Goal: Task Accomplishment & Management: Complete application form

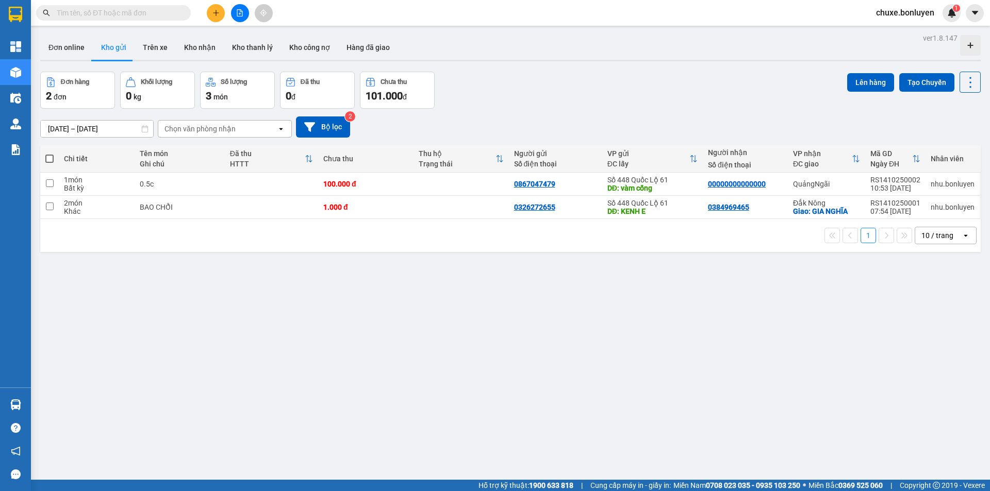
click at [217, 11] on icon "plus" at bounding box center [215, 12] width 7 height 7
click at [248, 37] on div "Tạo đơn hàng" at bounding box center [256, 38] width 45 height 11
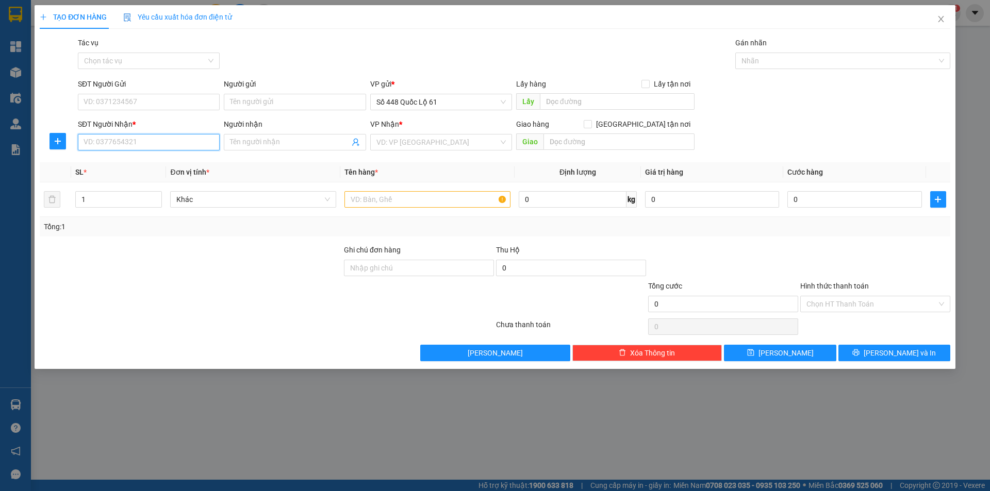
click at [205, 142] on input "SĐT Người Nhận *" at bounding box center [149, 142] width 142 height 17
click at [128, 102] on input "SĐT Người Gửi" at bounding box center [149, 102] width 142 height 17
type input "2"
click at [137, 123] on div "0899472128 - THẢO PQ ." at bounding box center [148, 122] width 129 height 11
type input "0899472128"
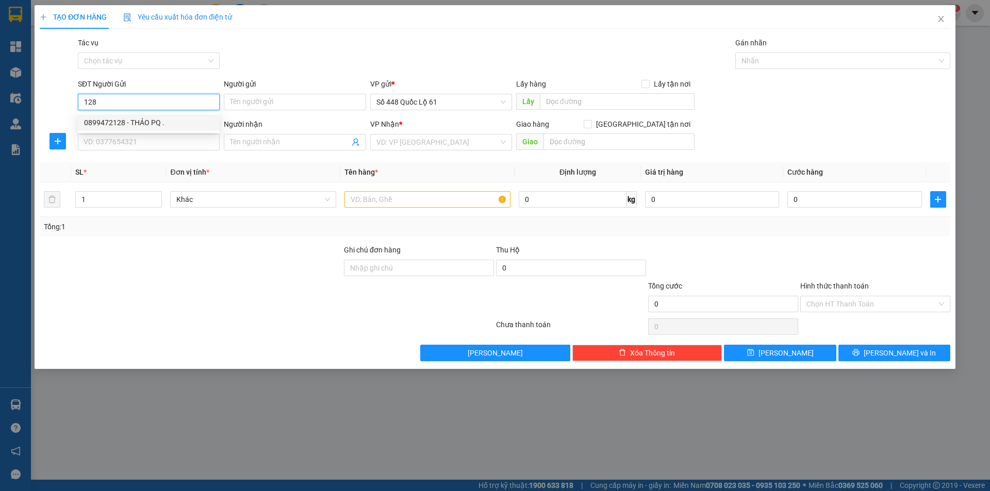
type input "THẢO PQ ."
type input "000000000000"
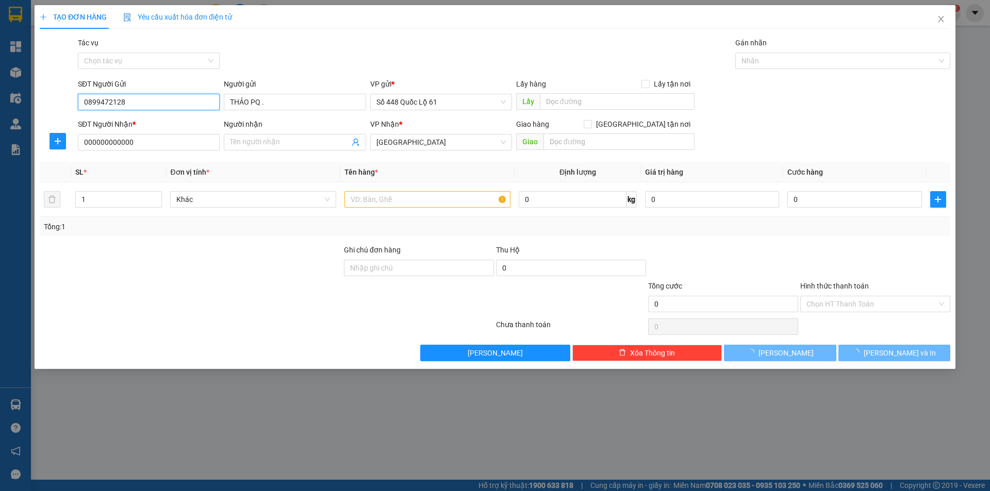
type input "300.000"
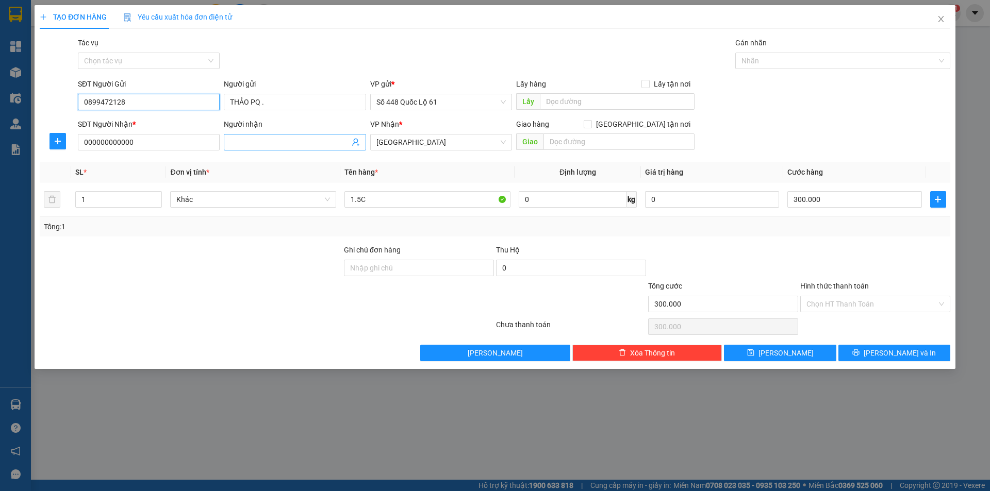
type input "0899472128"
click at [253, 146] on input "Người nhận" at bounding box center [289, 142] width 119 height 11
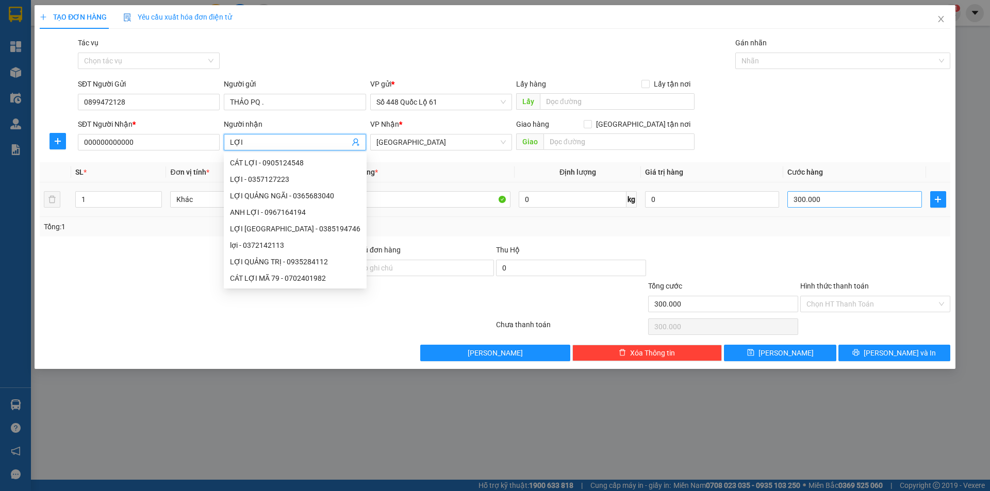
type input "LỢI"
click at [844, 202] on input "300.000" at bounding box center [854, 199] width 134 height 17
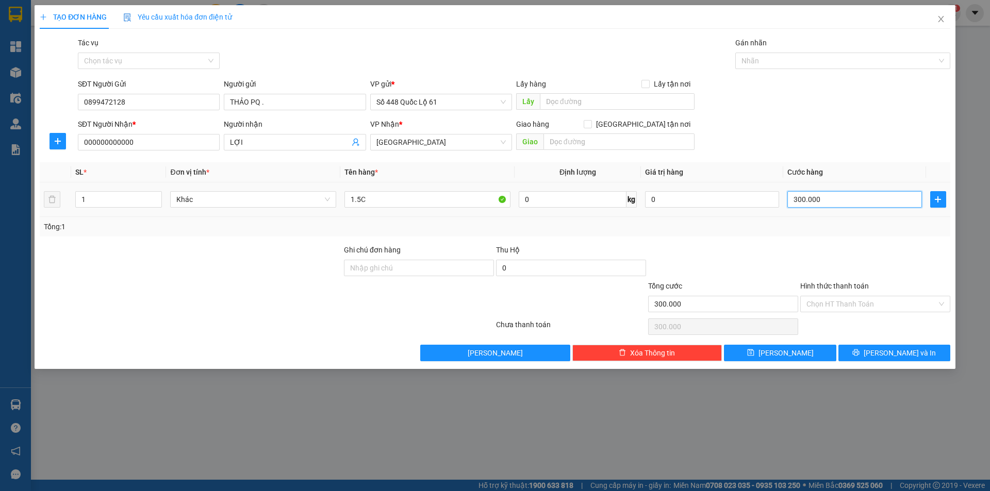
type input "0"
type input "4"
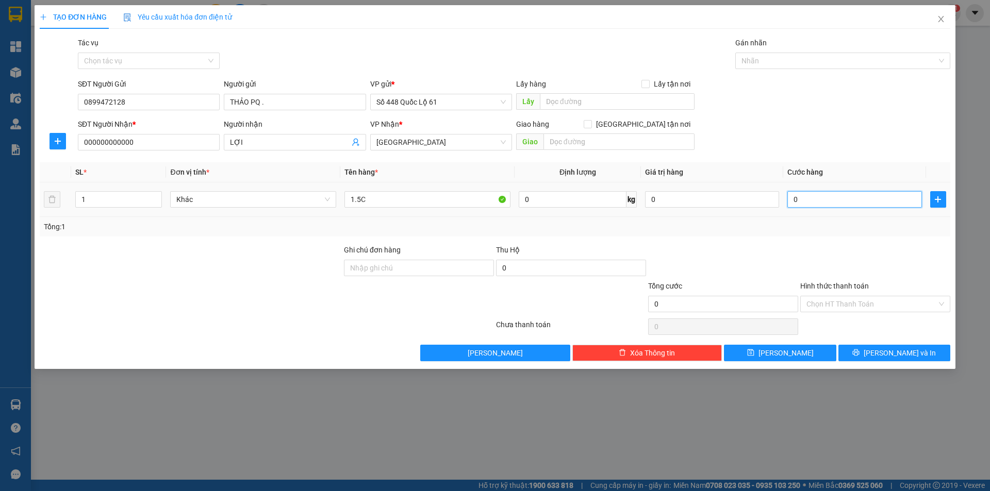
type input "04"
type input "45"
type input "045"
type input "450"
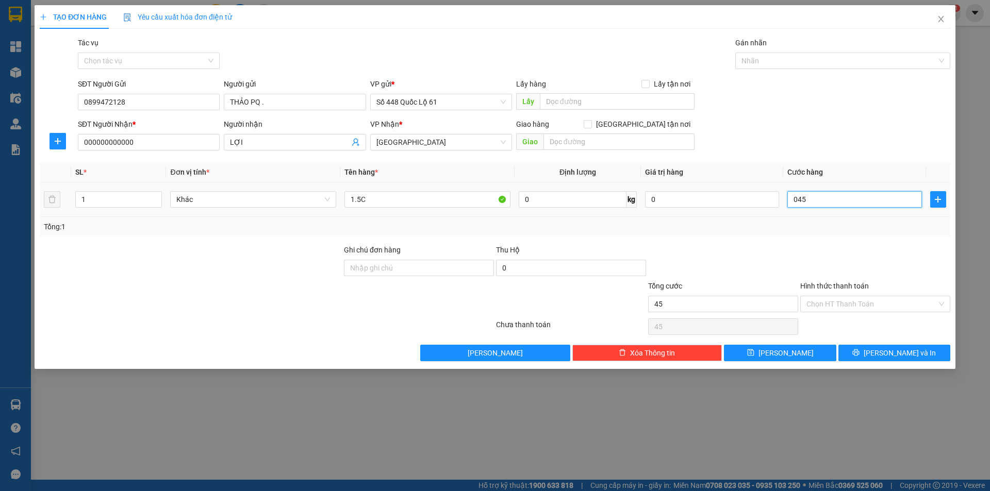
type input "450"
type input "0.450"
type input "450.000"
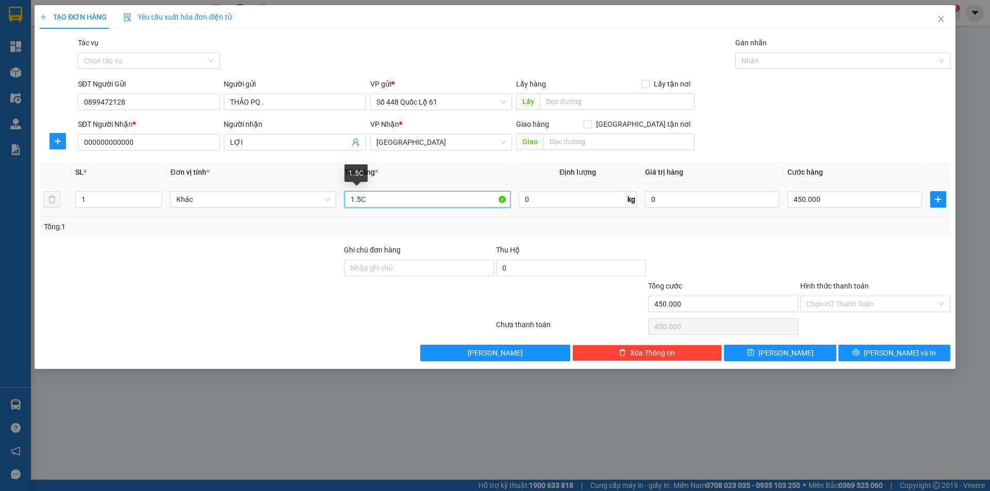
click at [381, 201] on input "1.5C" at bounding box center [427, 199] width 166 height 17
type input "1.L 1N"
drag, startPoint x: 110, startPoint y: 201, endPoint x: 14, endPoint y: 213, distance: 96.7
click at [12, 213] on div "TẠO ĐƠN HÀNG Yêu cầu xuất hóa đơn điện tử Transit Pickup Surcharge Ids Transit …" at bounding box center [495, 245] width 990 height 491
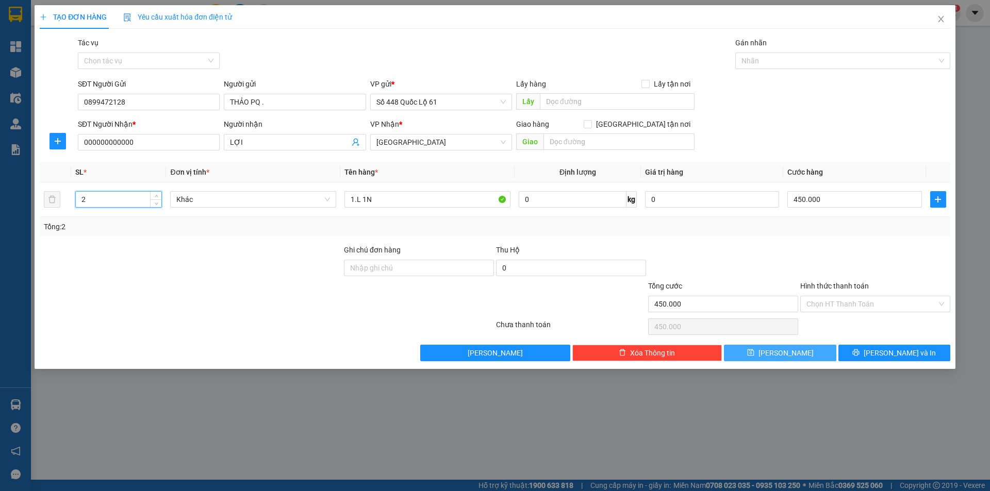
type input "2"
drag, startPoint x: 766, startPoint y: 354, endPoint x: 299, endPoint y: 177, distance: 499.6
click at [765, 355] on button "Lưu" at bounding box center [780, 353] width 112 height 17
type input "0"
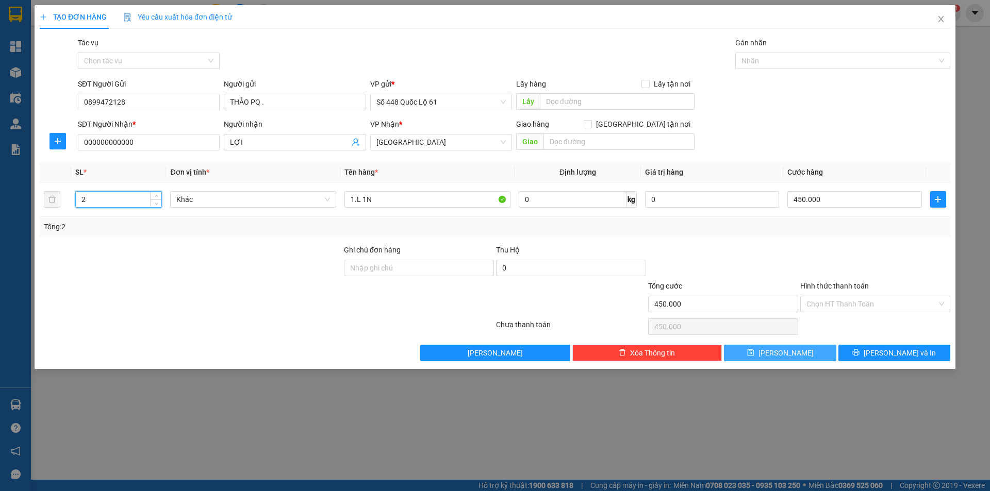
type input "0"
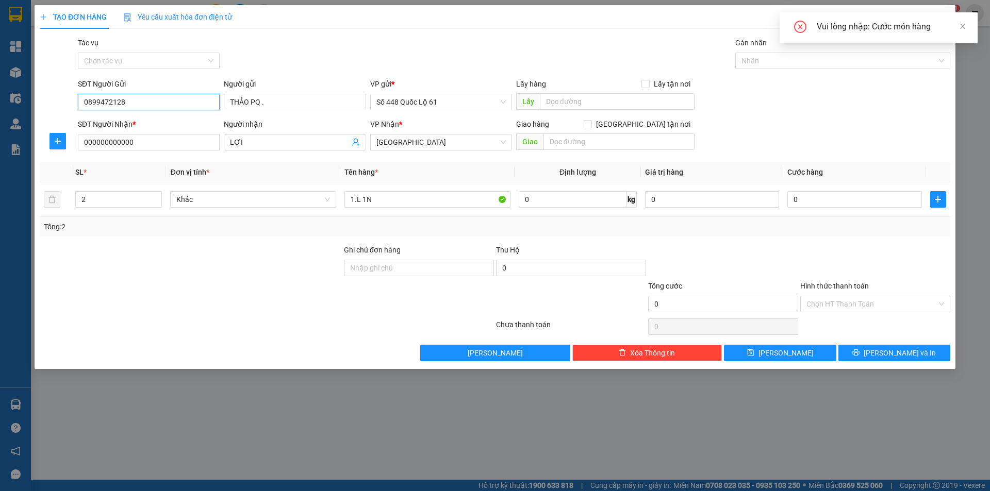
click at [157, 102] on input "0899472128" at bounding box center [149, 102] width 142 height 17
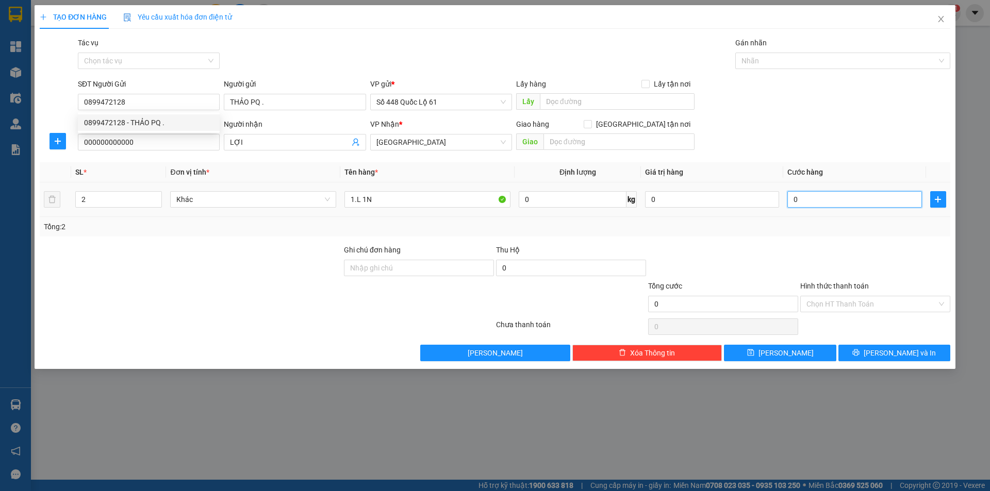
click at [840, 202] on input "0" at bounding box center [854, 199] width 134 height 17
type input "4"
type input "45"
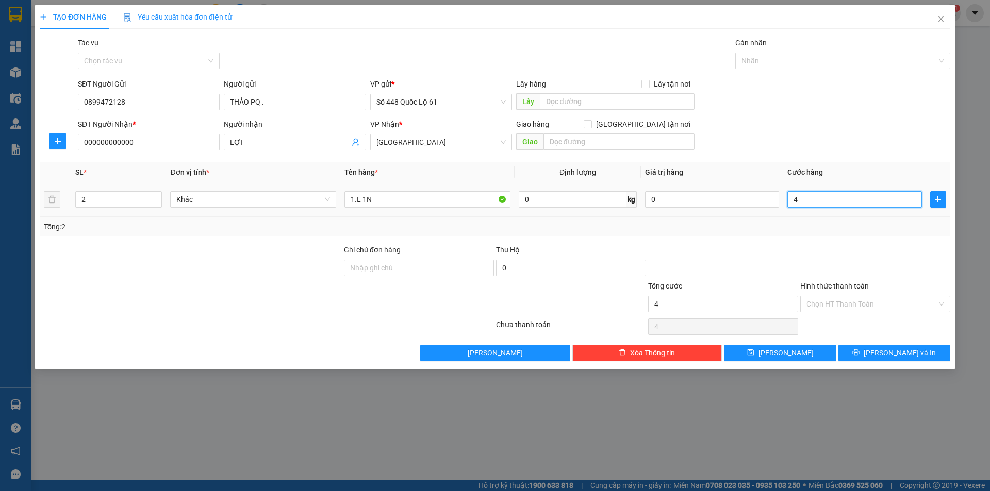
type input "45"
type input "450"
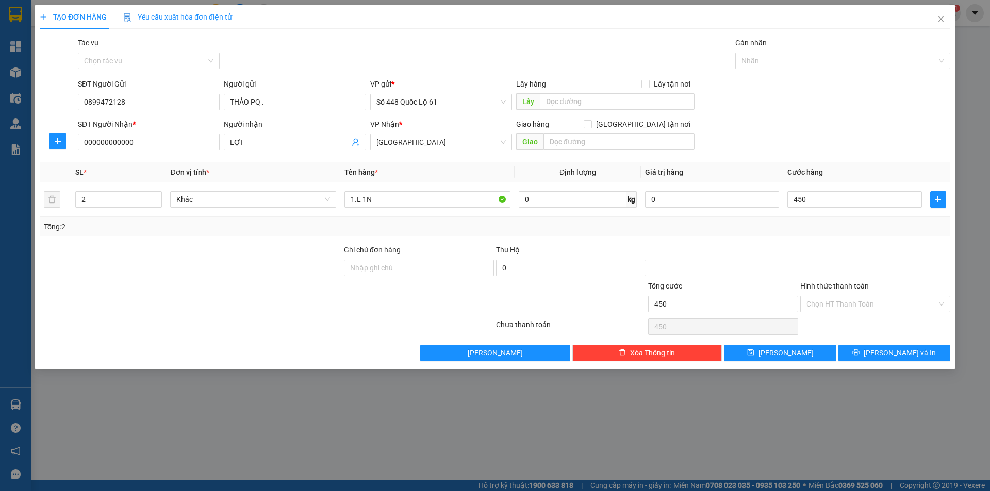
type input "450.000"
drag, startPoint x: 791, startPoint y: 344, endPoint x: 791, endPoint y: 352, distance: 8.3
click at [791, 346] on div "Transit Pickup Surcharge Ids Transit Deliver Surcharge Ids Transit Deliver Surc…" at bounding box center [495, 199] width 911 height 324
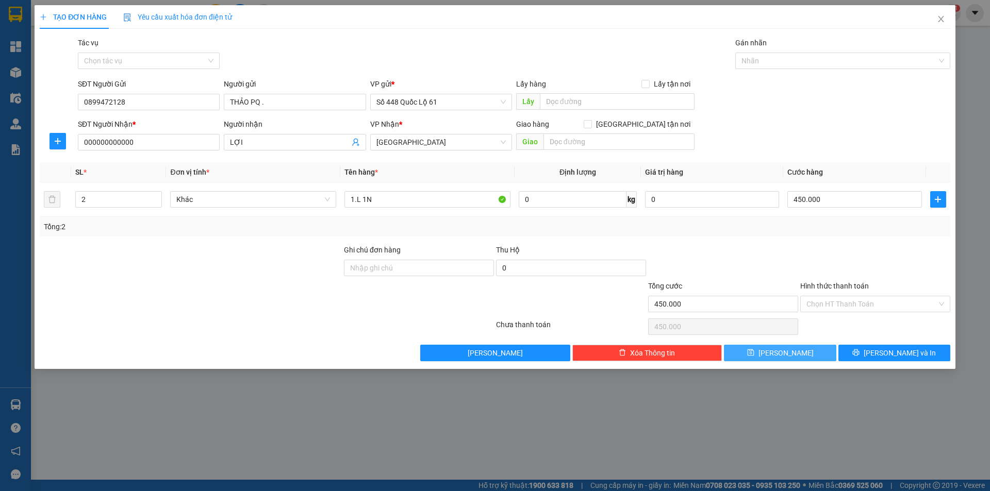
drag, startPoint x: 791, startPoint y: 352, endPoint x: 757, endPoint y: 351, distance: 34.6
click at [791, 353] on span "Lưu" at bounding box center [786, 353] width 55 height 11
type input "0"
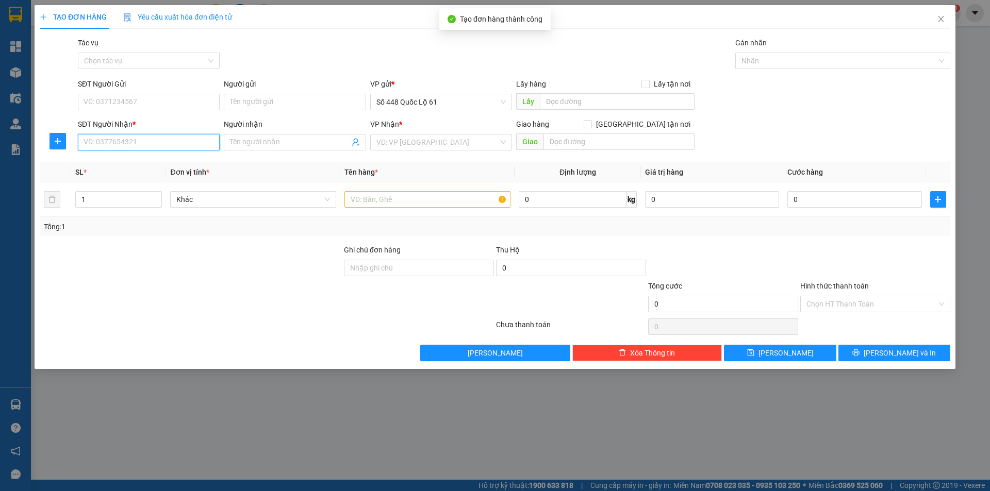
click at [149, 142] on input "SĐT Người Nhận *" at bounding box center [149, 142] width 142 height 17
drag, startPoint x: 150, startPoint y: 162, endPoint x: 215, endPoint y: 186, distance: 69.4
click at [151, 162] on div "0905255595 - VY NHA TRANG" at bounding box center [148, 162] width 129 height 11
type input "0905255595"
type input "VY NHA TRANG"
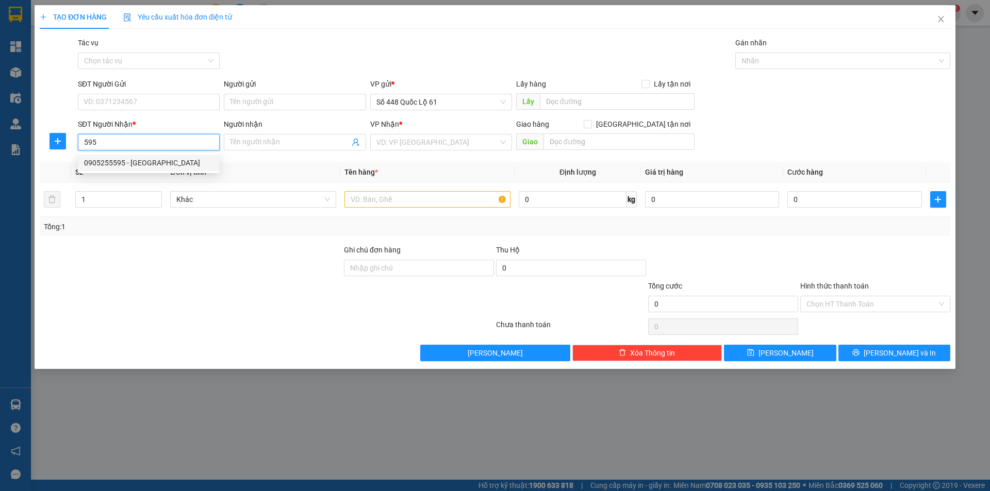
checkbox input "true"
type input "NHA TRANG"
type input "1.500.000"
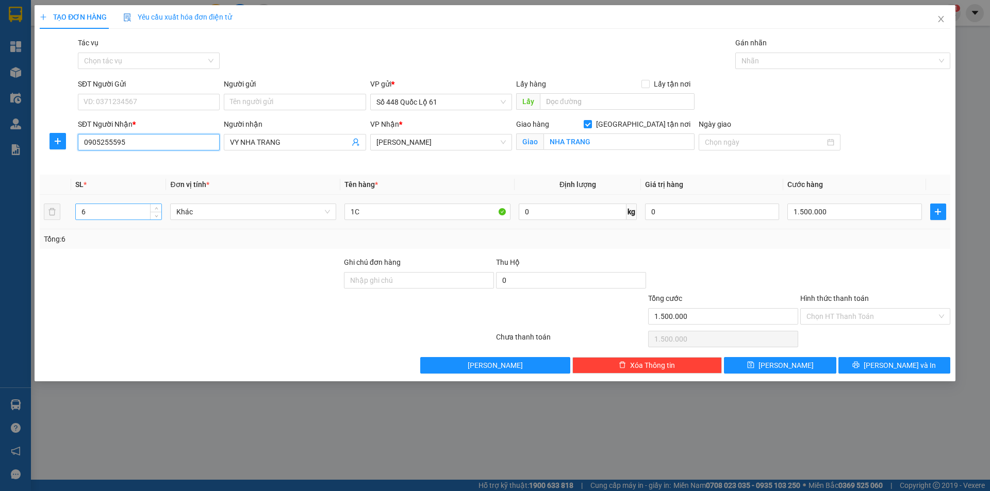
type input "0905255595"
drag, startPoint x: 122, startPoint y: 218, endPoint x: 69, endPoint y: 225, distance: 53.6
click at [45, 225] on tr "6 Khác 1C 0 kg 0 1.500.000" at bounding box center [495, 212] width 911 height 35
type input "1"
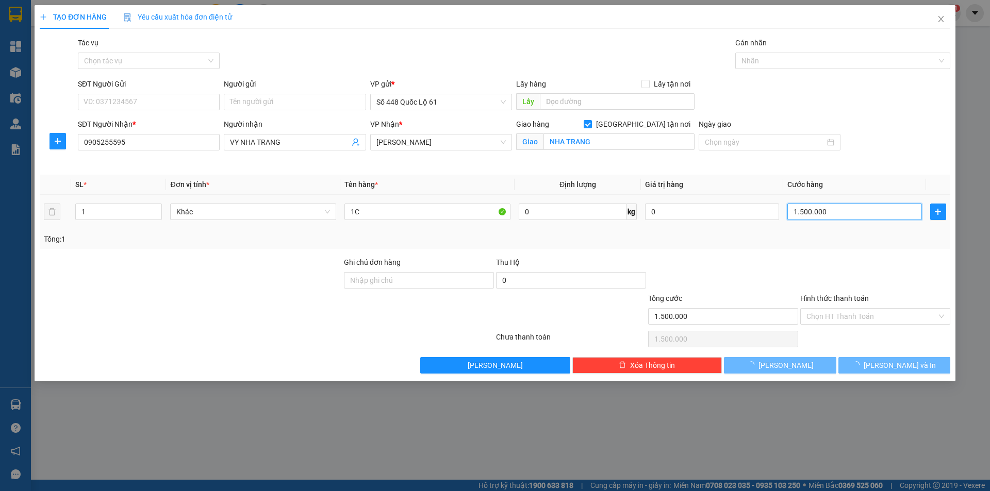
click at [798, 206] on input "1.500.000" at bounding box center [854, 212] width 134 height 17
type input "0"
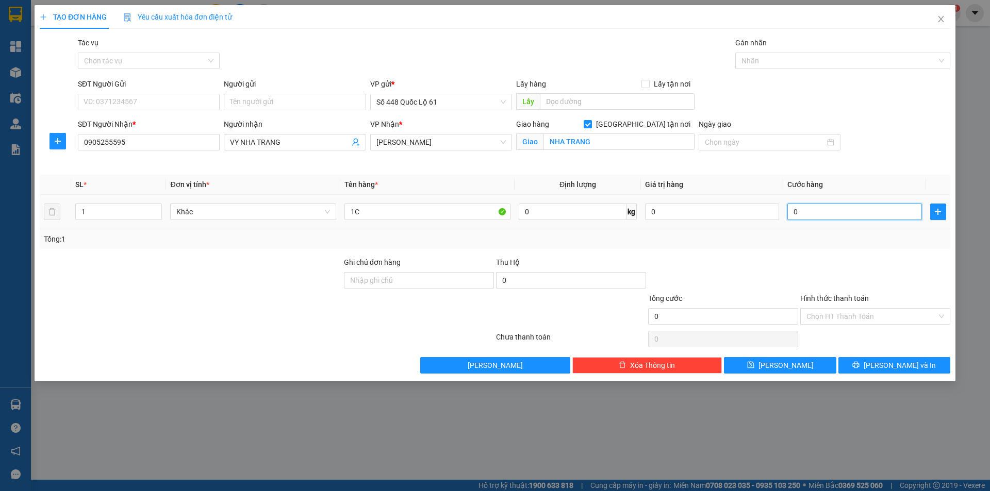
type input "5"
type input "05"
type input "0"
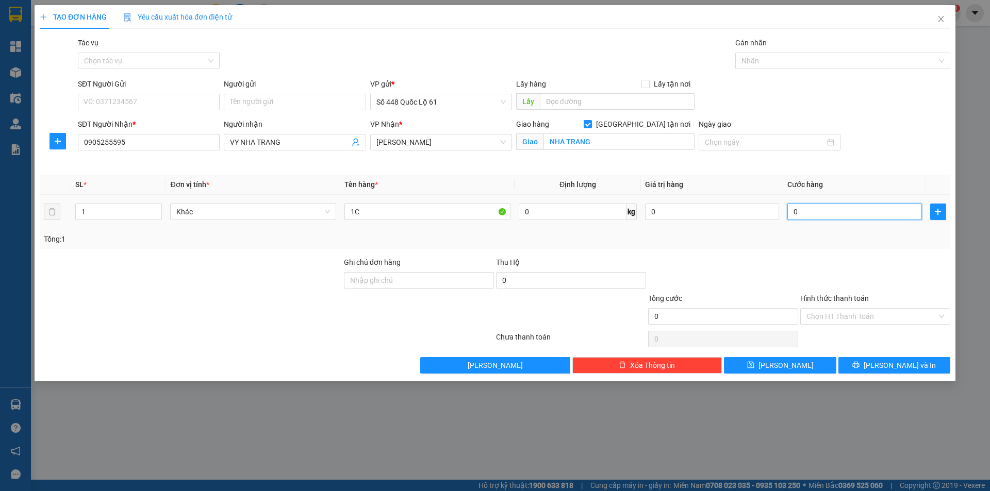
type input "0"
type input "2"
type input "02"
type input "25"
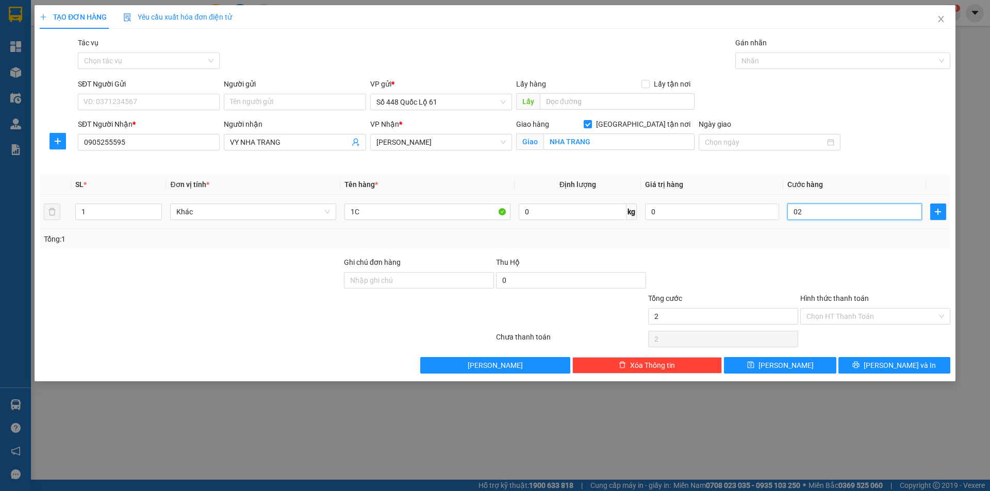
type input "25"
type input "025"
type input "250"
type input "0.250"
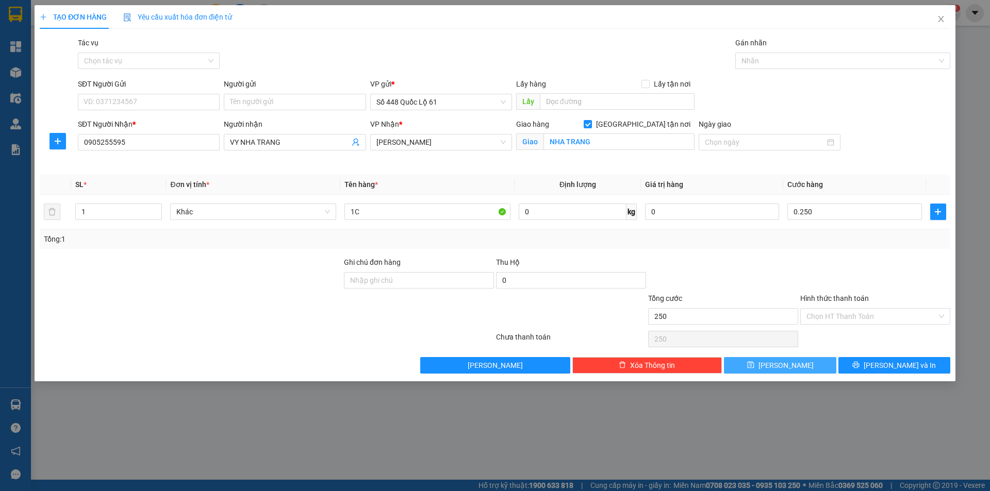
type input "250.000"
click at [797, 367] on button "Lưu" at bounding box center [780, 365] width 112 height 17
checkbox input "false"
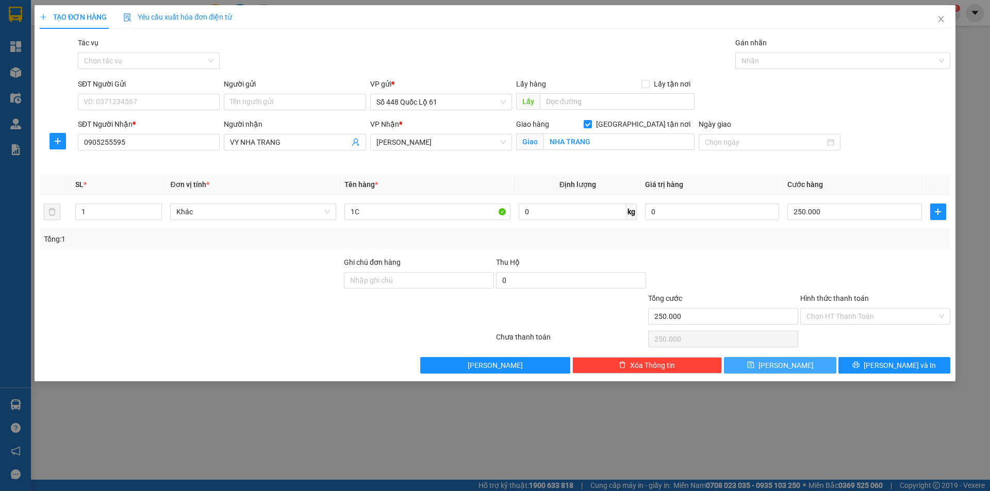
type input "0"
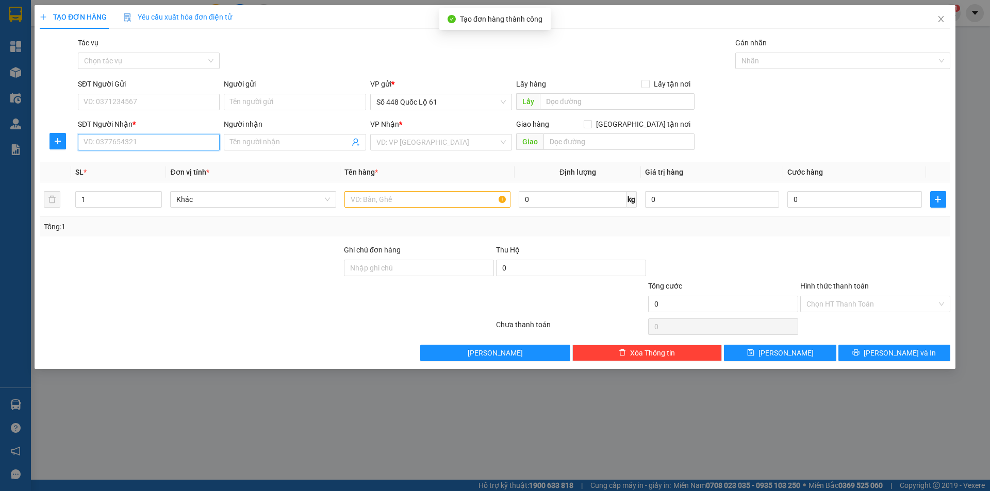
click at [180, 146] on input "SĐT Người Nhận *" at bounding box center [149, 142] width 142 height 17
click at [163, 179] on div "0389150011 - PHAN TRUNG" at bounding box center [148, 179] width 129 height 11
type input "0389150011"
type input "[PERSON_NAME]"
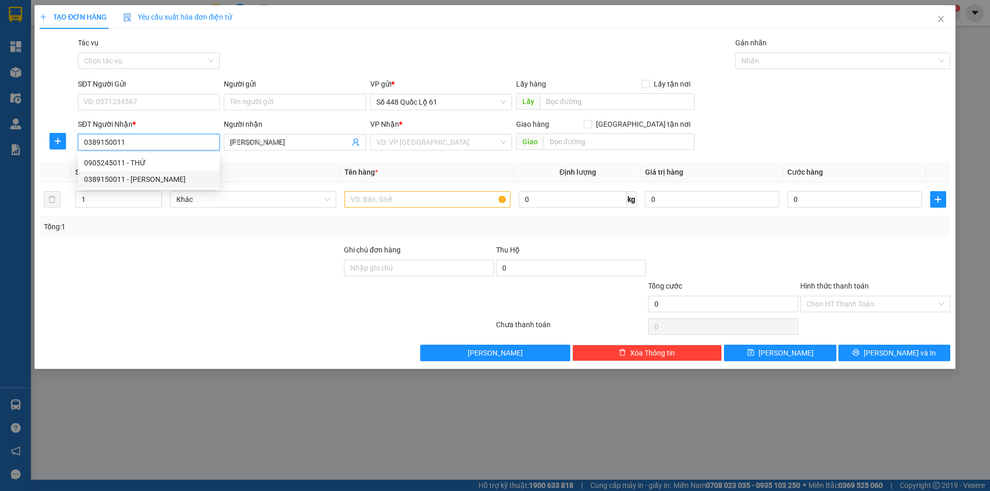
type input "500.000"
type input "0389150011"
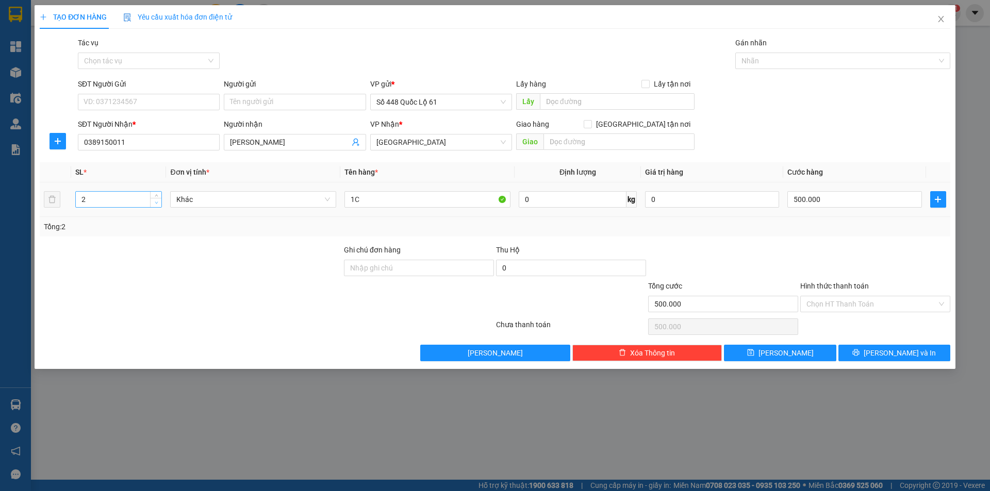
type input "1"
click at [155, 205] on span "down" at bounding box center [156, 203] width 6 height 6
click at [840, 205] on input "500.000" at bounding box center [854, 199] width 134 height 17
type input "0"
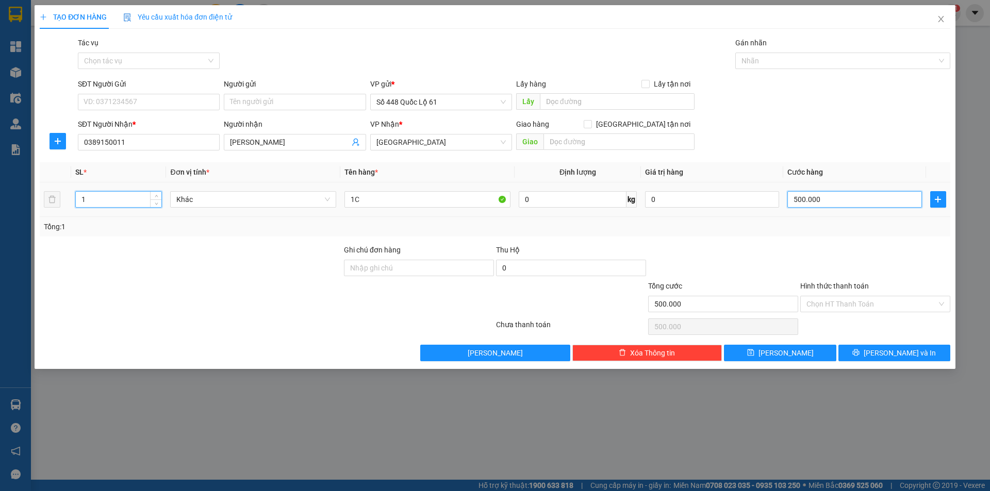
type input "0"
type input "2"
type input "02"
type input "25"
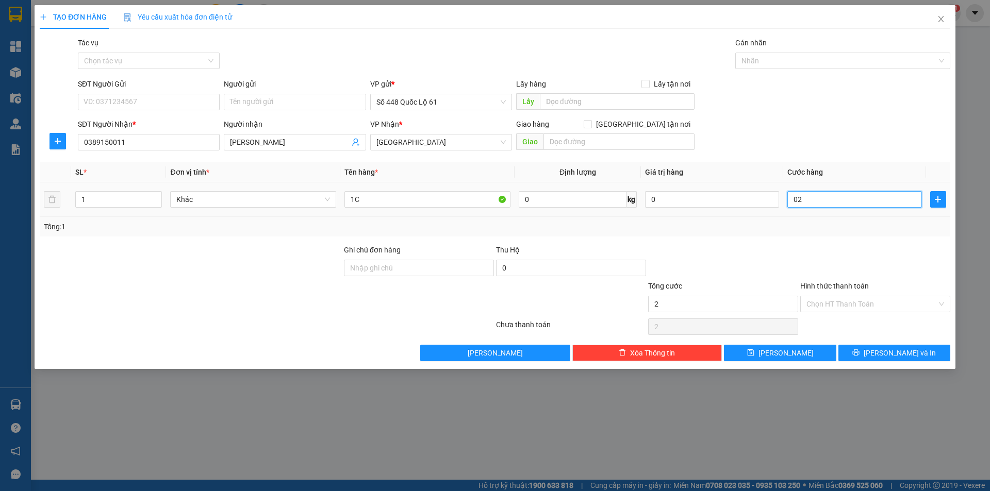
type input "25"
type input "025"
type input "250"
type input "0.250"
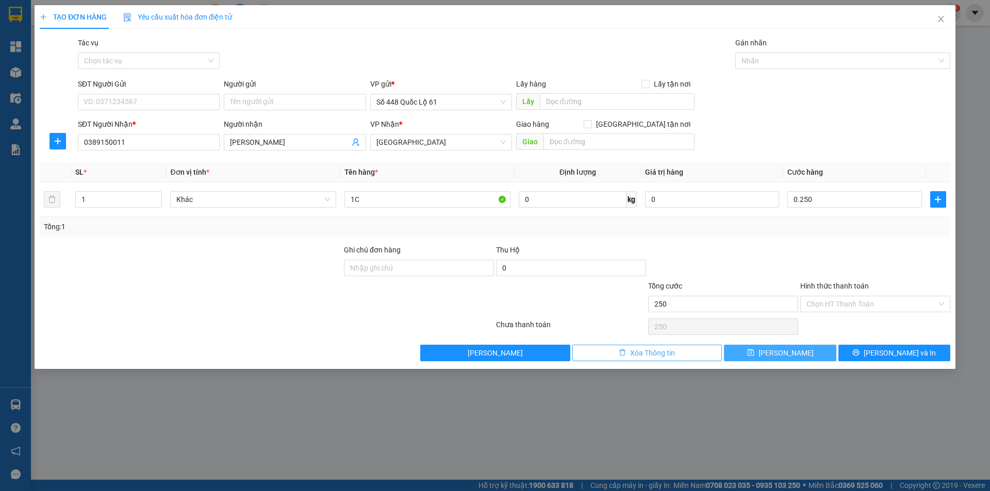
type input "250.000"
click at [766, 352] on button "Lưu" at bounding box center [780, 353] width 112 height 17
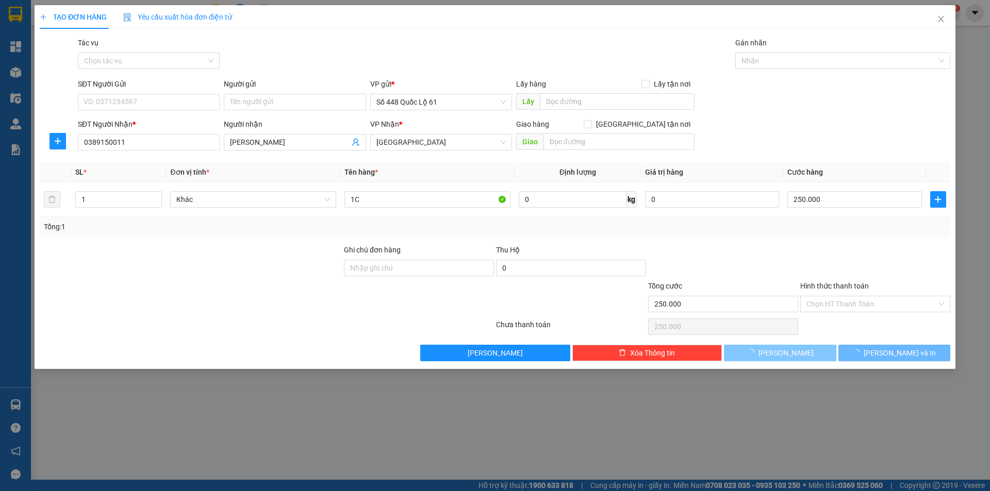
type input "0"
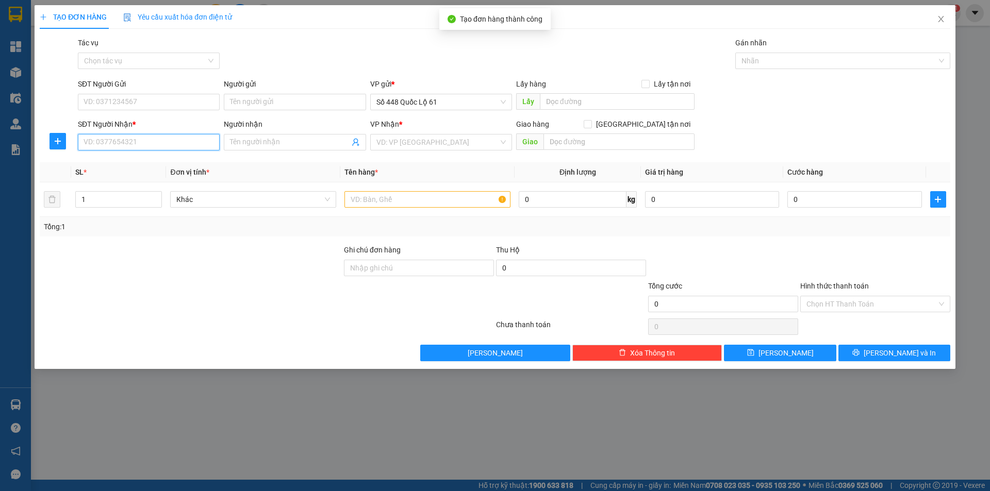
click at [167, 145] on input "SĐT Người Nhận *" at bounding box center [149, 142] width 142 height 17
type input "0978830444"
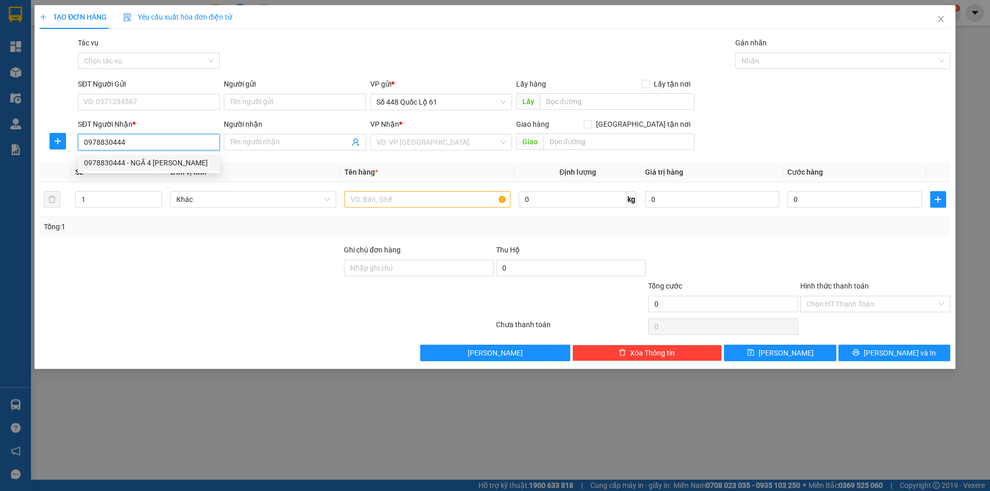
click at [165, 163] on div "0978830444 - NGÃ 4 HÀ LAM" at bounding box center [148, 162] width 129 height 11
type input "NGÃ 4 [PERSON_NAME]"
checkbox input "true"
type input "ha lam"
type input "500.000"
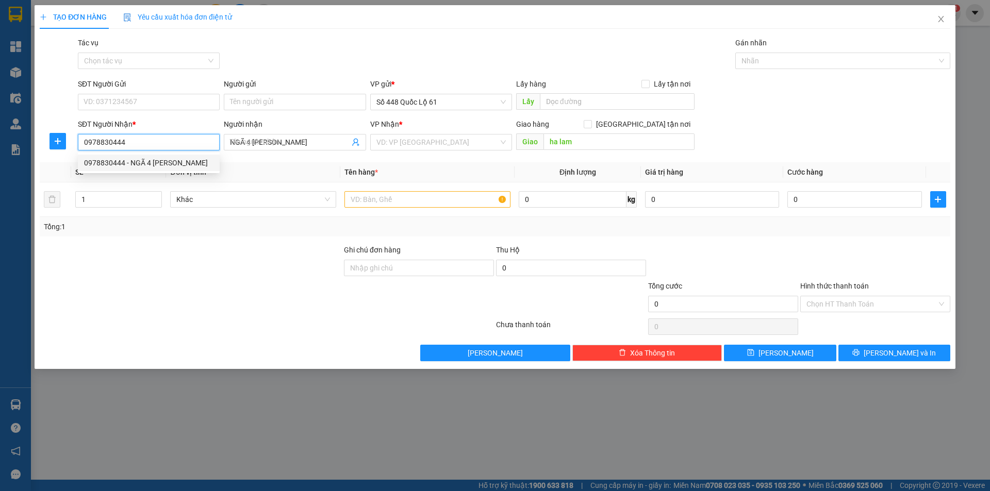
type input "500.000"
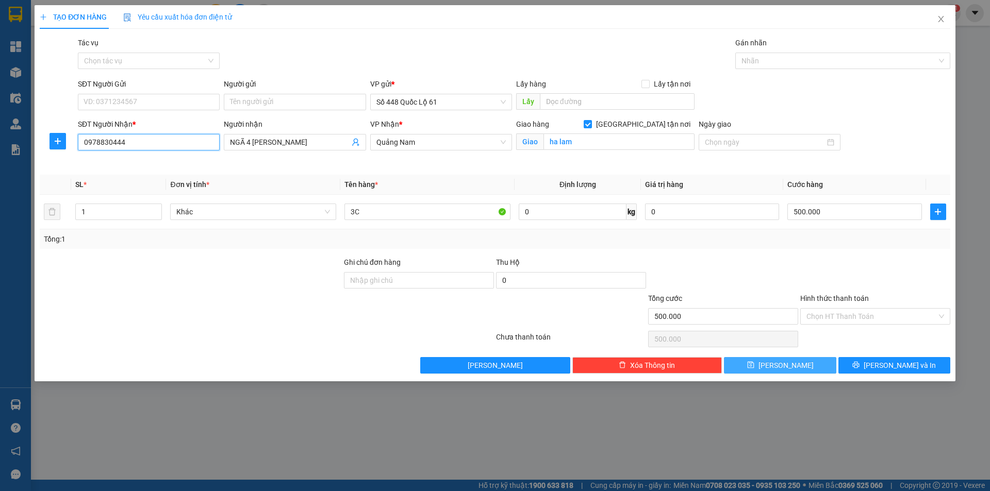
type input "0978830444"
click at [787, 366] on span "Lưu" at bounding box center [786, 365] width 55 height 11
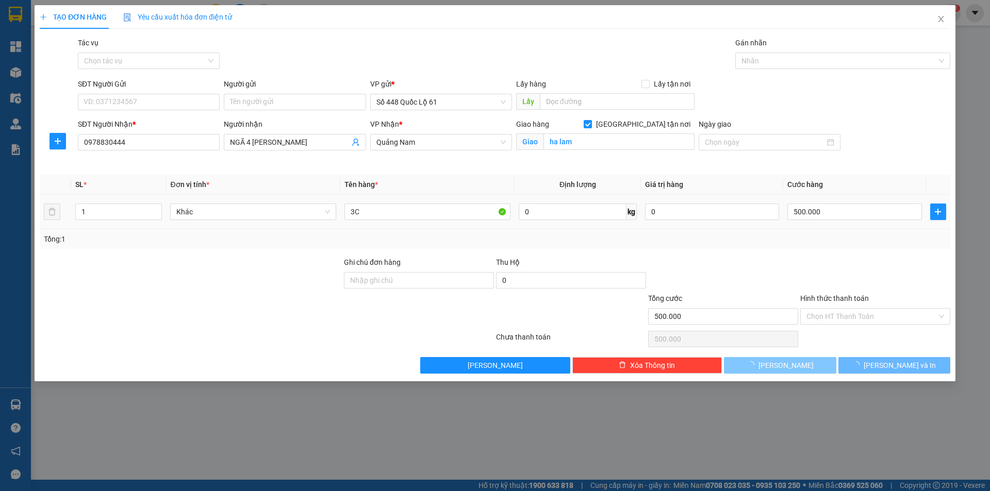
checkbox input "false"
type input "0"
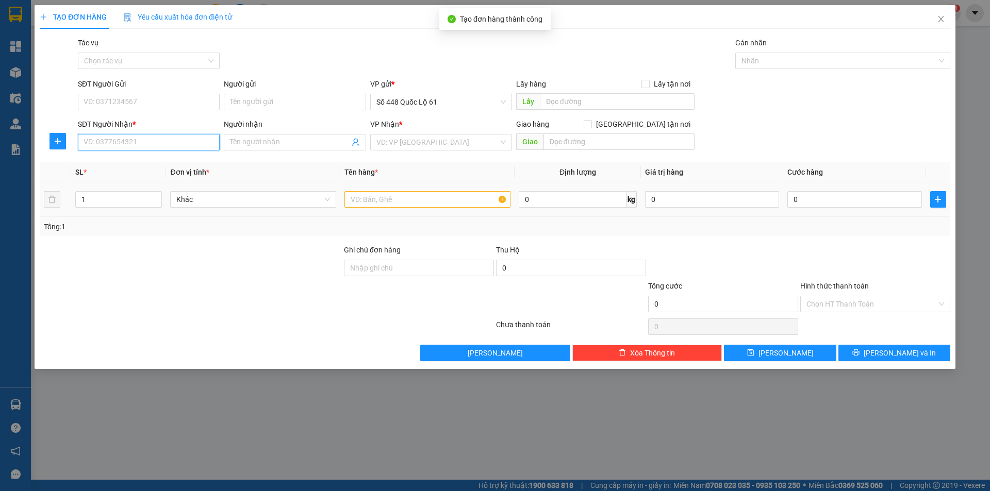
click at [165, 140] on input "SĐT Người Nhận *" at bounding box center [149, 142] width 142 height 17
click at [153, 165] on div "0918826378" at bounding box center [156, 162] width 144 height 11
type input "0918826378"
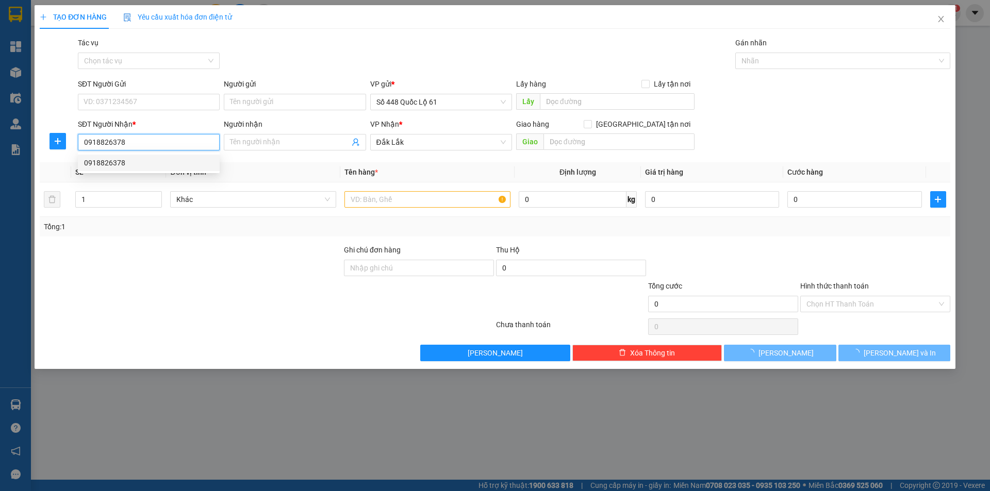
type input "350.000"
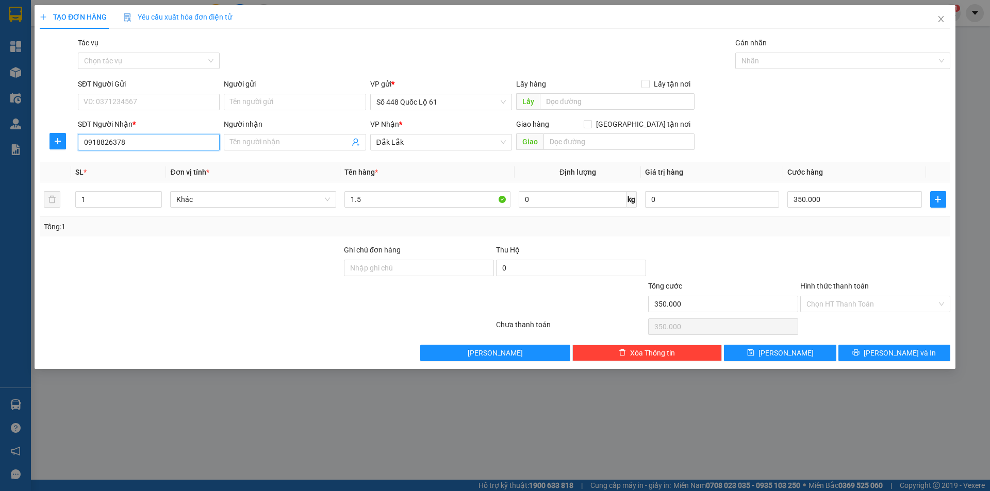
drag, startPoint x: 190, startPoint y: 143, endPoint x: 55, endPoint y: 157, distance: 135.8
click at [55, 157] on div "Transit Pickup Surcharge Ids Transit Deliver Surcharge Ids Transit Deliver Surc…" at bounding box center [495, 199] width 911 height 324
type input "00000000000000"
click at [300, 140] on input "Người nhận" at bounding box center [289, 142] width 119 height 11
click at [431, 146] on span "Đắk Lắk" at bounding box center [440, 142] width 129 height 15
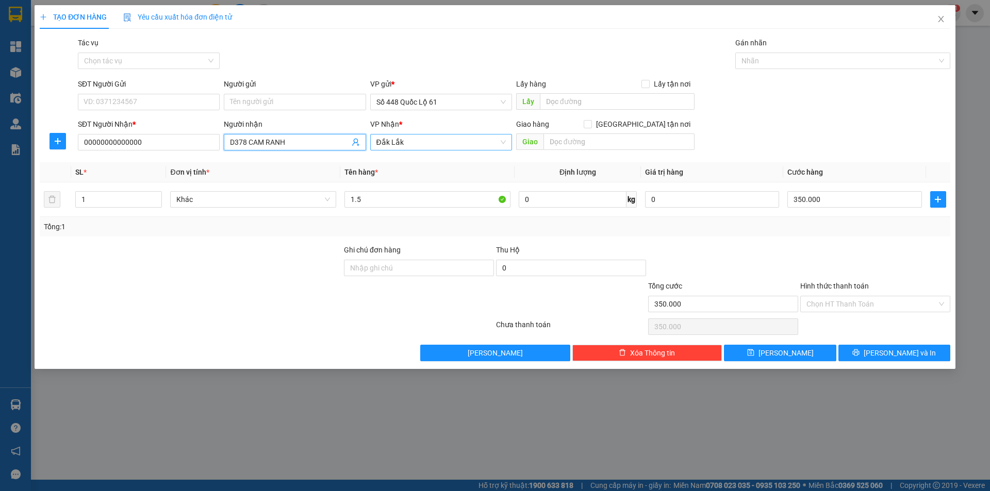
type input "D378 CAM RANH"
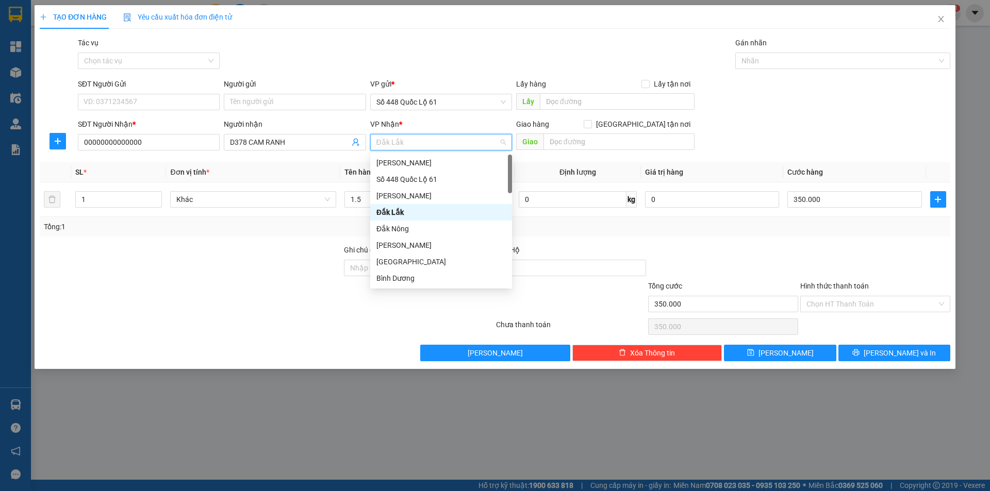
type input "K"
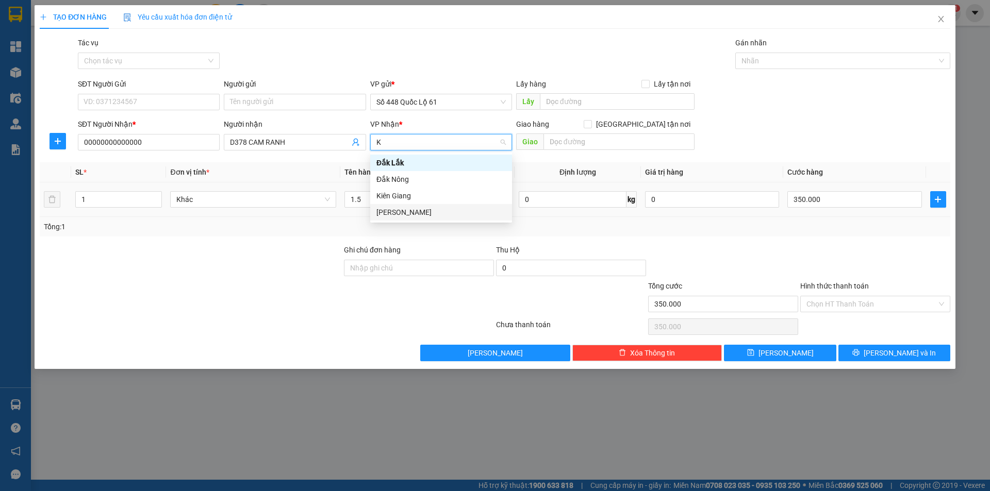
drag, startPoint x: 439, startPoint y: 216, endPoint x: 424, endPoint y: 216, distance: 14.4
click at [438, 216] on div "[PERSON_NAME]" at bounding box center [440, 212] width 129 height 11
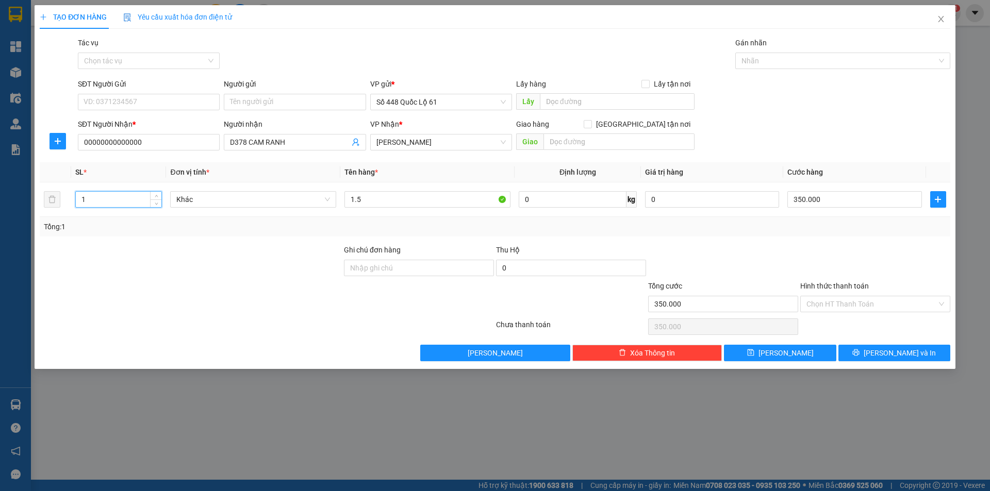
drag, startPoint x: 97, startPoint y: 201, endPoint x: 51, endPoint y: 223, distance: 51.4
click at [2, 228] on div "TẠO ĐƠN HÀNG Yêu cầu xuất hóa đơn điện tử Transit Pickup Surcharge Ids Transit …" at bounding box center [495, 245] width 990 height 491
type input "3"
click at [825, 204] on input "350.000" at bounding box center [854, 199] width 134 height 17
type input "01"
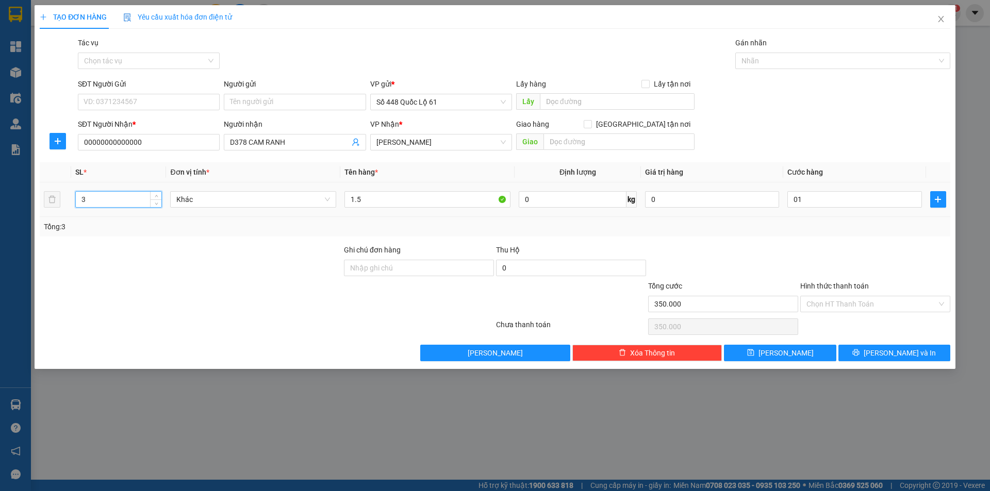
click at [810, 239] on div "Transit Pickup Surcharge Ids Transit Deliver Surcharge Ids Transit Deliver Surc…" at bounding box center [495, 199] width 911 height 324
type input "1.000"
drag, startPoint x: 823, startPoint y: 301, endPoint x: 826, endPoint y: 318, distance: 17.8
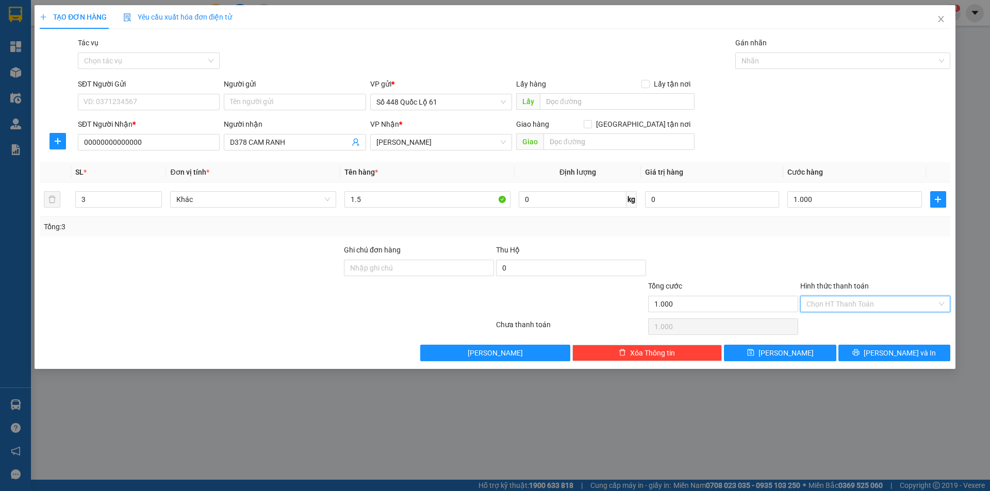
click at [823, 305] on input "Hình thức thanh toán" at bounding box center [872, 304] width 130 height 15
click at [826, 318] on div "Tại văn phòng" at bounding box center [875, 325] width 150 height 17
type input "0"
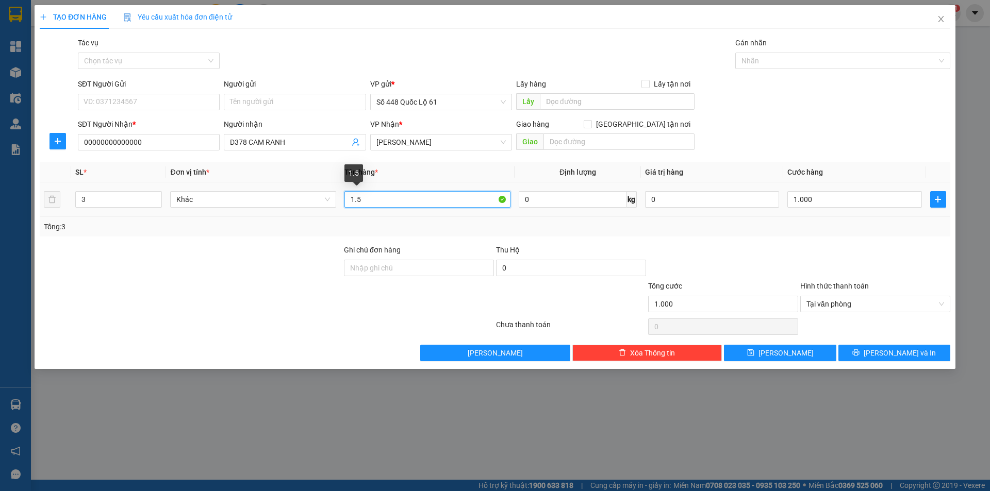
drag, startPoint x: 365, startPoint y: 203, endPoint x: 227, endPoint y: 210, distance: 137.9
click at [197, 221] on div "SL * Đơn vị tính * Tên hàng * Định lượng Giá trị hàng Cước hàng 3 Khác 1.5 0 kg…" at bounding box center [495, 199] width 911 height 74
type input "D"
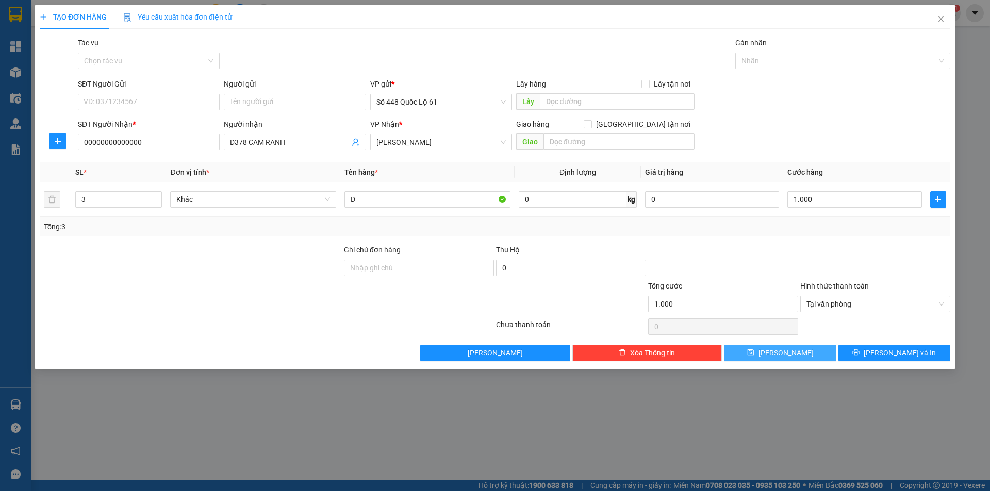
drag, startPoint x: 757, startPoint y: 348, endPoint x: 724, endPoint y: 348, distance: 33.0
click at [756, 348] on button "Lưu" at bounding box center [780, 353] width 112 height 17
type input "0"
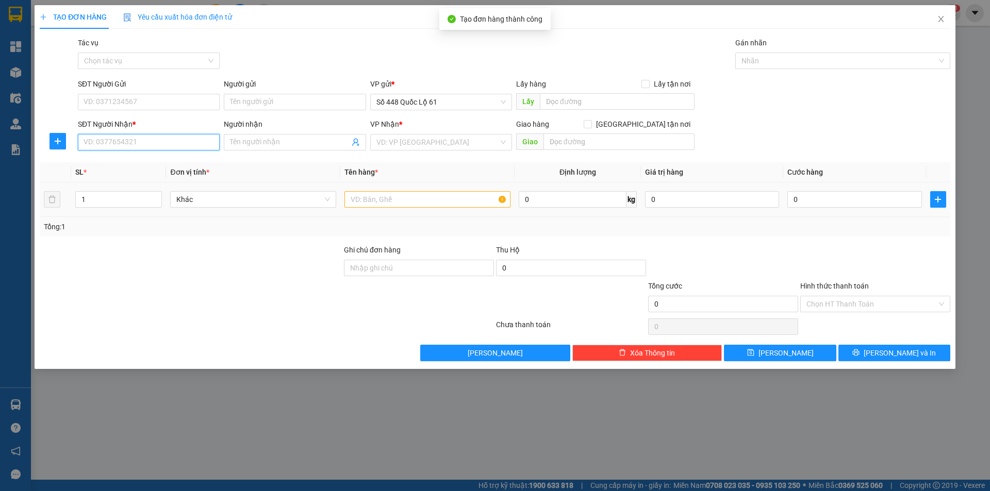
click at [171, 140] on input "SĐT Người Nhận *" at bounding box center [149, 142] width 142 height 17
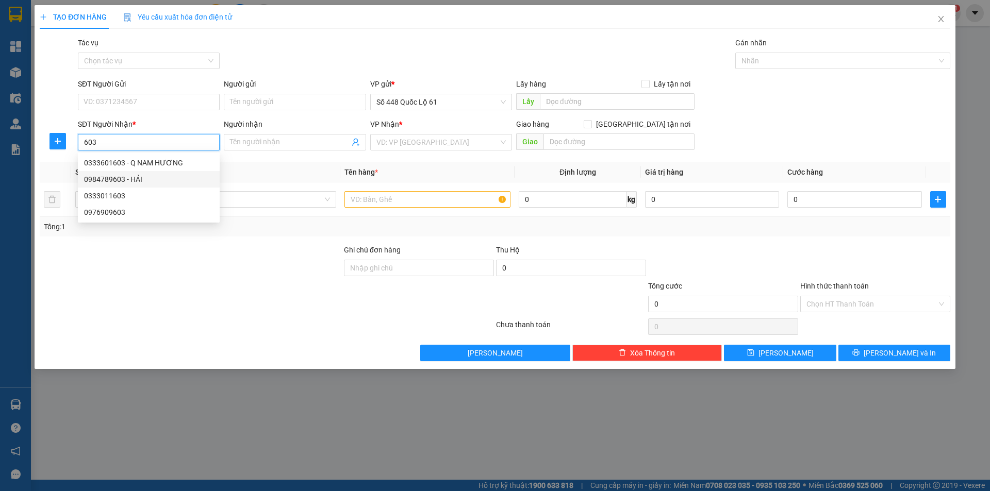
click at [136, 180] on div "0984789603 - HẢI" at bounding box center [148, 179] width 129 height 11
type input "0984789603"
type input "HẢI"
type input "250.000"
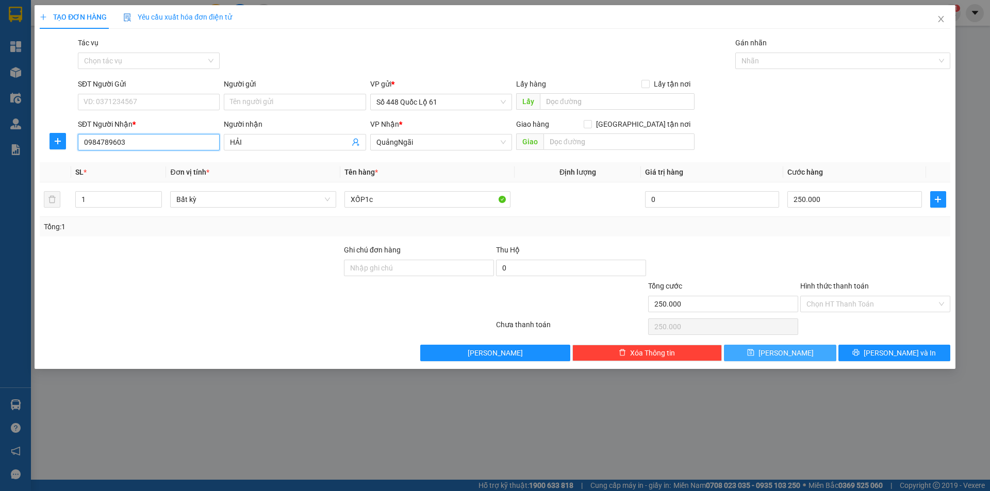
type input "0984789603"
click at [797, 351] on button "Lưu" at bounding box center [780, 353] width 112 height 17
type input "0"
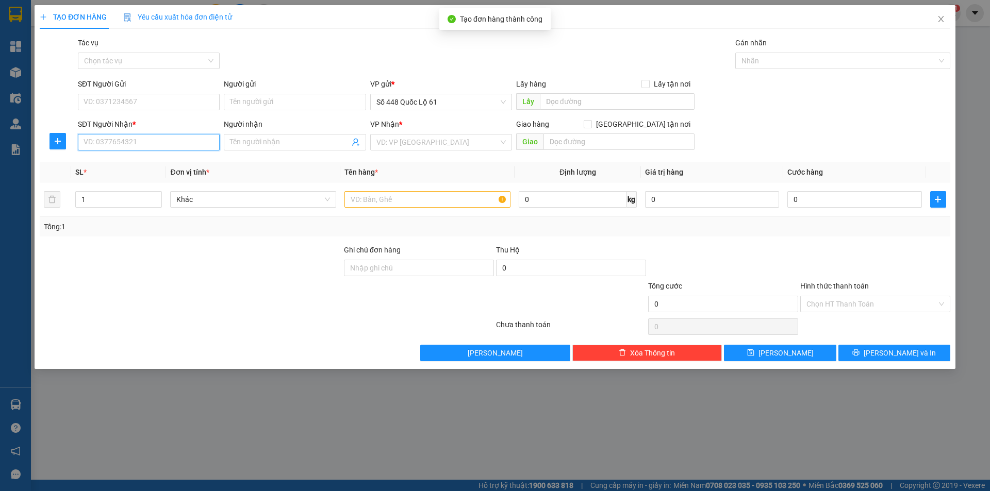
click at [139, 140] on input "SĐT Người Nhận *" at bounding box center [149, 142] width 142 height 17
click at [136, 142] on input "SĐT Người Nhận *" at bounding box center [149, 142] width 142 height 17
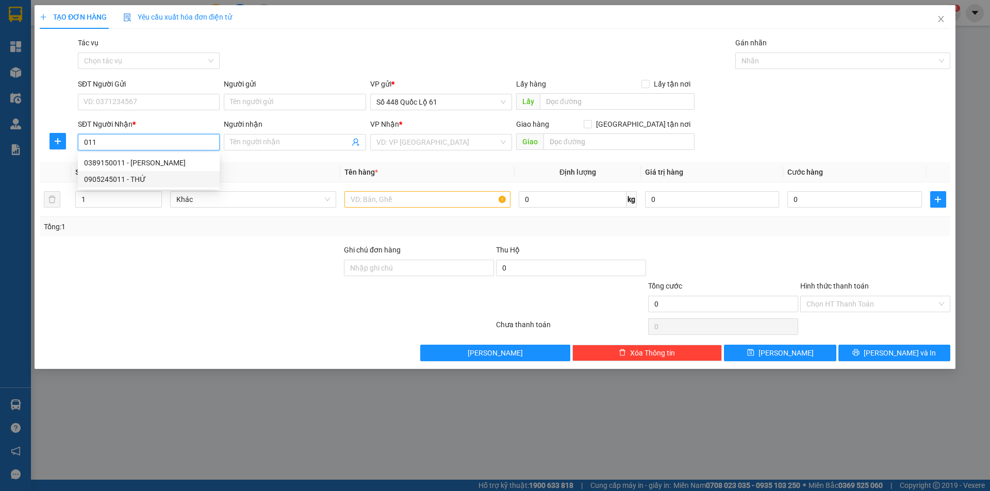
click at [140, 176] on div "0905245011 - THỨ" at bounding box center [148, 179] width 129 height 11
type input "0905245011"
type input "THỨ"
type input "200.000"
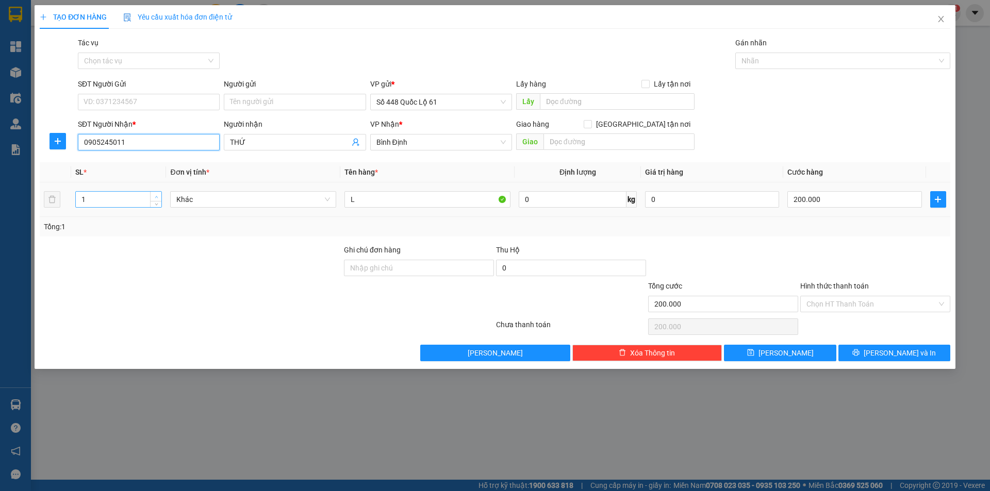
type input "0905245011"
click at [154, 193] on span "Increase Value" at bounding box center [155, 196] width 11 height 9
type input "3"
click at [154, 193] on span "Increase Value" at bounding box center [155, 196] width 11 height 9
click at [833, 201] on input "200.000" at bounding box center [854, 199] width 134 height 17
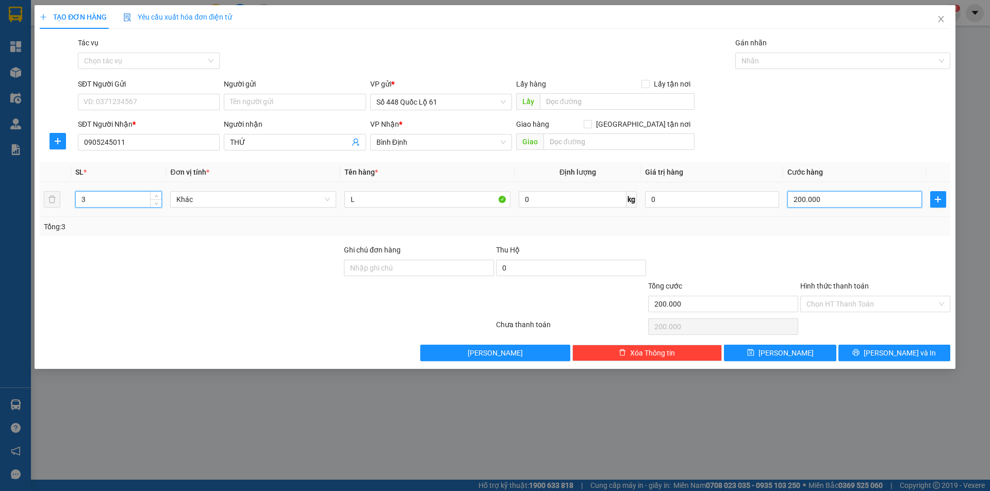
type input "0"
type input "6"
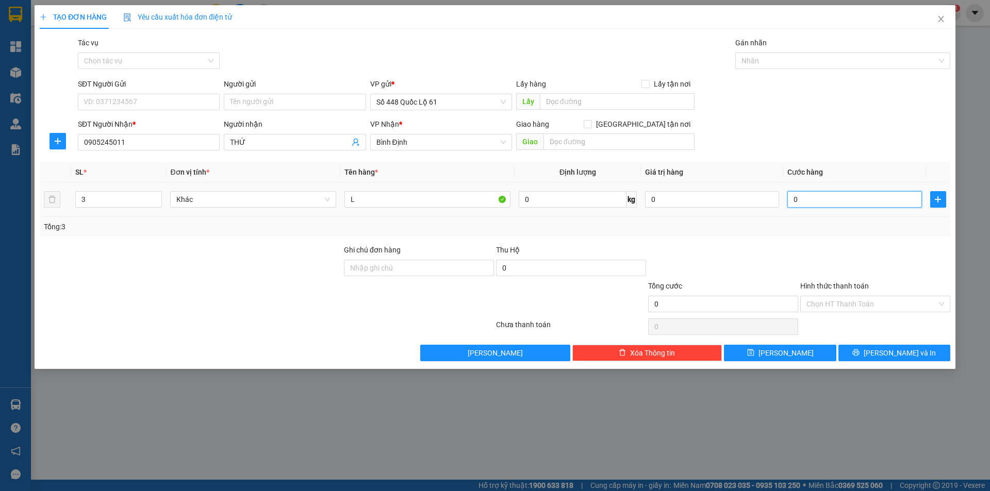
type input "06"
type input "60"
type input "060"
type input "600"
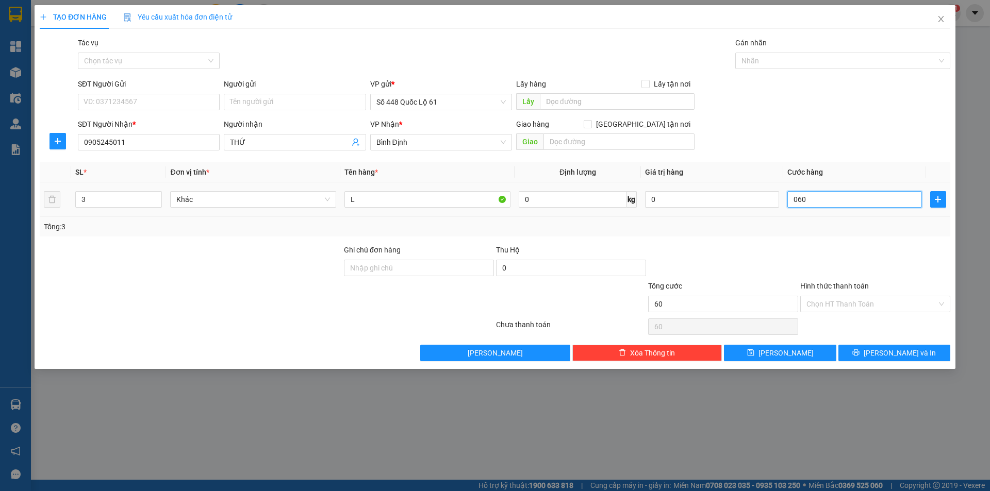
type input "600"
type input "0.600"
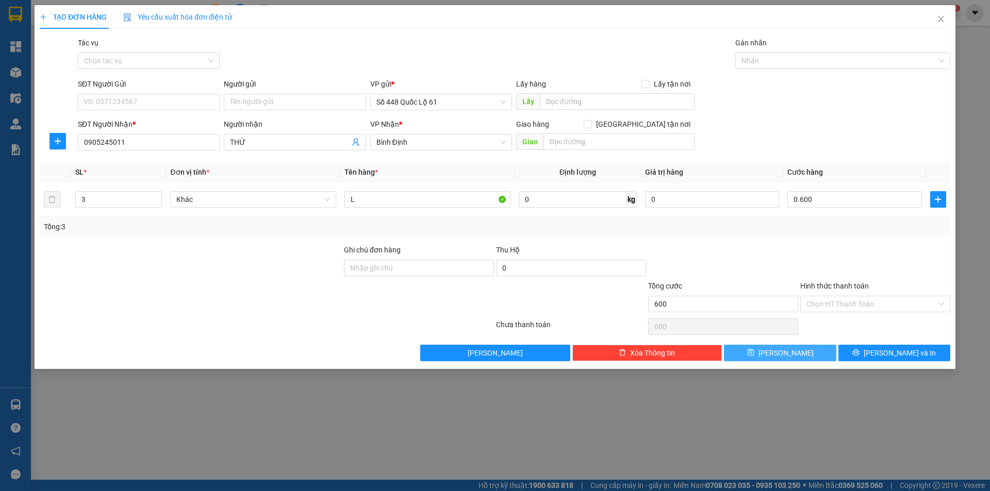
type input "600.000"
click at [788, 346] on button "Lưu" at bounding box center [780, 353] width 112 height 17
type input "0"
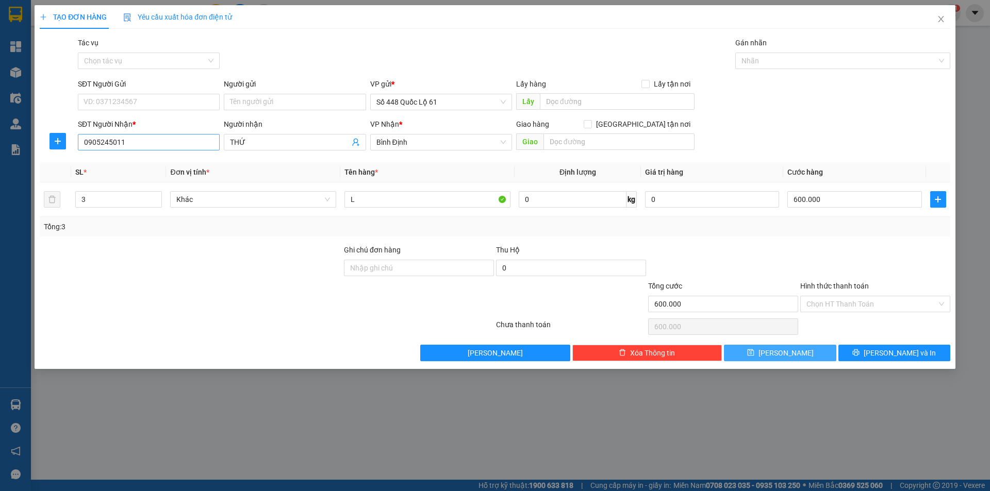
type input "0"
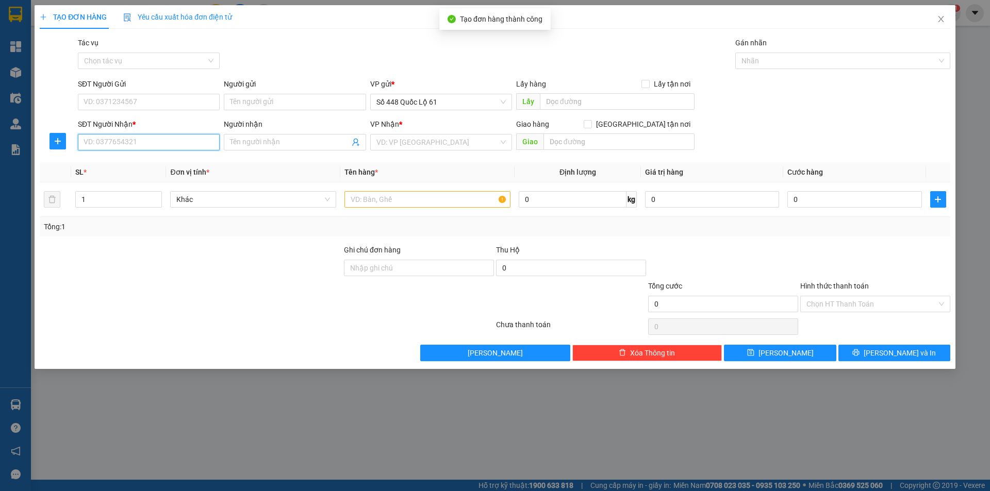
click at [159, 142] on input "SĐT Người Nhận *" at bounding box center [149, 142] width 142 height 17
click at [153, 160] on div "0974005152 - DƯƠNG 152" at bounding box center [148, 162] width 129 height 11
type input "0974005152"
type input "DƯƠNG 152"
checkbox input "true"
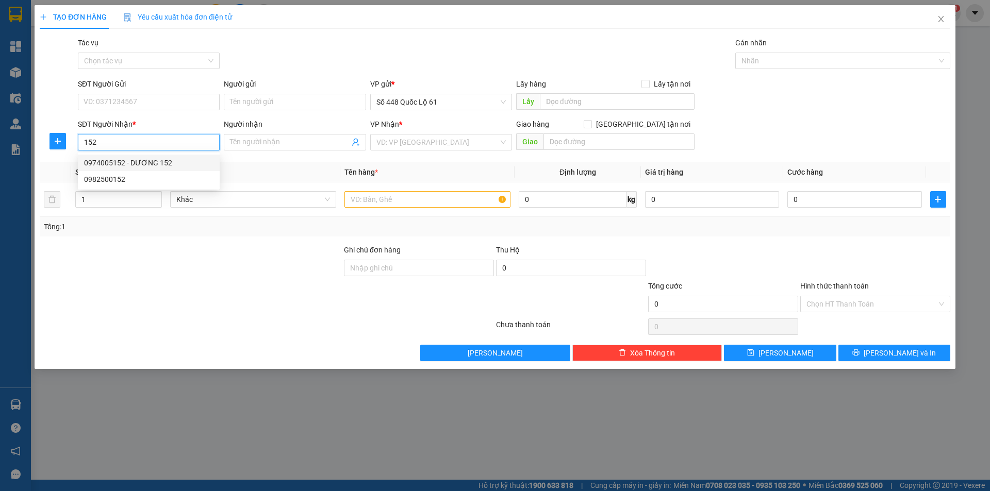
type input "[PERSON_NAME]"
type input "150.000"
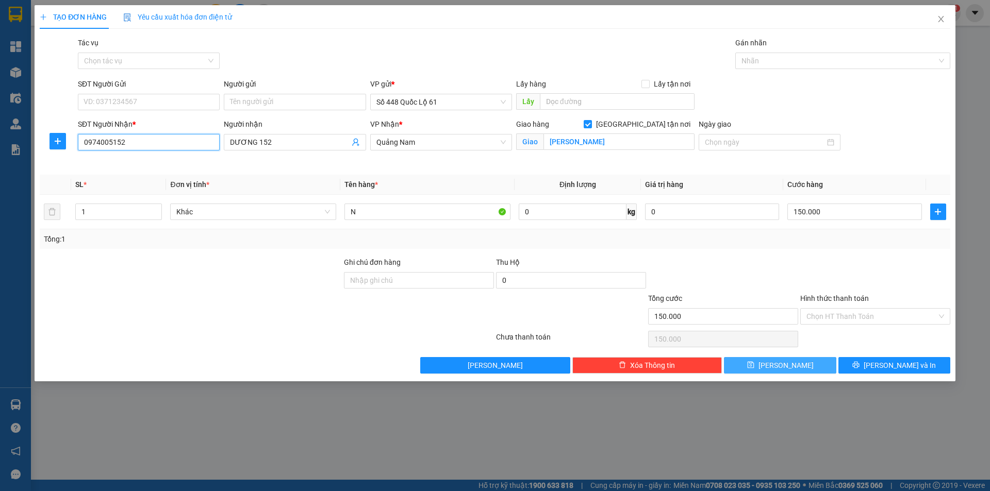
type input "0974005152"
click at [765, 365] on button "Lưu" at bounding box center [780, 365] width 112 height 17
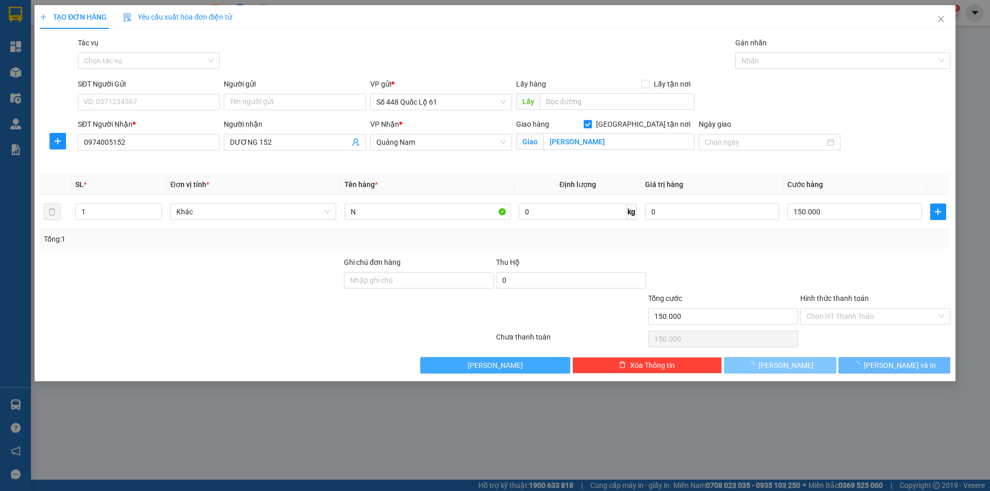
checkbox input "false"
type input "0"
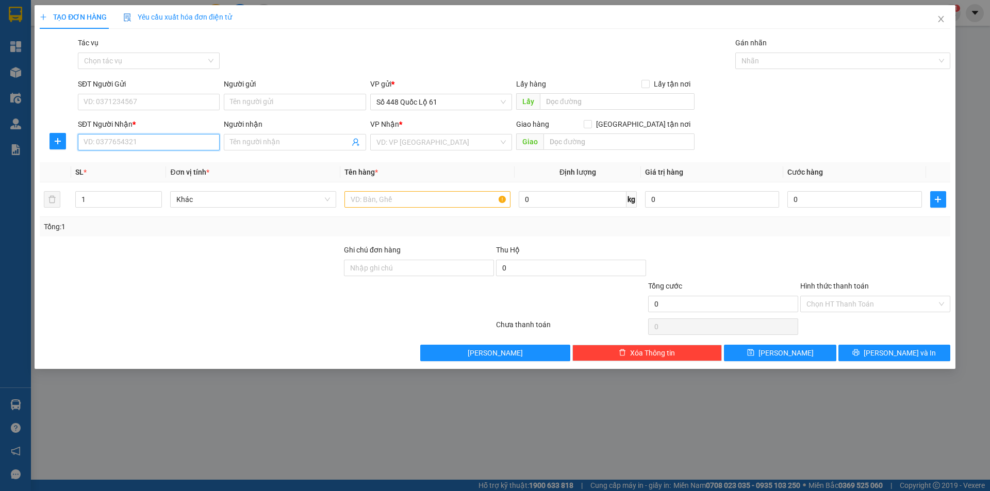
click at [169, 136] on input "SĐT Người Nhận *" at bounding box center [149, 142] width 142 height 17
click at [172, 138] on input "SĐT Người Nhận *" at bounding box center [149, 142] width 142 height 17
type input "0772021423"
click at [286, 100] on input "Người gửi" at bounding box center [295, 102] width 142 height 17
type input "PQ"
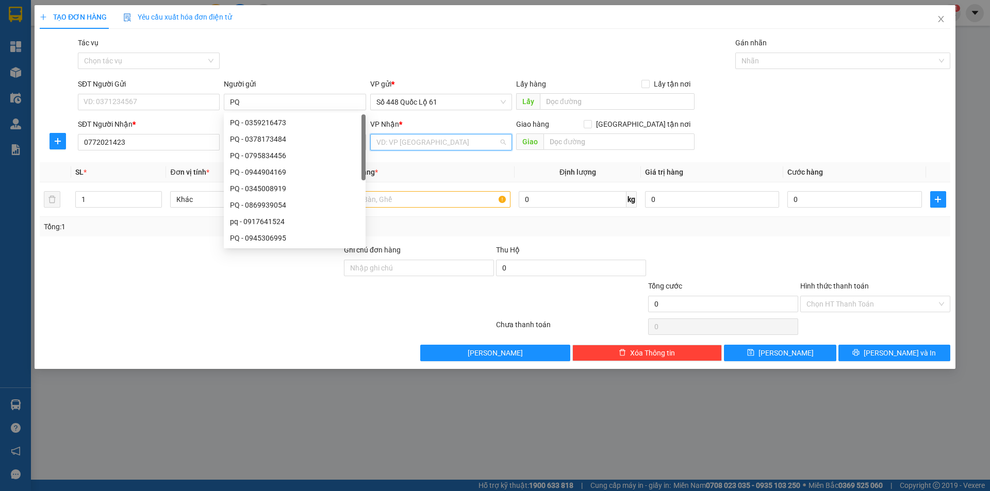
drag, startPoint x: 407, startPoint y: 139, endPoint x: 411, endPoint y: 148, distance: 9.3
click at [408, 141] on input "search" at bounding box center [437, 142] width 122 height 15
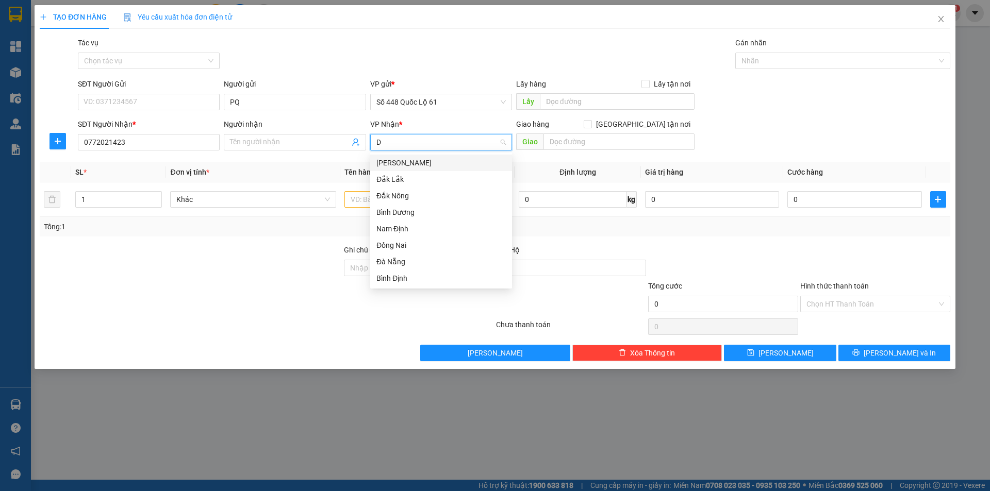
type input "DA"
click at [418, 159] on div "Đắk Lắk" at bounding box center [440, 162] width 129 height 11
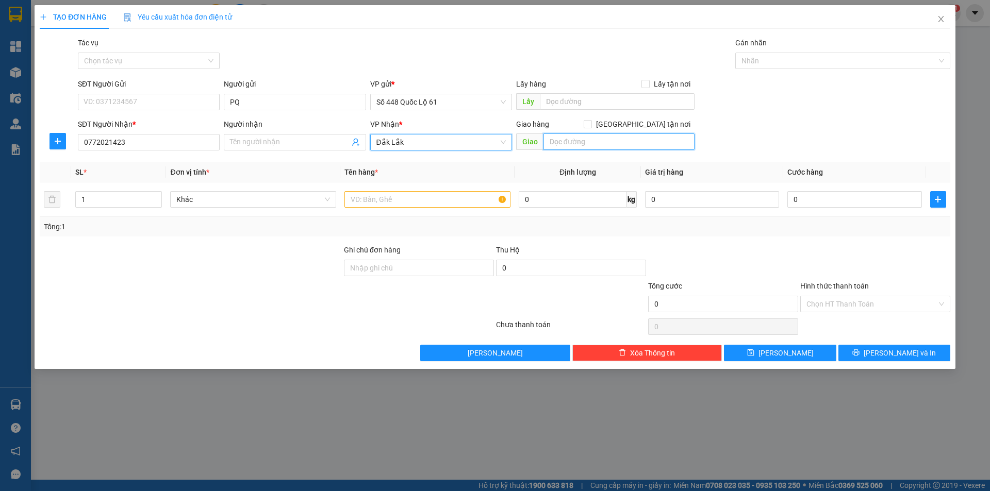
click at [614, 145] on input "text" at bounding box center [619, 142] width 151 height 17
type input "BMT"
click at [591, 123] on input "Giao tận nơi" at bounding box center [587, 123] width 7 height 7
checkbox input "true"
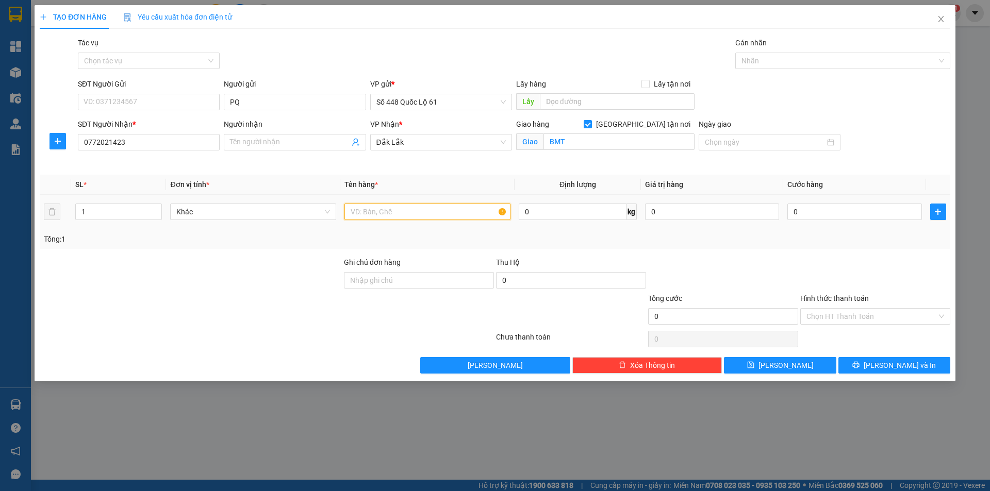
click at [453, 215] on input "text" at bounding box center [427, 212] width 166 height 17
type input "G4"
click at [881, 218] on input "0" at bounding box center [854, 212] width 134 height 17
type input "1"
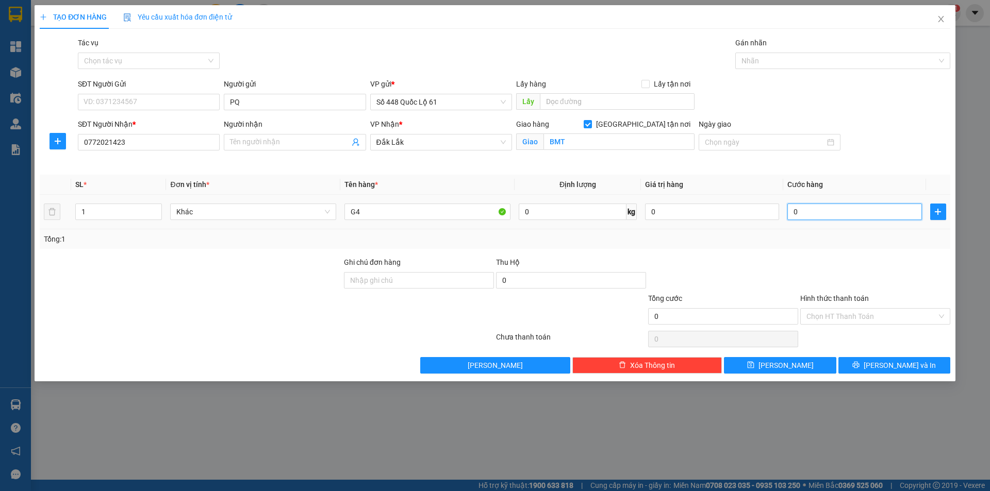
type input "1"
type input "15"
type input "150"
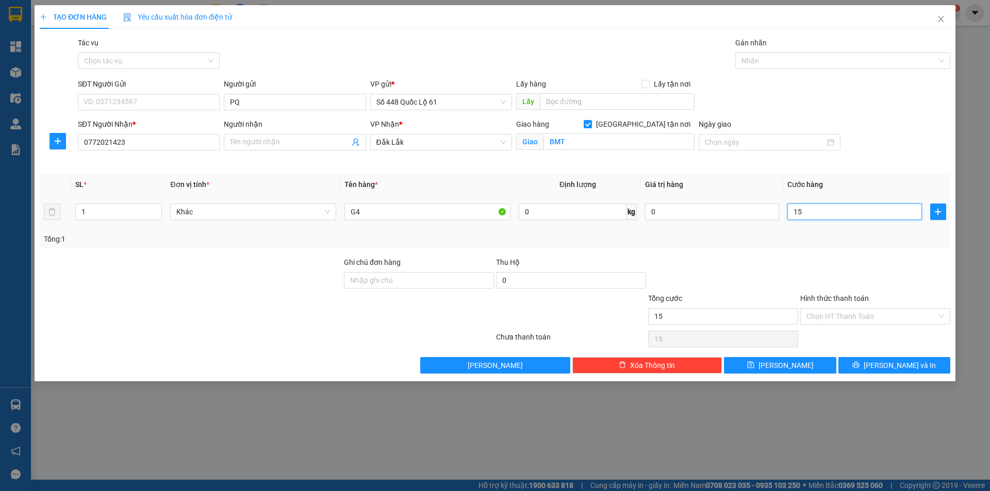
type input "150"
type input "150.000"
click at [754, 366] on icon "save" at bounding box center [750, 365] width 7 height 7
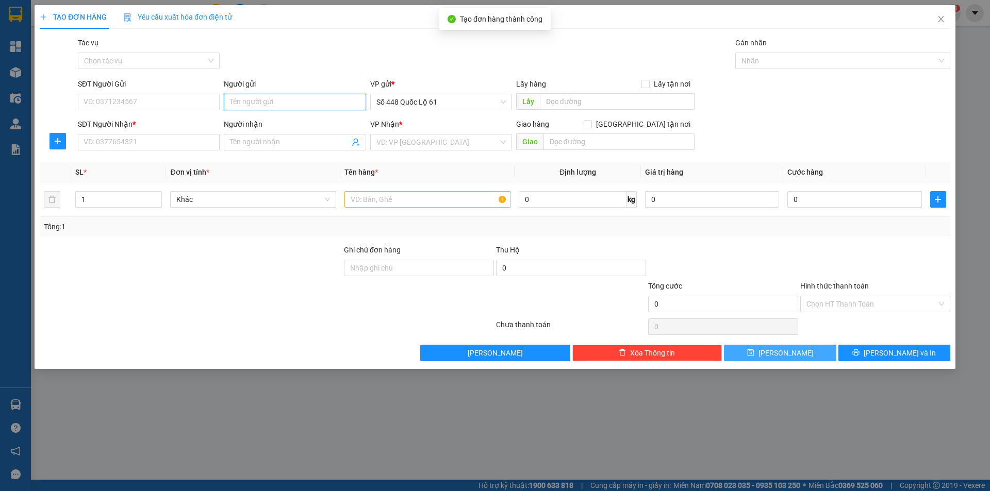
click at [318, 104] on input "Người gửi" at bounding box center [295, 102] width 142 height 17
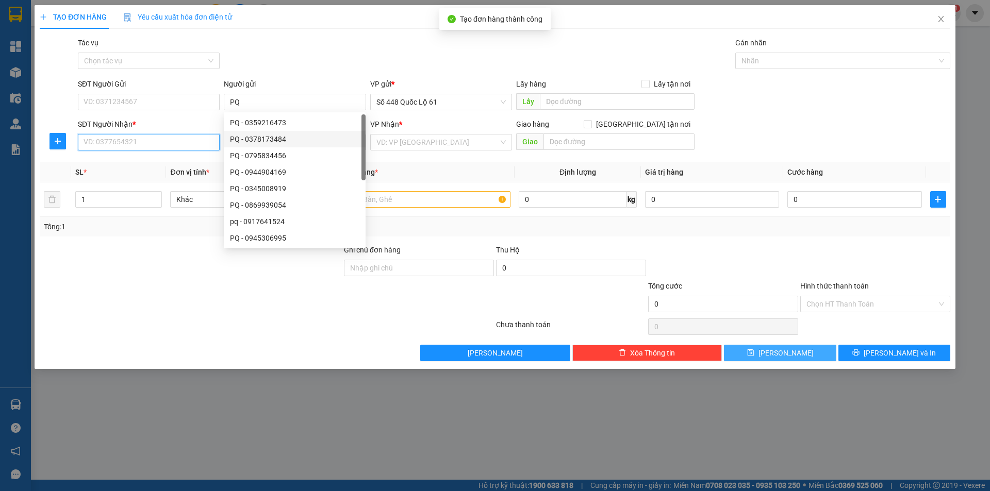
click at [168, 146] on input "SĐT Người Nhận *" at bounding box center [149, 142] width 142 height 17
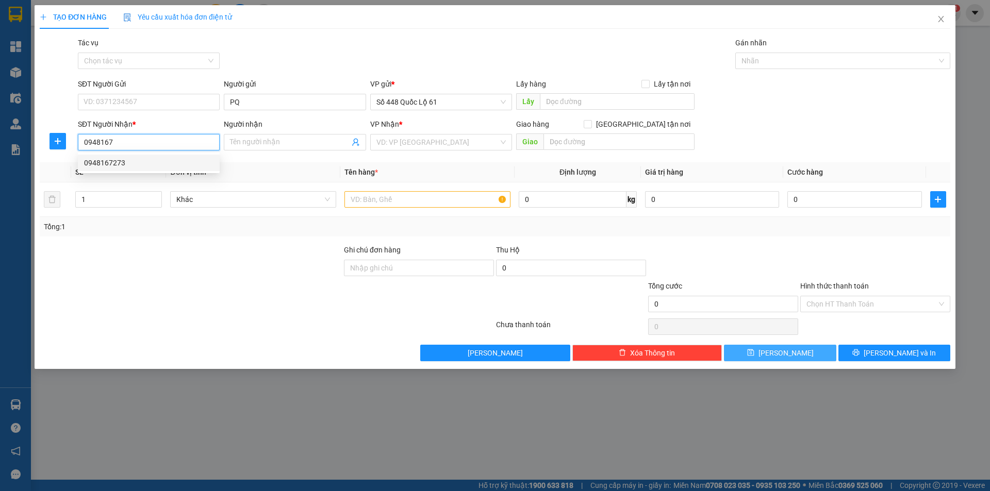
drag, startPoint x: 196, startPoint y: 158, endPoint x: 253, endPoint y: 176, distance: 59.0
click at [196, 158] on div "0948167273" at bounding box center [148, 162] width 129 height 11
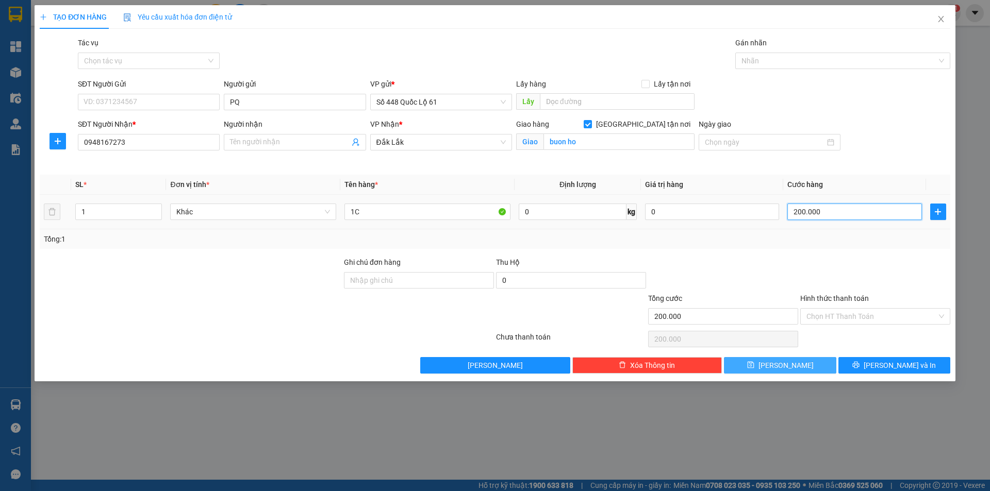
click at [843, 215] on input "200.000" at bounding box center [854, 212] width 134 height 17
click at [790, 366] on span "Lưu" at bounding box center [786, 365] width 55 height 11
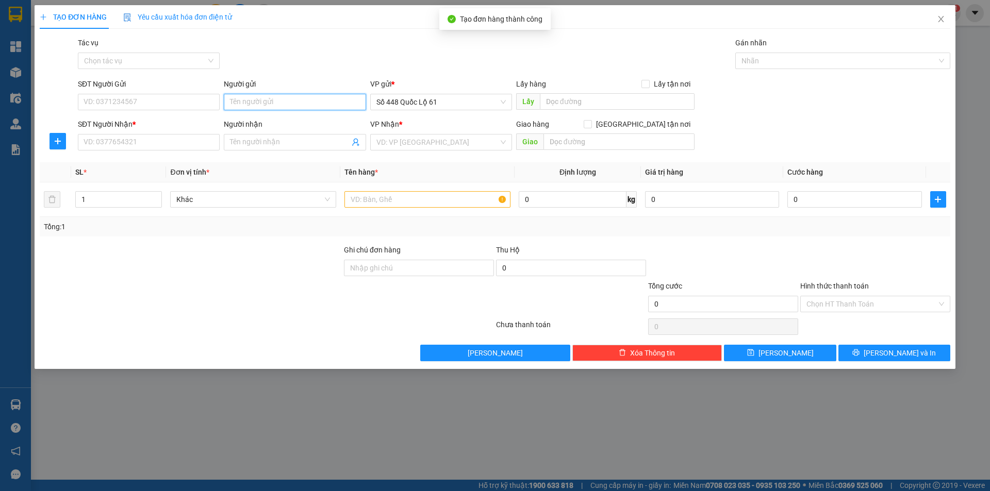
click at [282, 104] on input "Người gửi" at bounding box center [295, 102] width 142 height 17
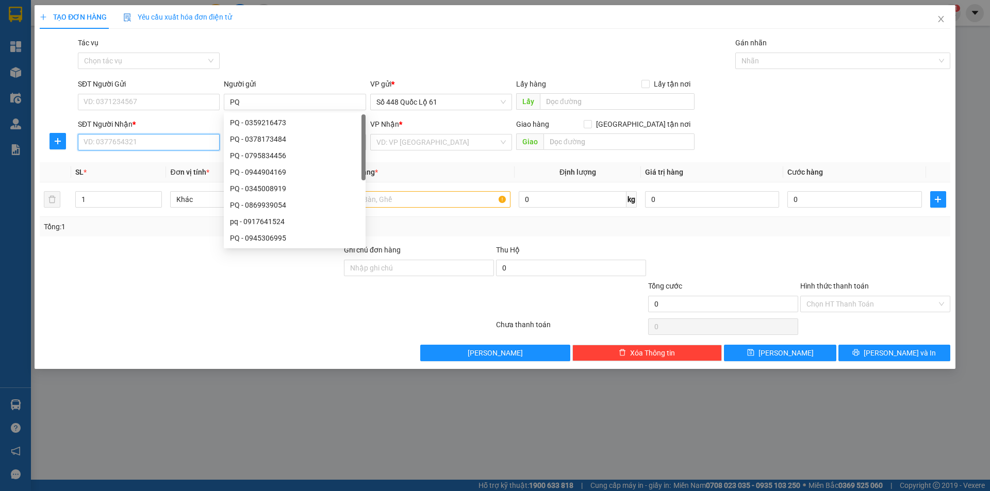
click at [132, 142] on input "SĐT Người Nhận *" at bounding box center [149, 142] width 142 height 17
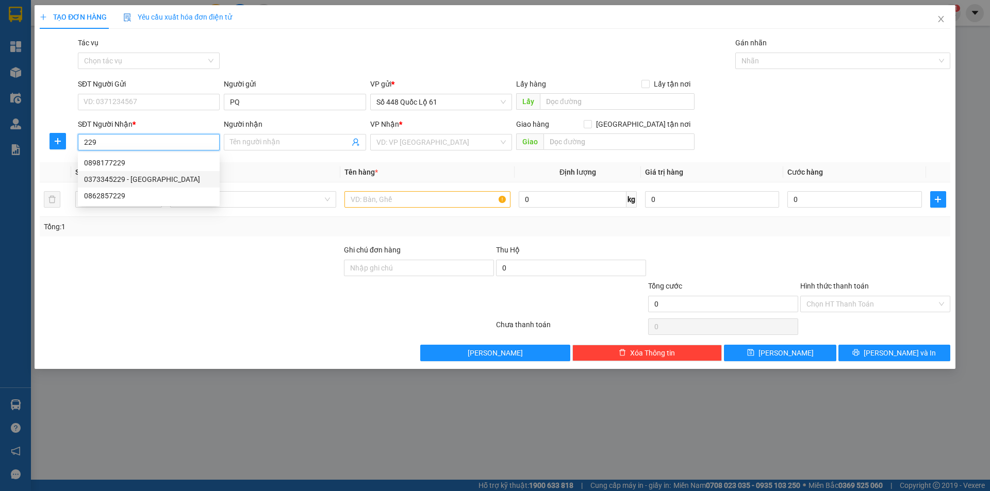
drag, startPoint x: 146, startPoint y: 177, endPoint x: 163, endPoint y: 173, distance: 17.9
click at [146, 177] on div "0373345229 - TUY HOÀ" at bounding box center [148, 179] width 129 height 11
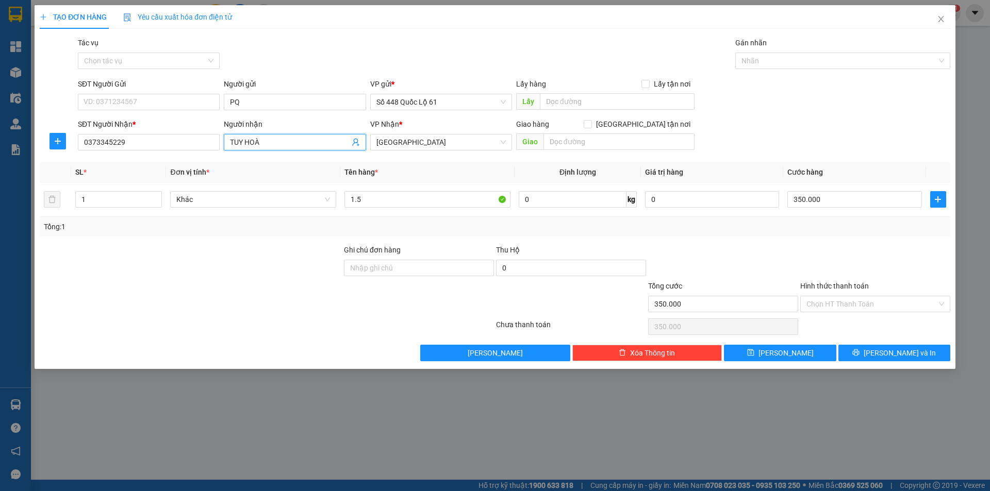
drag, startPoint x: 282, startPoint y: 135, endPoint x: 0, endPoint y: 218, distance: 293.9
click at [13, 209] on div "TẠO ĐƠN HÀNG Yêu cầu xuất hóa đơn điện tử Transit Pickup Surcharge Ids Transit …" at bounding box center [495, 245] width 990 height 491
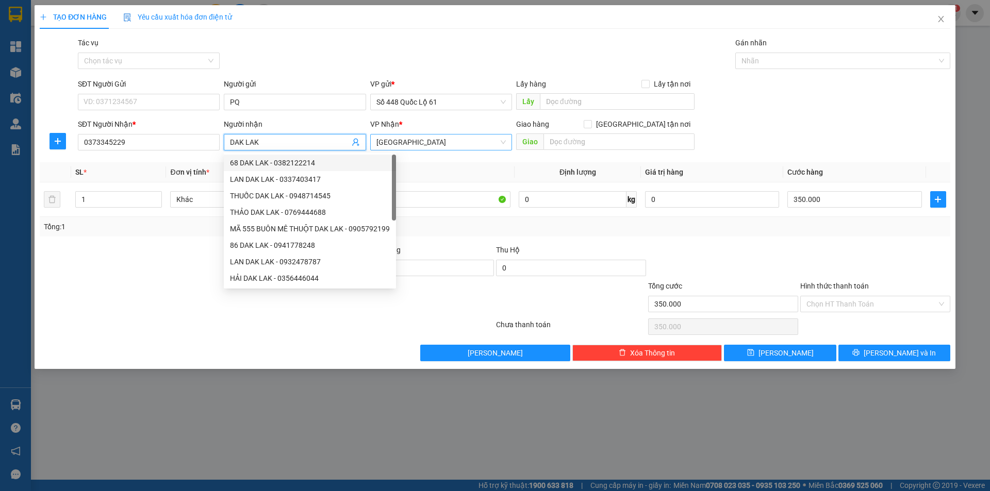
click at [401, 141] on span "[GEOGRAPHIC_DATA]" at bounding box center [440, 142] width 129 height 15
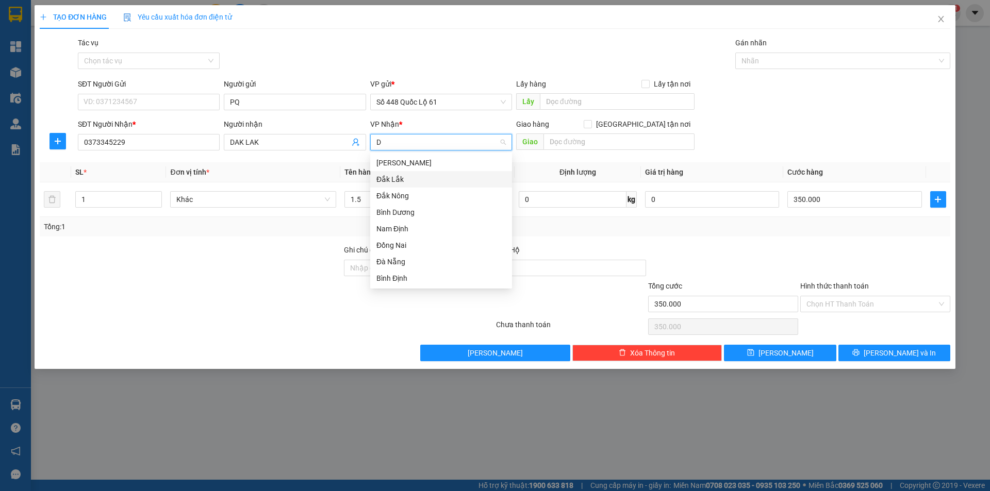
click at [416, 179] on div "Đắk Lắk" at bounding box center [440, 179] width 129 height 11
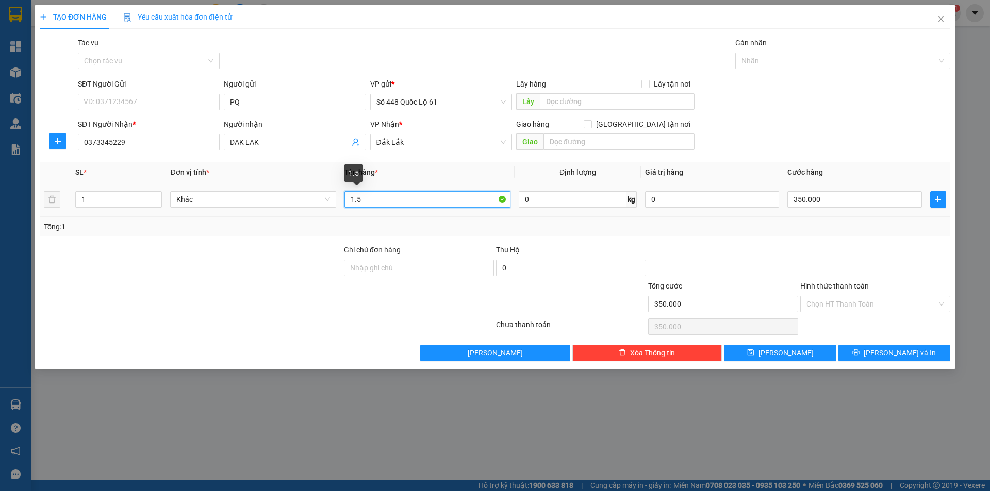
drag, startPoint x: 383, startPoint y: 201, endPoint x: 274, endPoint y: 219, distance: 110.4
click at [274, 219] on div "SL * Đơn vị tính * Tên hàng * Định lượng Giá trị hàng Cước hàng 1 Khác 1.5 0 kg…" at bounding box center [495, 199] width 911 height 74
click at [859, 195] on input "350.000" at bounding box center [854, 199] width 134 height 17
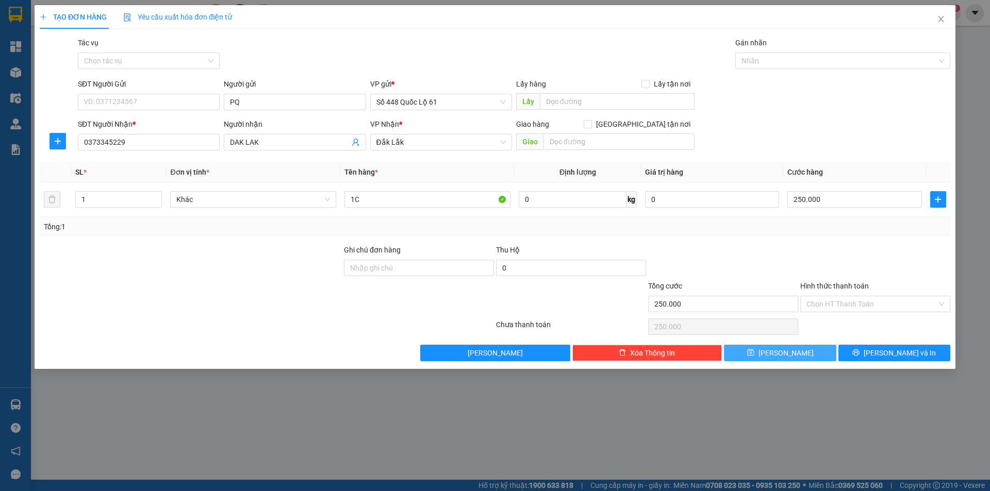
click at [801, 350] on button "Lưu" at bounding box center [780, 353] width 112 height 17
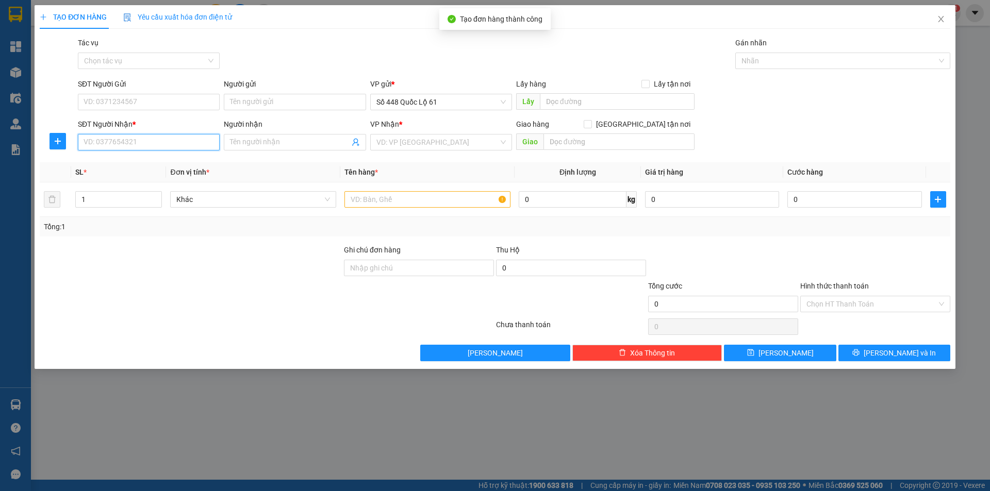
click at [185, 144] on input "SĐT Người Nhận *" at bounding box center [149, 142] width 142 height 17
click at [456, 141] on input "search" at bounding box center [437, 142] width 122 height 15
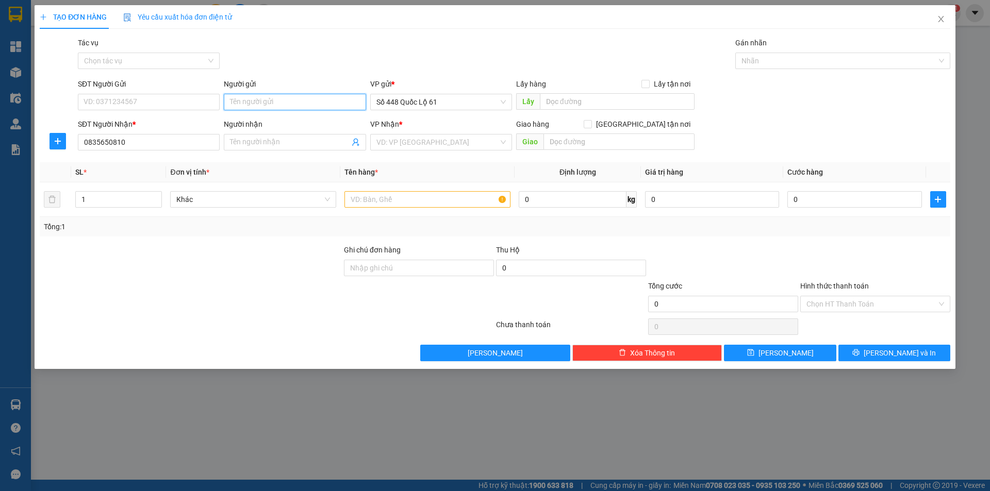
click at [283, 94] on input "Người gửi" at bounding box center [295, 102] width 142 height 17
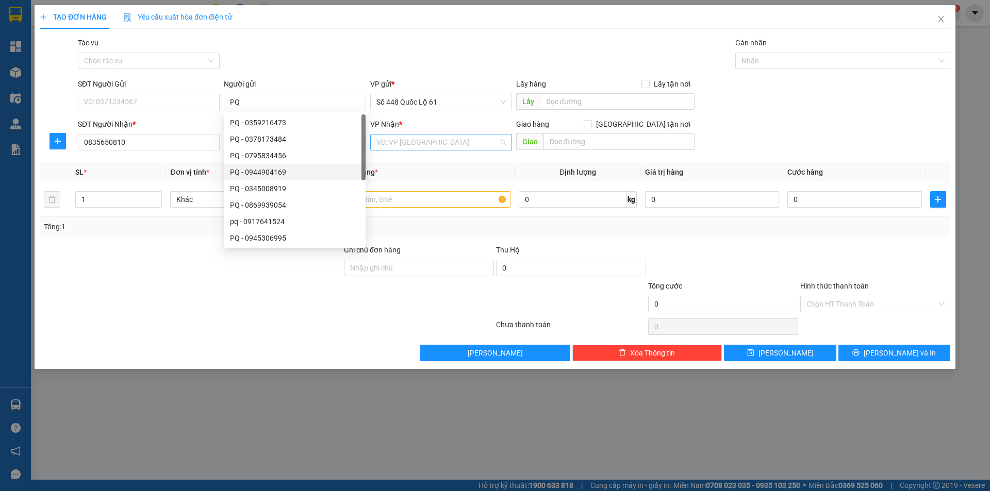
click at [446, 144] on input "search" at bounding box center [437, 142] width 122 height 15
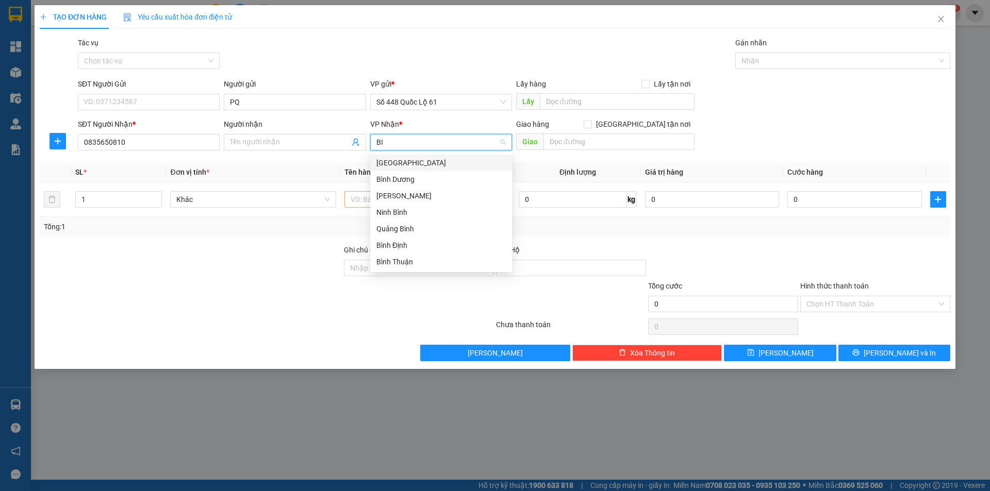
drag, startPoint x: 440, startPoint y: 156, endPoint x: 473, endPoint y: 159, distance: 33.2
click at [440, 156] on div "[GEOGRAPHIC_DATA]" at bounding box center [441, 163] width 142 height 17
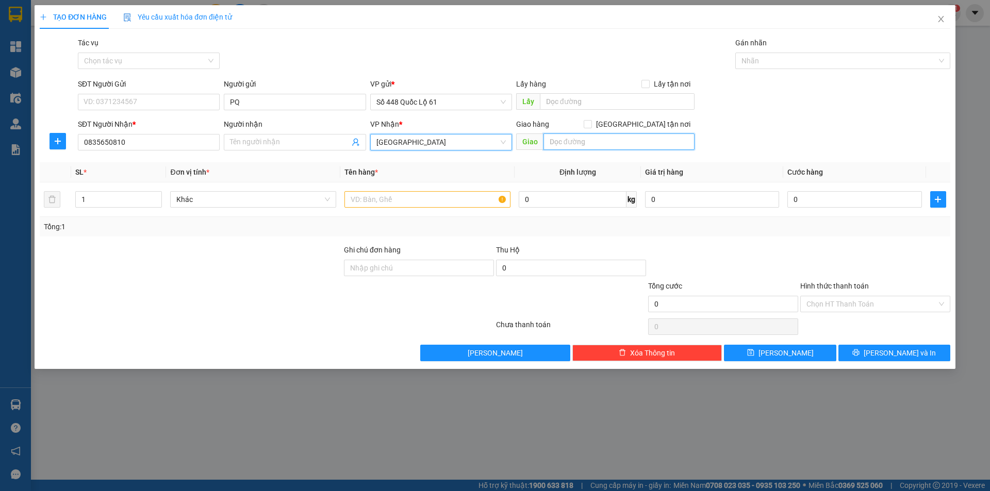
click at [588, 140] on input "text" at bounding box center [619, 142] width 151 height 17
drag, startPoint x: 650, startPoint y: 121, endPoint x: 644, endPoint y: 126, distance: 7.7
click at [645, 125] on label "Giao tận nơi" at bounding box center [639, 124] width 111 height 11
click at [591, 124] on input "Giao tận nơi" at bounding box center [587, 123] width 7 height 7
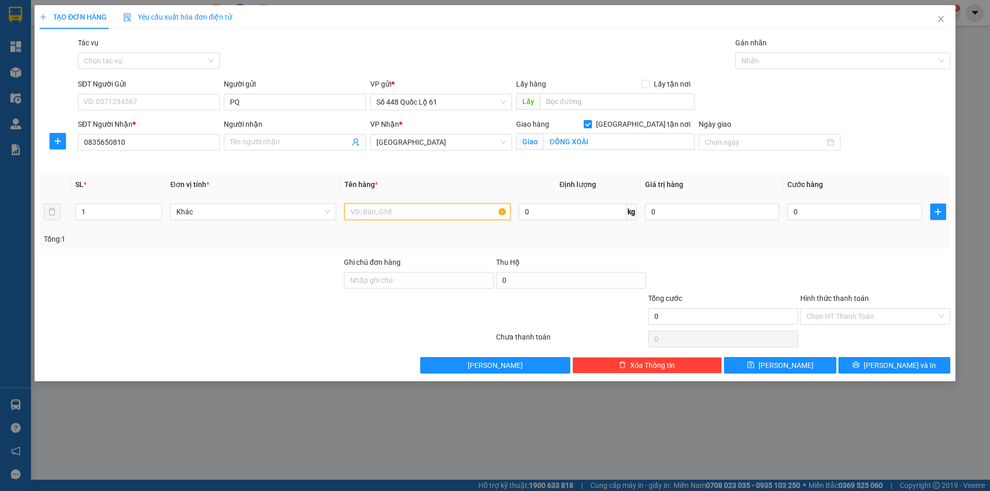
click at [425, 213] on input "text" at bounding box center [427, 212] width 166 height 17
click at [855, 211] on input "0" at bounding box center [854, 212] width 134 height 17
click at [794, 367] on button "Lưu" at bounding box center [780, 365] width 112 height 17
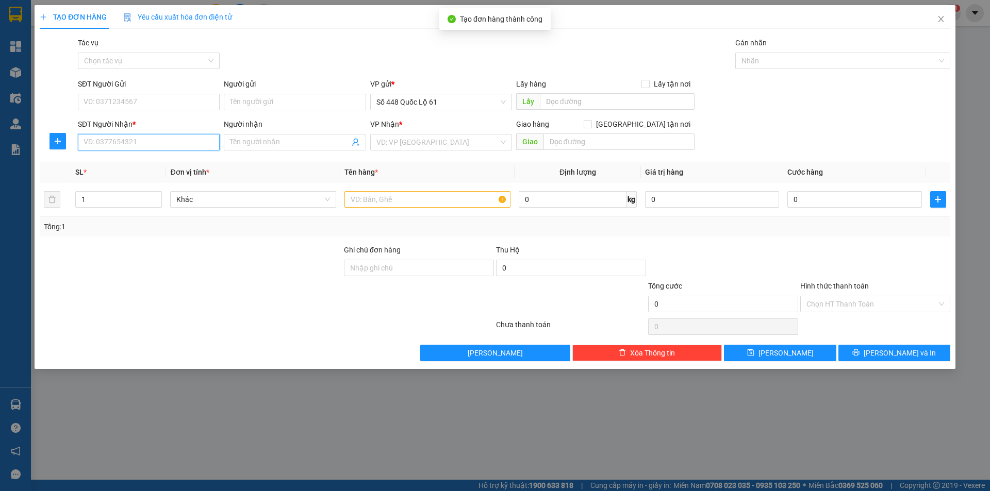
click at [184, 150] on input "SĐT Người Nhận *" at bounding box center [149, 142] width 142 height 17
click at [172, 160] on div "0914379911 - BMT MÃ 105" at bounding box center [148, 162] width 129 height 11
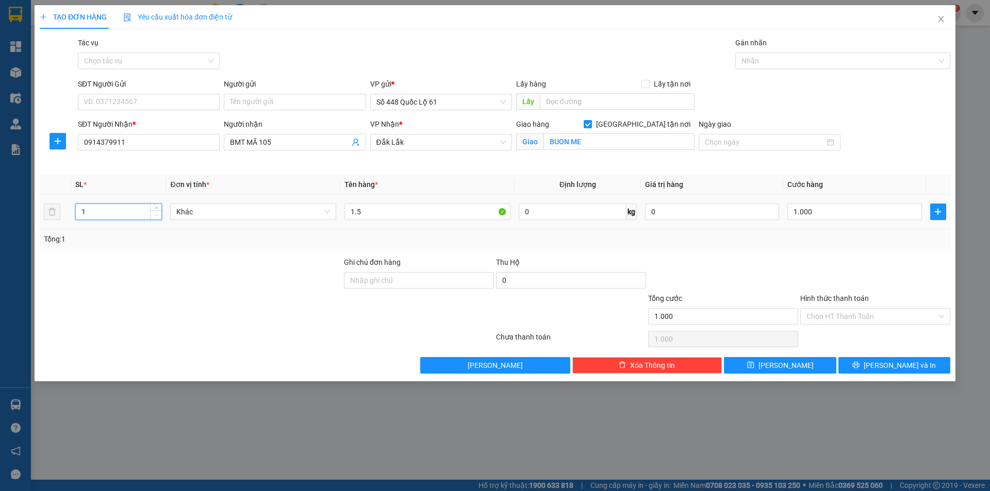
drag, startPoint x: 157, startPoint y: 216, endPoint x: 348, endPoint y: 225, distance: 190.5
click at [158, 216] on span "down" at bounding box center [156, 216] width 6 height 6
drag, startPoint x: 369, startPoint y: 215, endPoint x: 248, endPoint y: 216, distance: 121.7
click at [248, 216] on tr "1 Khác 1.5 0 kg 0 1.000" at bounding box center [495, 212] width 911 height 35
drag, startPoint x: 849, startPoint y: 212, endPoint x: 847, endPoint y: 242, distance: 30.0
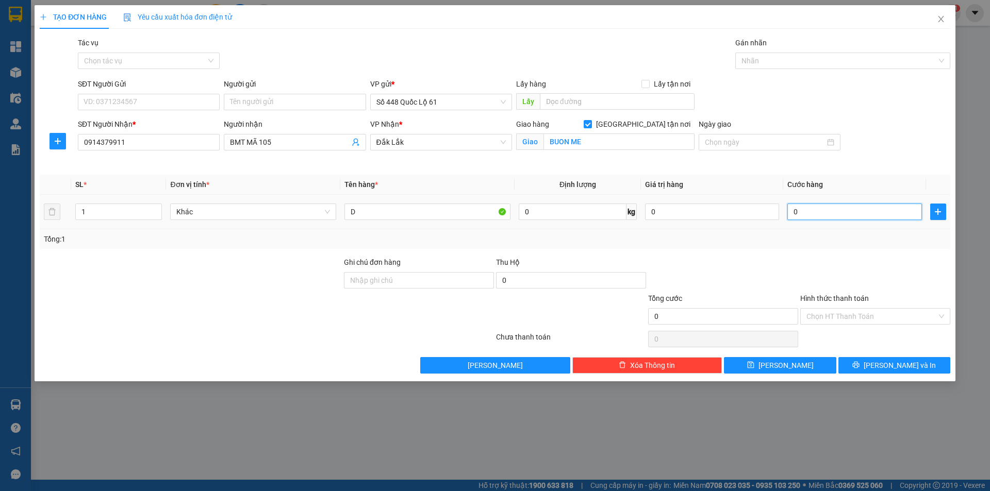
click at [849, 213] on input "0" at bounding box center [854, 212] width 134 height 17
click at [846, 267] on div at bounding box center [875, 275] width 152 height 36
drag, startPoint x: 843, startPoint y: 316, endPoint x: 844, endPoint y: 329, distance: 12.4
click at [844, 320] on input "Hình thức thanh toán" at bounding box center [872, 316] width 130 height 15
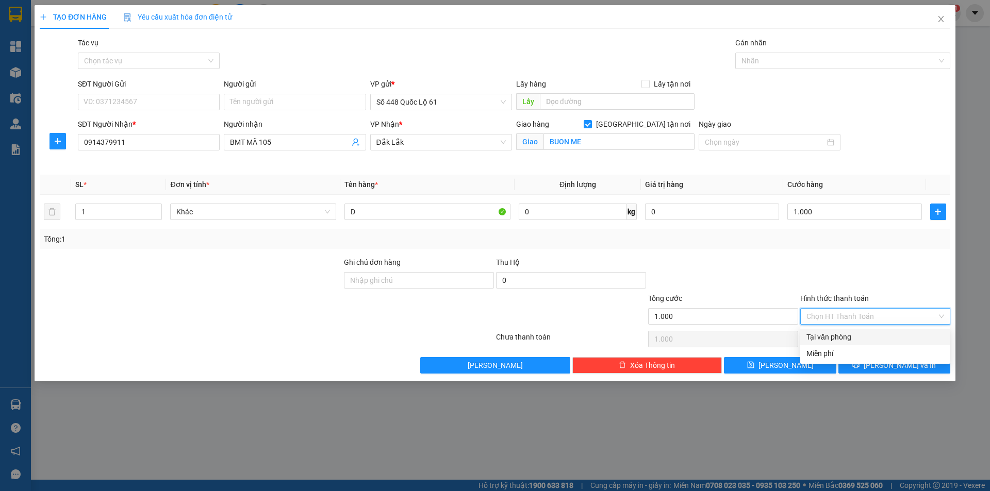
drag, startPoint x: 845, startPoint y: 335, endPoint x: 811, endPoint y: 358, distance: 40.8
click at [845, 335] on div "Tại văn phòng" at bounding box center [876, 337] width 138 height 11
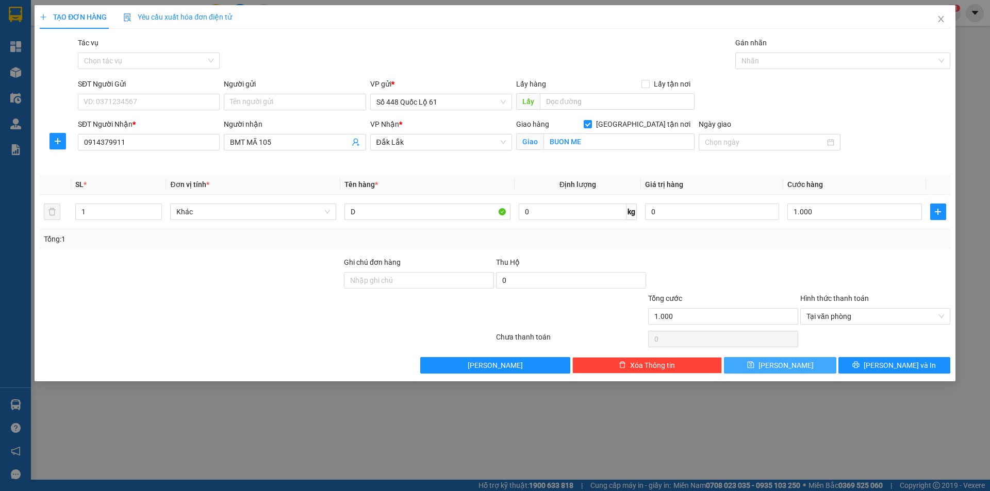
drag, startPoint x: 798, startPoint y: 364, endPoint x: 338, endPoint y: 241, distance: 476.7
click at [798, 365] on button "Lưu" at bounding box center [780, 365] width 112 height 17
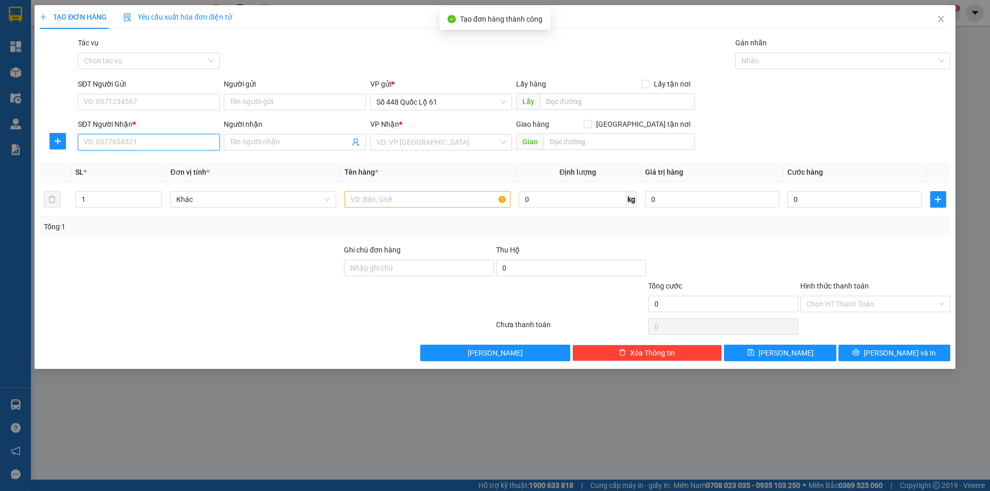
click at [143, 145] on input "SĐT Người Nhận *" at bounding box center [149, 142] width 142 height 17
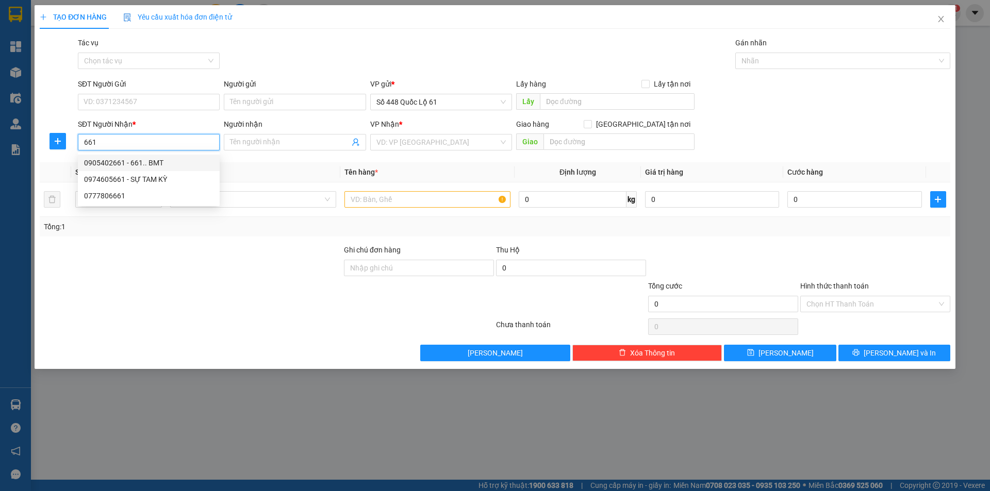
click at [150, 167] on div "0905402661 - 661.. BMT" at bounding box center [148, 162] width 129 height 11
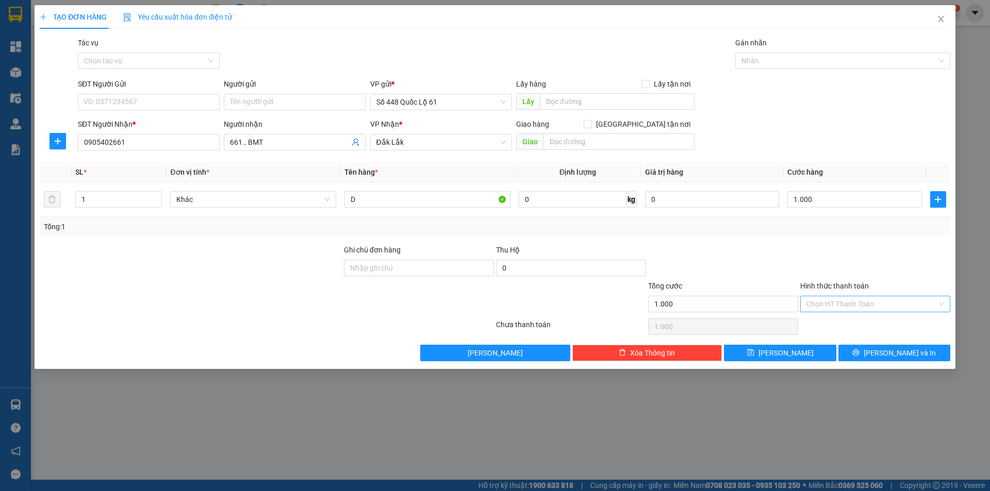
drag, startPoint x: 833, startPoint y: 299, endPoint x: 833, endPoint y: 311, distance: 12.4
click at [833, 300] on input "Hình thức thanh toán" at bounding box center [872, 304] width 130 height 15
click at [831, 324] on div "Tại văn phòng" at bounding box center [876, 324] width 138 height 11
drag, startPoint x: 805, startPoint y: 352, endPoint x: 601, endPoint y: 307, distance: 208.6
click at [804, 352] on button "Lưu" at bounding box center [780, 353] width 112 height 17
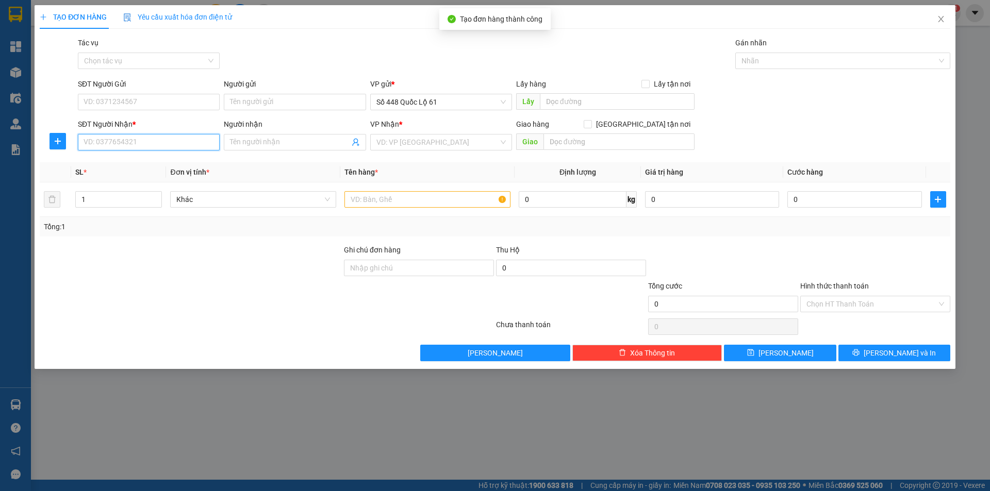
click at [182, 144] on input "SĐT Người Nhận *" at bounding box center [149, 142] width 142 height 17
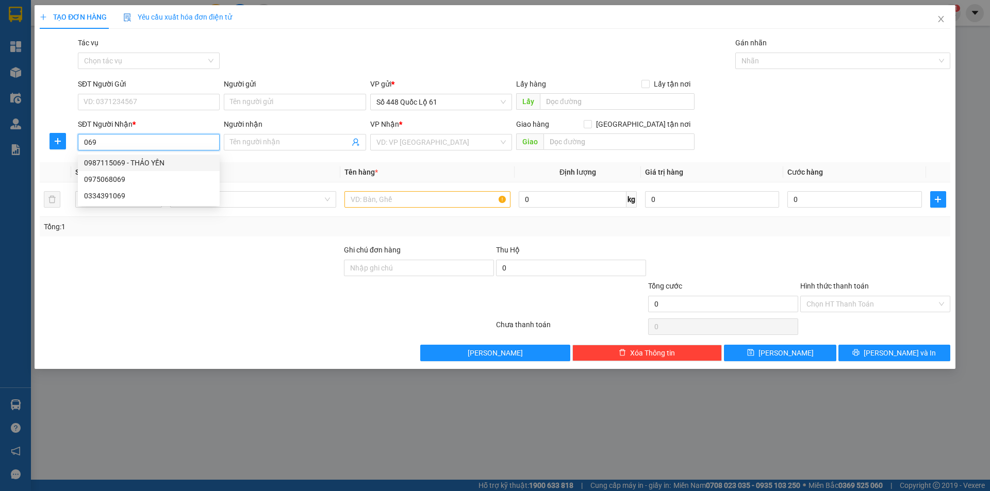
click at [185, 165] on div "0987115069 - THẢO YẾN" at bounding box center [148, 162] width 129 height 11
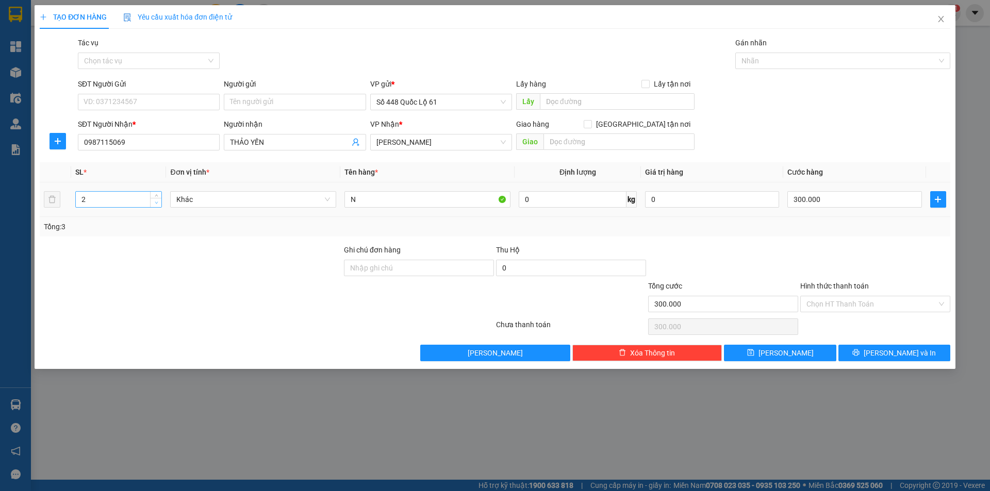
click at [156, 202] on icon "down" at bounding box center [157, 203] width 4 height 4
click at [818, 198] on input "300.000" at bounding box center [854, 199] width 134 height 17
drag, startPoint x: 814, startPoint y: 353, endPoint x: 791, endPoint y: 351, distance: 23.8
click at [814, 353] on button "Lưu" at bounding box center [780, 353] width 112 height 17
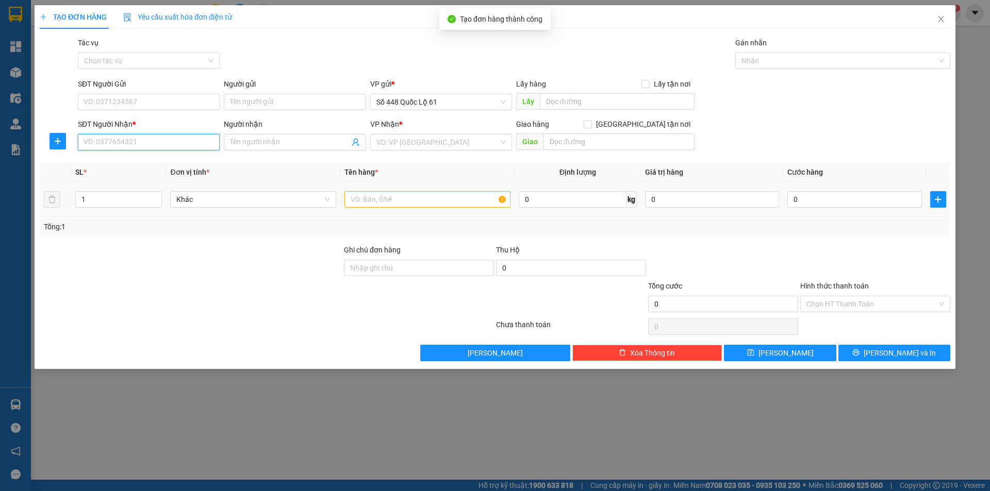
click at [147, 145] on input "SĐT Người Nhận *" at bounding box center [149, 142] width 142 height 17
drag, startPoint x: 141, startPoint y: 162, endPoint x: 274, endPoint y: 194, distance: 137.5
click at [145, 164] on div "0837424008 - LAN MAI" at bounding box center [148, 162] width 129 height 11
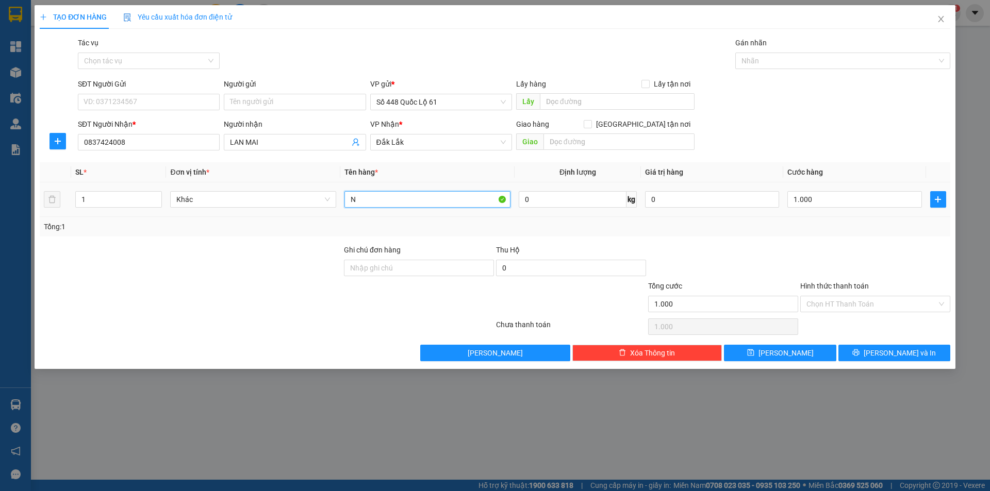
drag, startPoint x: 355, startPoint y: 204, endPoint x: 327, endPoint y: 215, distance: 30.1
click at [324, 215] on tr "1 Khác N 0 kg 0 1.000" at bounding box center [495, 200] width 911 height 35
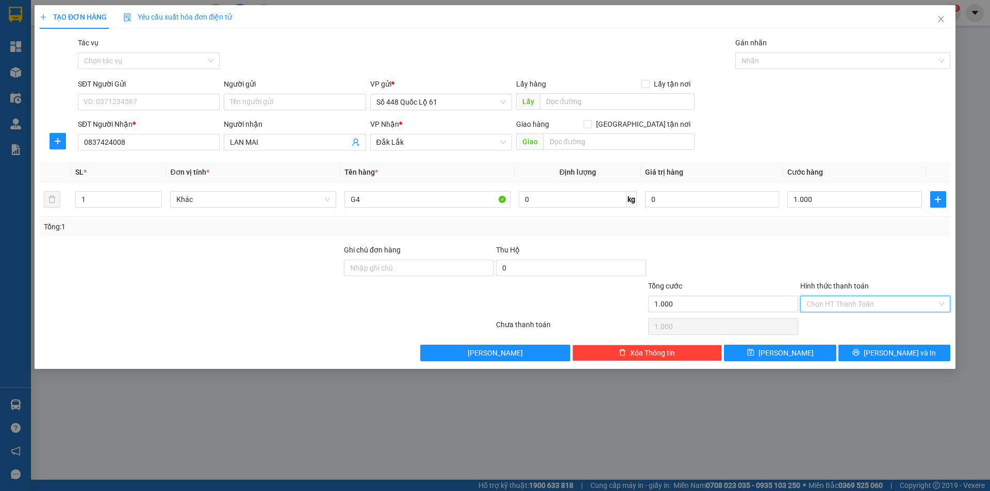
drag, startPoint x: 865, startPoint y: 310, endPoint x: 860, endPoint y: 322, distance: 13.6
click at [865, 311] on input "Hình thức thanh toán" at bounding box center [872, 304] width 130 height 15
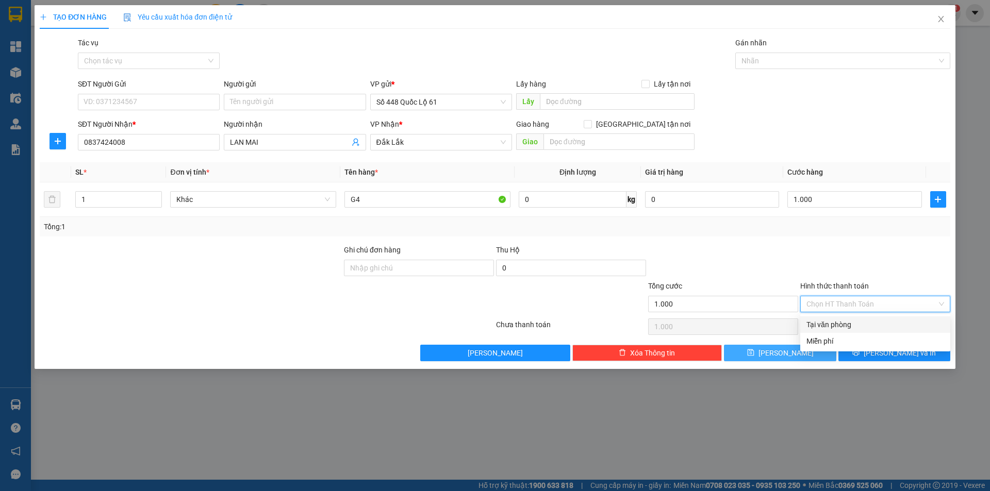
drag, startPoint x: 858, startPoint y: 324, endPoint x: 832, endPoint y: 350, distance: 36.8
click at [858, 325] on div "Tại văn phòng" at bounding box center [876, 324] width 138 height 11
drag, startPoint x: 826, startPoint y: 352, endPoint x: 724, endPoint y: 352, distance: 102.1
click at [824, 352] on button "Lưu" at bounding box center [780, 353] width 112 height 17
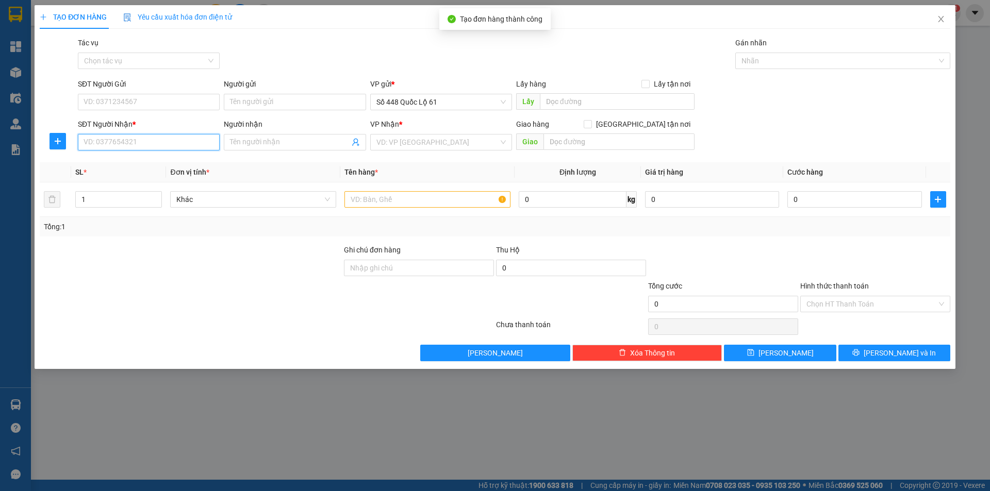
click at [160, 144] on input "SĐT Người Nhận *" at bounding box center [149, 142] width 142 height 17
drag, startPoint x: 413, startPoint y: 143, endPoint x: 399, endPoint y: 146, distance: 14.4
click at [412, 143] on input "search" at bounding box center [437, 142] width 122 height 15
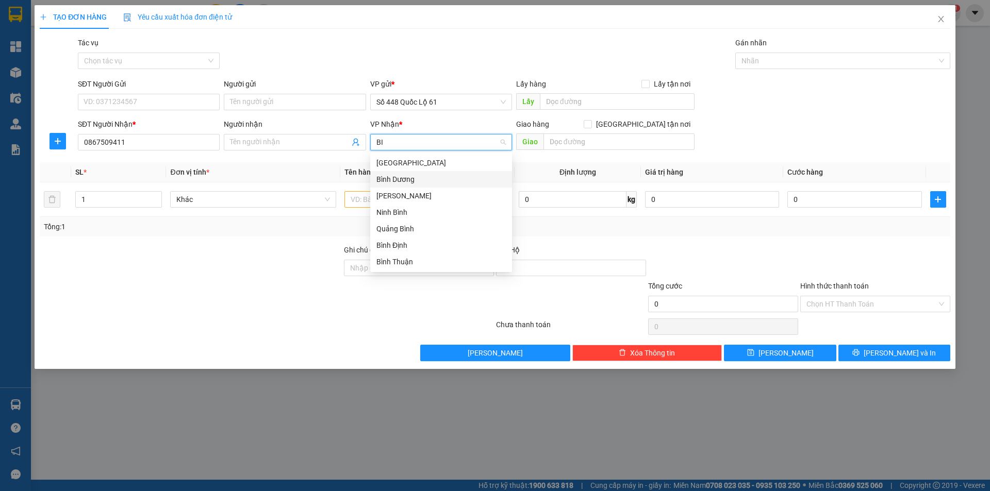
click at [402, 171] on div "Bình Dương" at bounding box center [441, 179] width 142 height 17
click at [415, 145] on span "Bình Dương" at bounding box center [440, 142] width 129 height 15
click at [412, 157] on div "[GEOGRAPHIC_DATA]" at bounding box center [441, 163] width 142 height 17
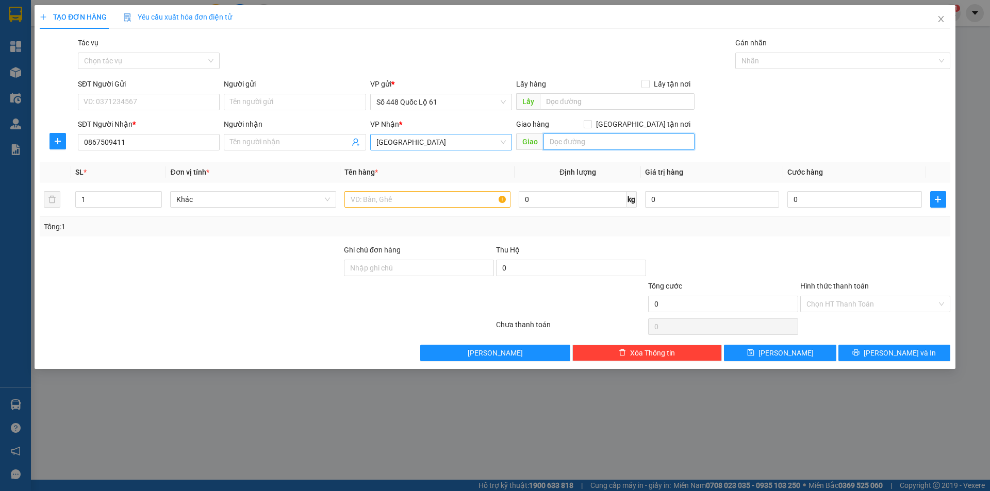
drag, startPoint x: 592, startPoint y: 140, endPoint x: 590, endPoint y: 145, distance: 5.4
click at [592, 143] on input "text" at bounding box center [619, 142] width 151 height 17
click at [591, 126] on input "Giao tận nơi" at bounding box center [587, 123] width 7 height 7
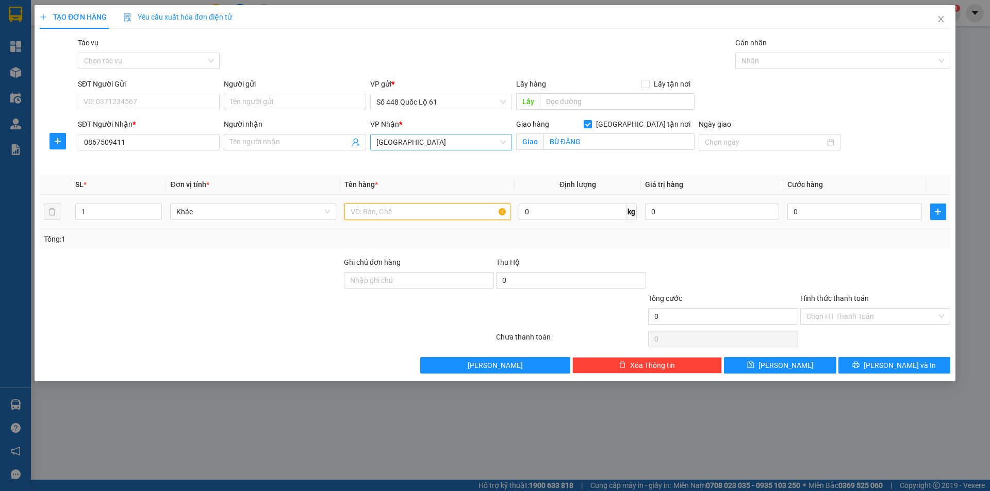
click at [448, 208] on input "text" at bounding box center [427, 212] width 166 height 17
click at [449, 209] on input "text" at bounding box center [427, 212] width 166 height 17
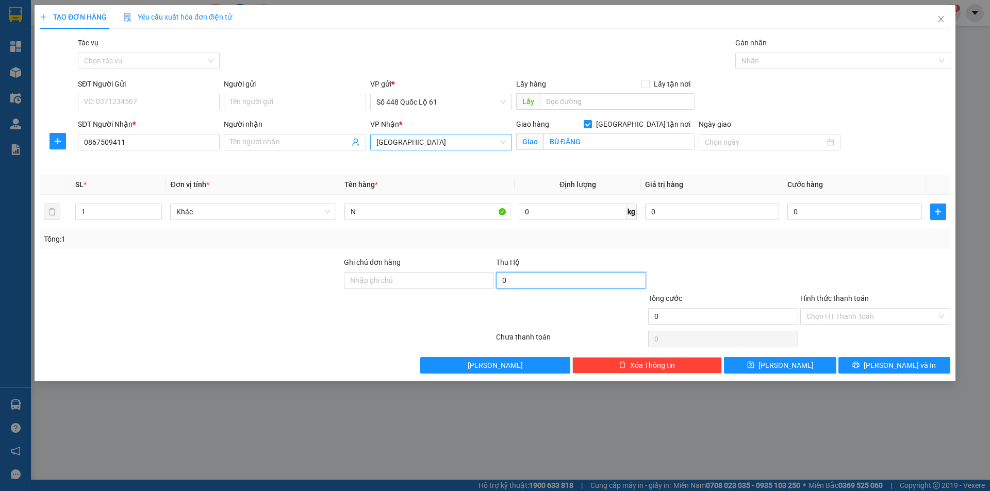
click at [562, 277] on input "0" at bounding box center [571, 280] width 150 height 17
click at [819, 220] on input "0" at bounding box center [854, 212] width 134 height 17
click at [793, 368] on button "Lưu" at bounding box center [780, 365] width 112 height 17
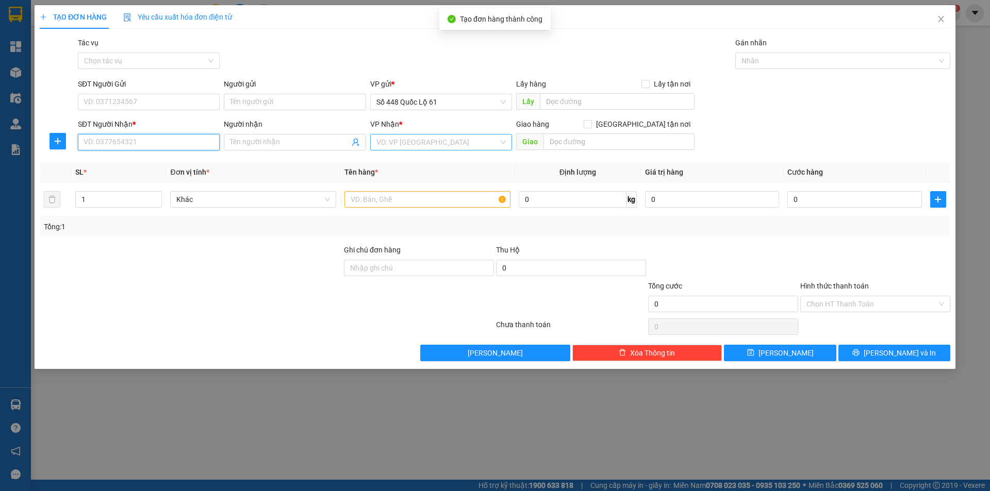
click at [155, 149] on input "SĐT Người Nhận *" at bounding box center [149, 142] width 142 height 17
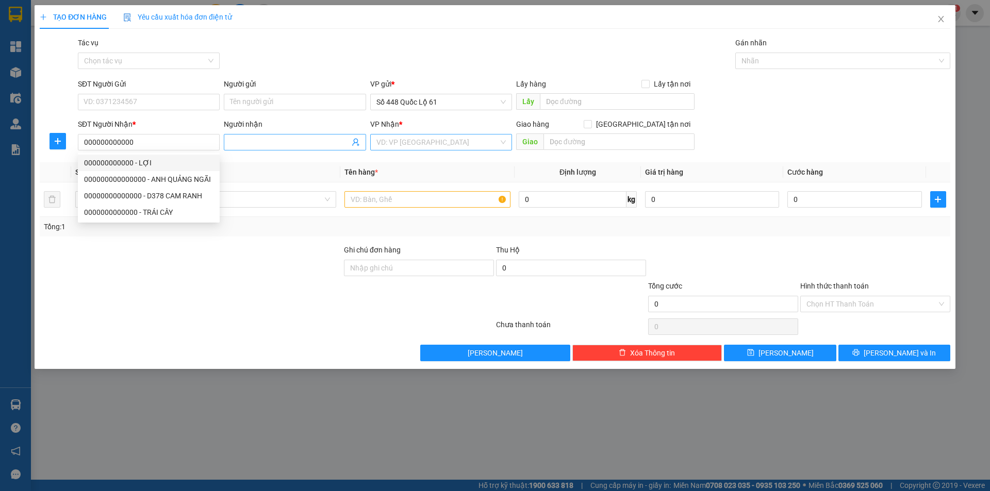
click at [266, 144] on input "Người nhận" at bounding box center [289, 142] width 119 height 11
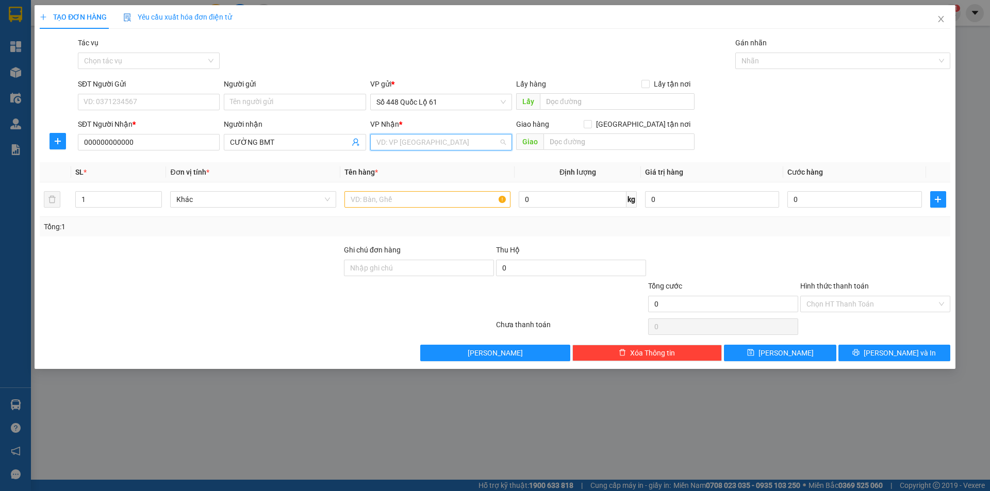
click at [429, 144] on input "search" at bounding box center [437, 142] width 122 height 15
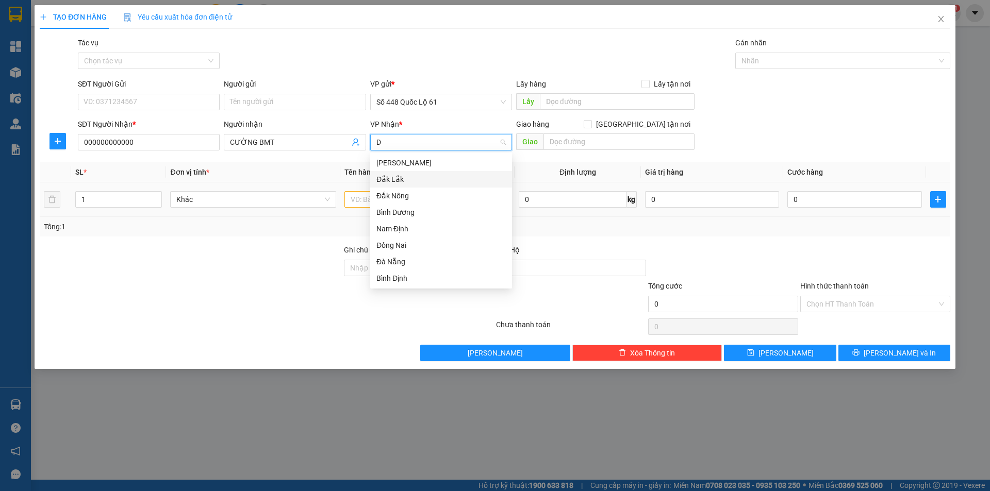
drag, startPoint x: 417, startPoint y: 176, endPoint x: 396, endPoint y: 192, distance: 26.5
click at [416, 177] on div "Đắk Lắk" at bounding box center [440, 179] width 129 height 11
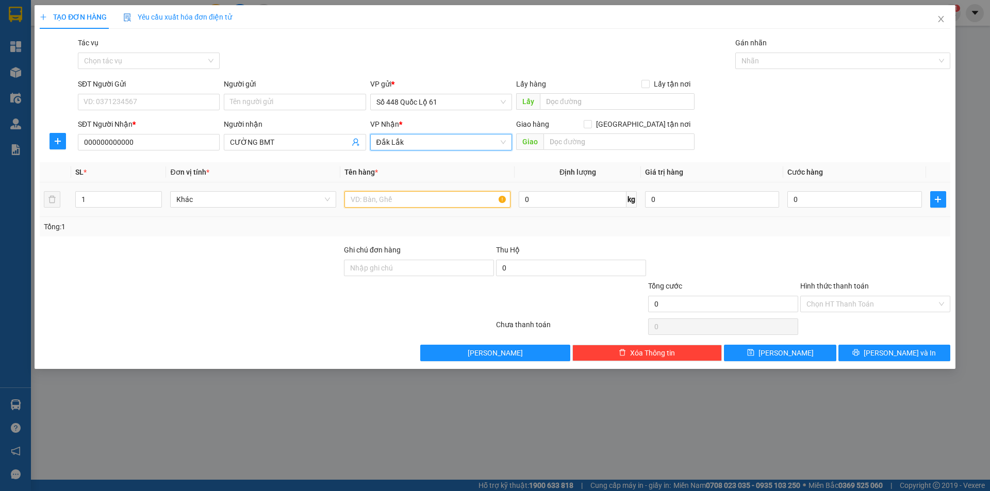
click at [384, 200] on input "text" at bounding box center [427, 199] width 166 height 17
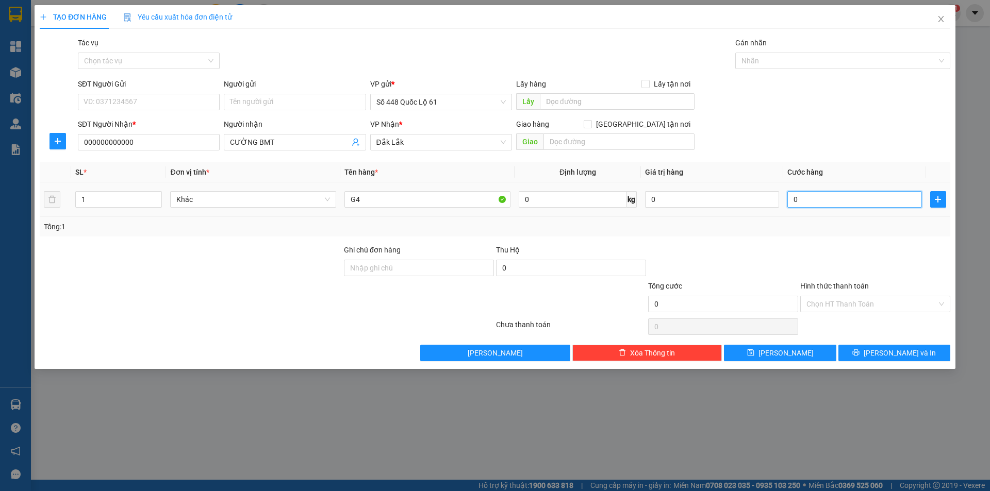
click at [801, 201] on input "0" at bounding box center [854, 199] width 134 height 17
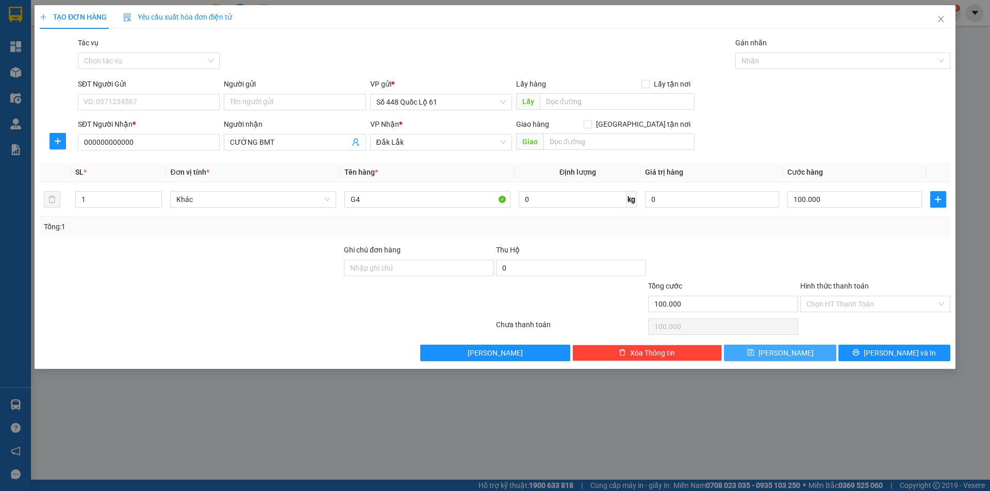
click at [816, 346] on button "Lưu" at bounding box center [780, 353] width 112 height 17
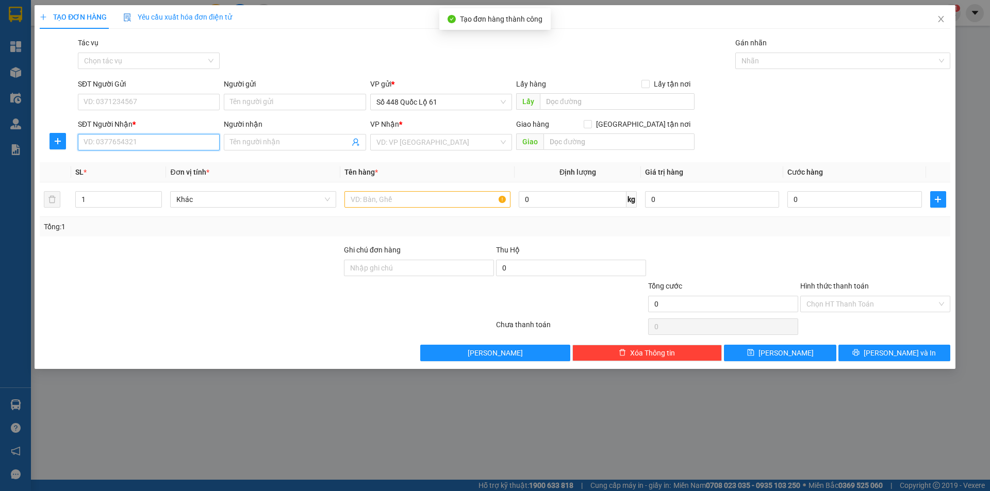
click at [196, 145] on input "SĐT Người Nhận *" at bounding box center [149, 142] width 142 height 17
click at [182, 163] on div "0332695818" at bounding box center [148, 162] width 129 height 11
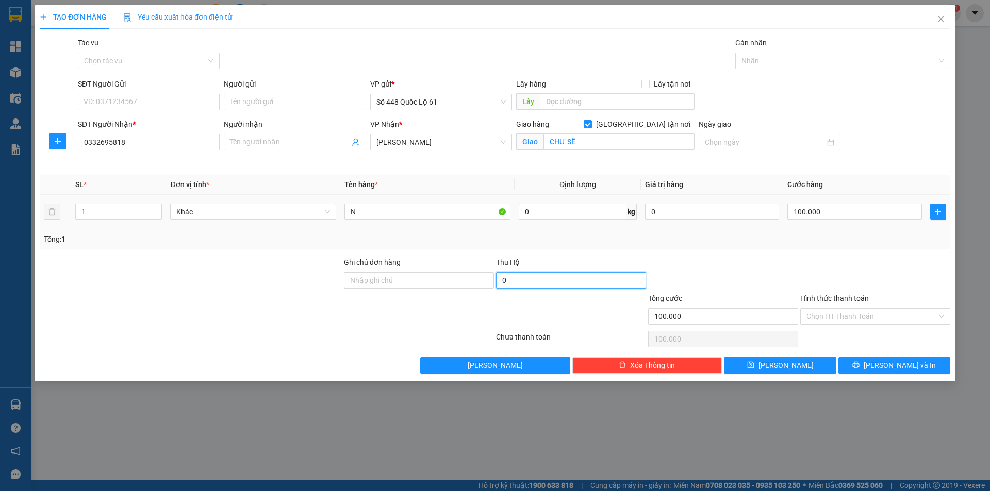
click at [550, 277] on input "0" at bounding box center [571, 280] width 150 height 17
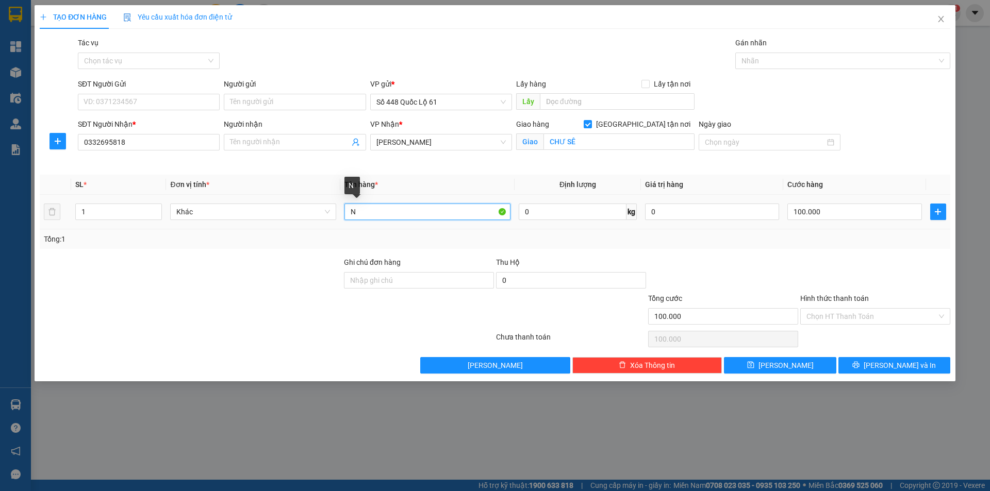
drag, startPoint x: 359, startPoint y: 216, endPoint x: 305, endPoint y: 223, distance: 54.1
click at [305, 223] on tr "1 Khác N 0 kg 0 100.000" at bounding box center [495, 212] width 911 height 35
click at [796, 363] on button "Lưu" at bounding box center [780, 365] width 112 height 17
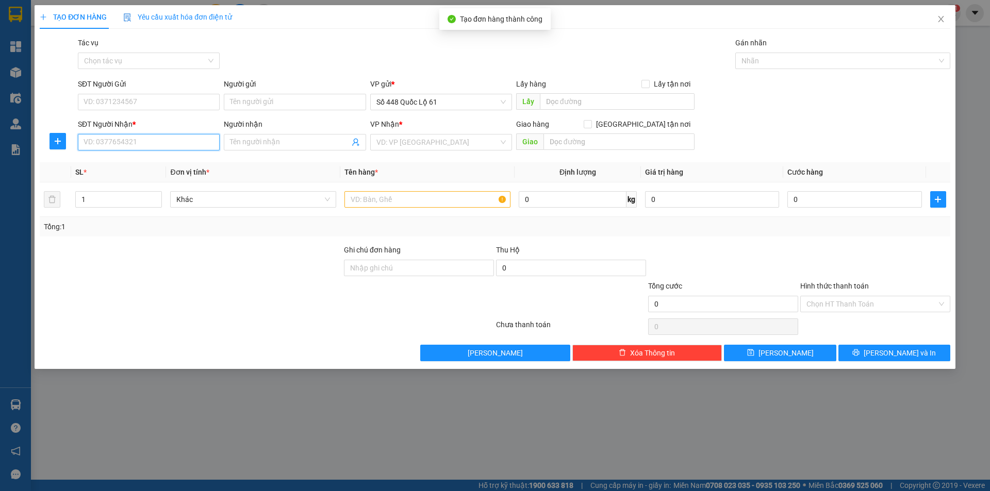
click at [161, 140] on input "SĐT Người Nhận *" at bounding box center [149, 142] width 142 height 17
click at [428, 138] on input "search" at bounding box center [437, 142] width 122 height 15
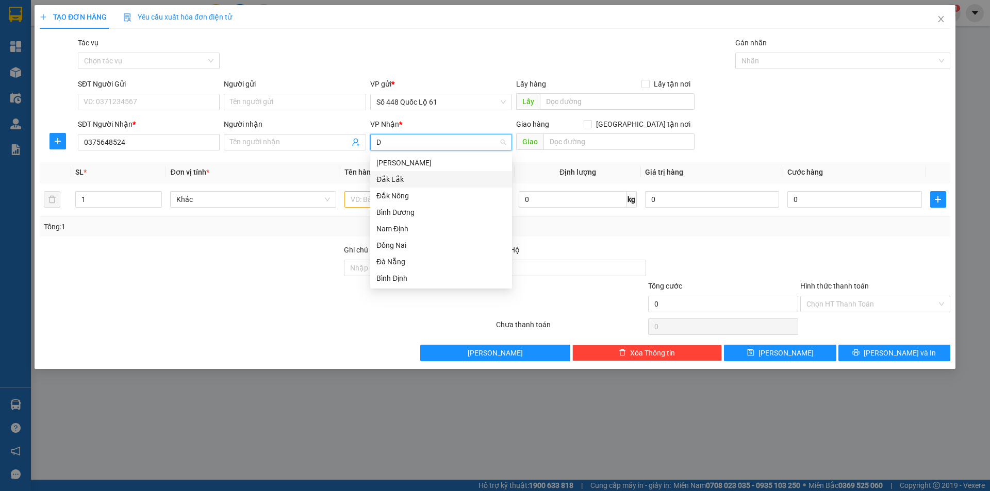
click at [412, 178] on div "Đắk Lắk" at bounding box center [440, 179] width 129 height 11
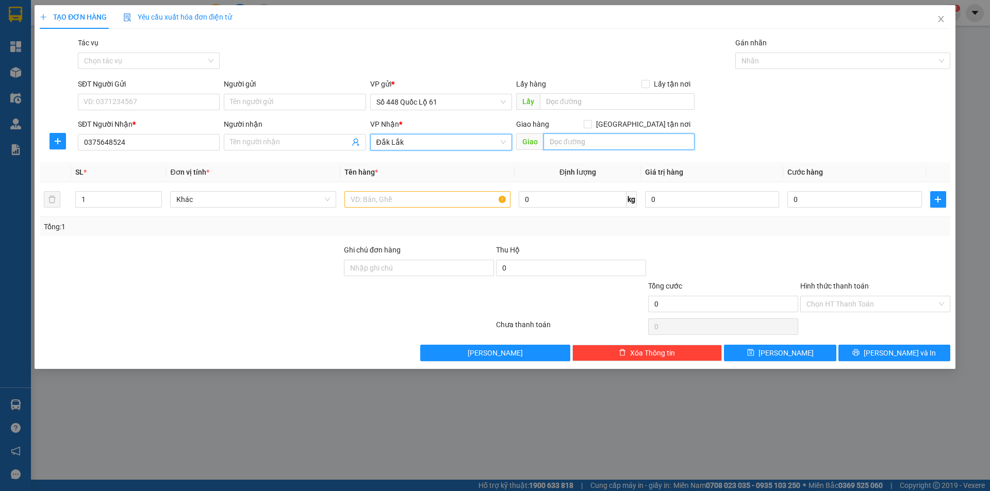
click at [590, 142] on input "text" at bounding box center [619, 142] width 151 height 17
click at [650, 125] on span "Giao tận nơi" at bounding box center [643, 124] width 103 height 11
click at [591, 125] on input "Giao tận nơi" at bounding box center [587, 123] width 7 height 7
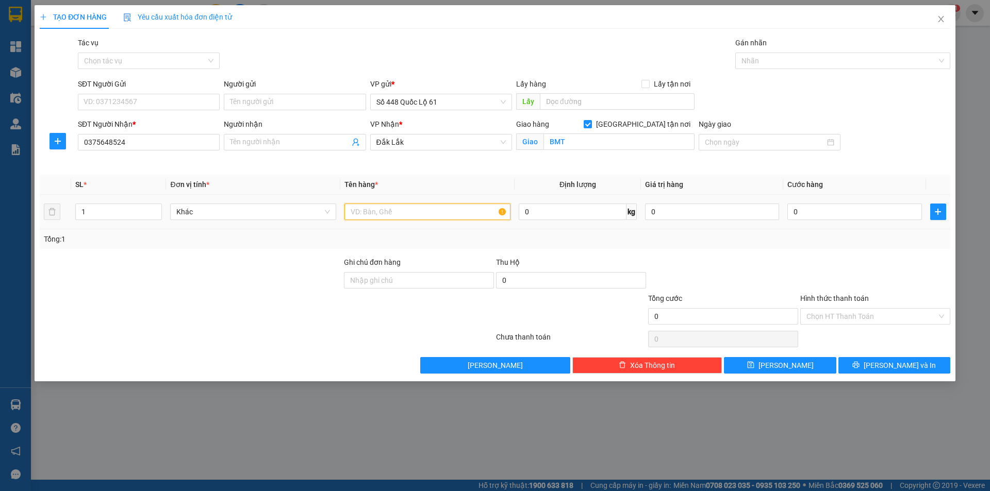
click at [407, 212] on input "text" at bounding box center [427, 212] width 166 height 17
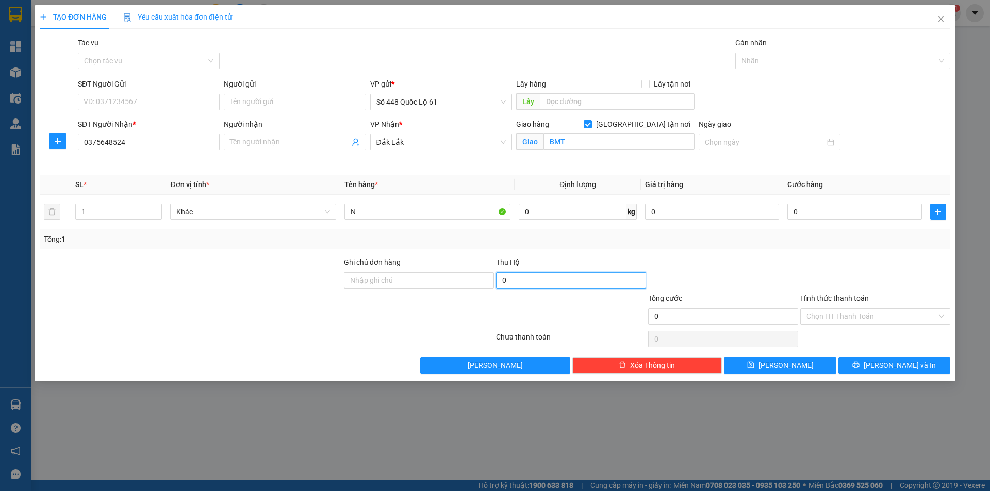
click at [524, 280] on input "0" at bounding box center [571, 280] width 150 height 17
click at [822, 209] on input "0" at bounding box center [854, 212] width 134 height 17
drag, startPoint x: 770, startPoint y: 363, endPoint x: 553, endPoint y: 321, distance: 220.6
click at [754, 364] on icon "save" at bounding box center [750, 365] width 7 height 7
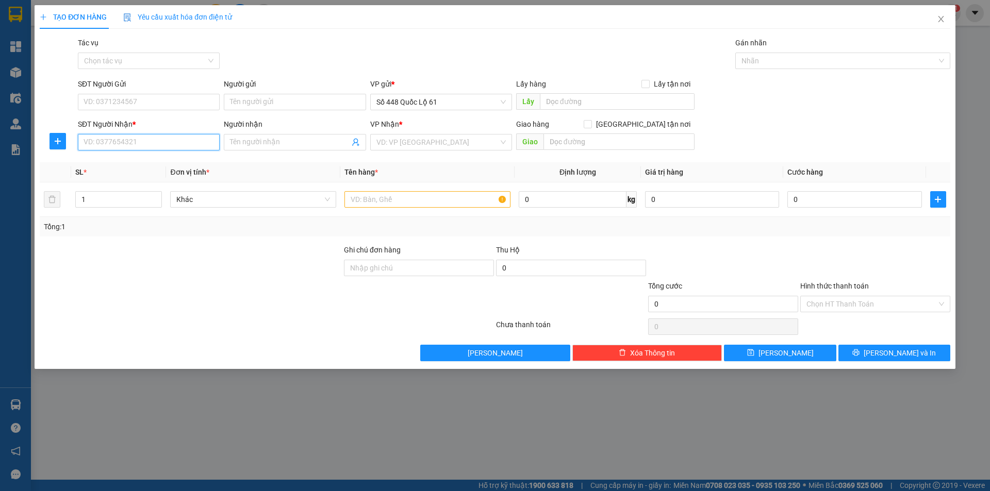
click at [143, 140] on input "SĐT Người Nhận *" at bounding box center [149, 142] width 142 height 17
click at [108, 169] on div "0942666102" at bounding box center [149, 163] width 142 height 17
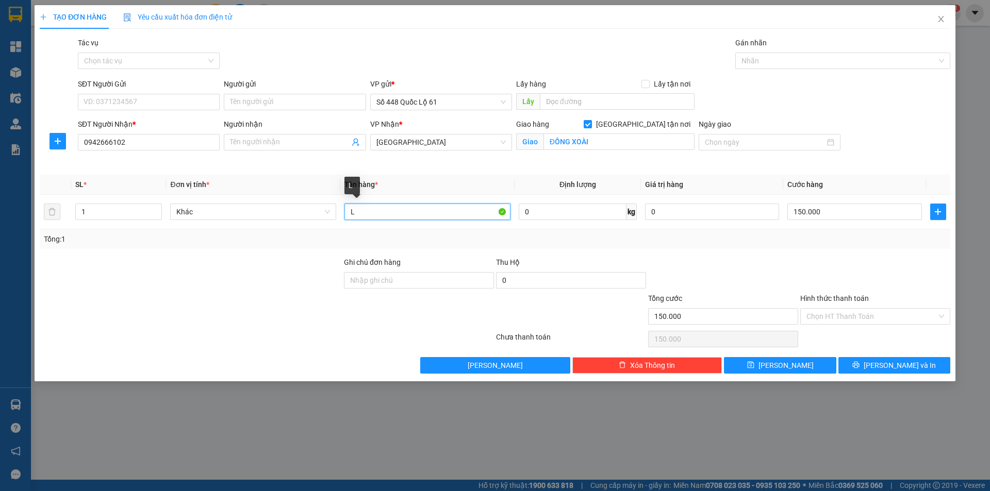
drag, startPoint x: 356, startPoint y: 218, endPoint x: 244, endPoint y: 255, distance: 118.1
click at [244, 255] on div "Transit Pickup Surcharge Ids Transit Deliver Surcharge Ids Transit Deliver Surc…" at bounding box center [495, 205] width 911 height 337
click at [829, 220] on input "150.000" at bounding box center [854, 212] width 134 height 17
drag, startPoint x: 793, startPoint y: 368, endPoint x: 267, endPoint y: 220, distance: 546.8
click at [792, 368] on button "Lưu" at bounding box center [780, 365] width 112 height 17
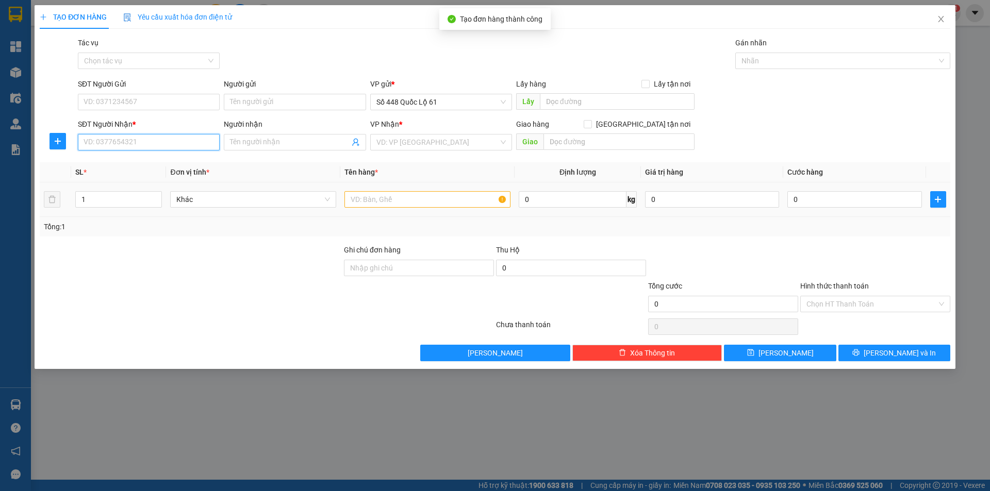
click at [182, 139] on input "SĐT Người Nhận *" at bounding box center [149, 142] width 142 height 17
click at [173, 161] on div "0988279726" at bounding box center [148, 162] width 129 height 11
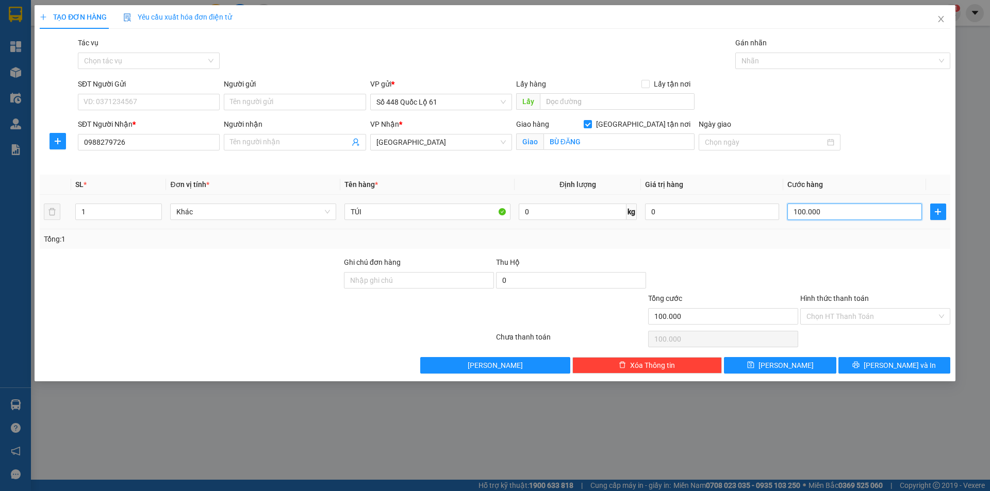
click at [849, 211] on input "100.000" at bounding box center [854, 212] width 134 height 17
drag, startPoint x: 820, startPoint y: 365, endPoint x: 307, endPoint y: 258, distance: 524.1
click at [819, 366] on button "Lưu" at bounding box center [780, 365] width 112 height 17
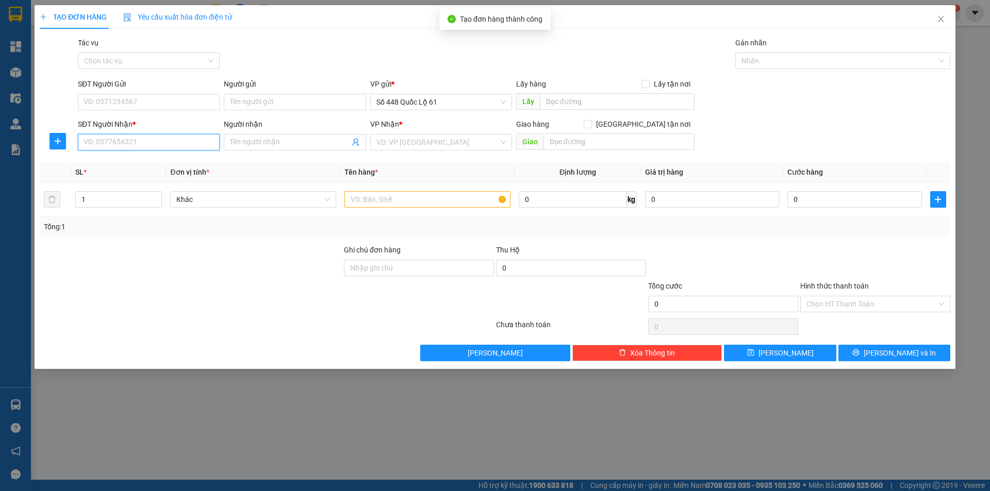
click at [169, 143] on input "SĐT Người Nhận *" at bounding box center [149, 142] width 142 height 17
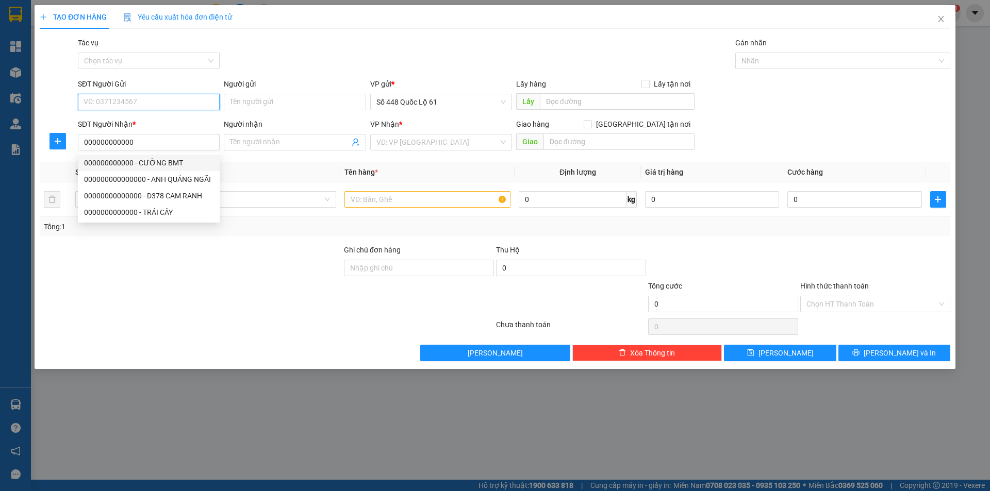
click at [184, 104] on input "SĐT Người Gửi" at bounding box center [149, 102] width 142 height 17
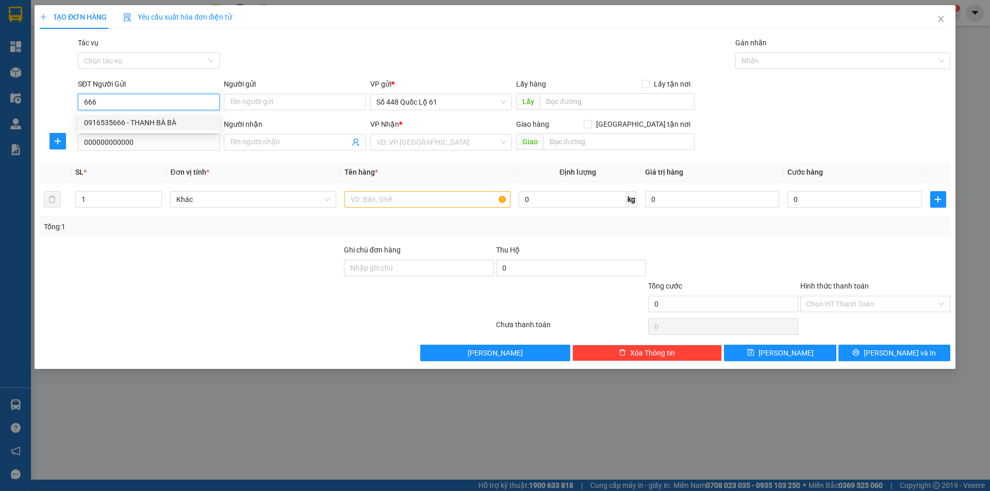
drag, startPoint x: 169, startPoint y: 118, endPoint x: 177, endPoint y: 121, distance: 9.0
click at [169, 118] on div "0916535666 - THANH BÀ BÀ" at bounding box center [148, 122] width 129 height 11
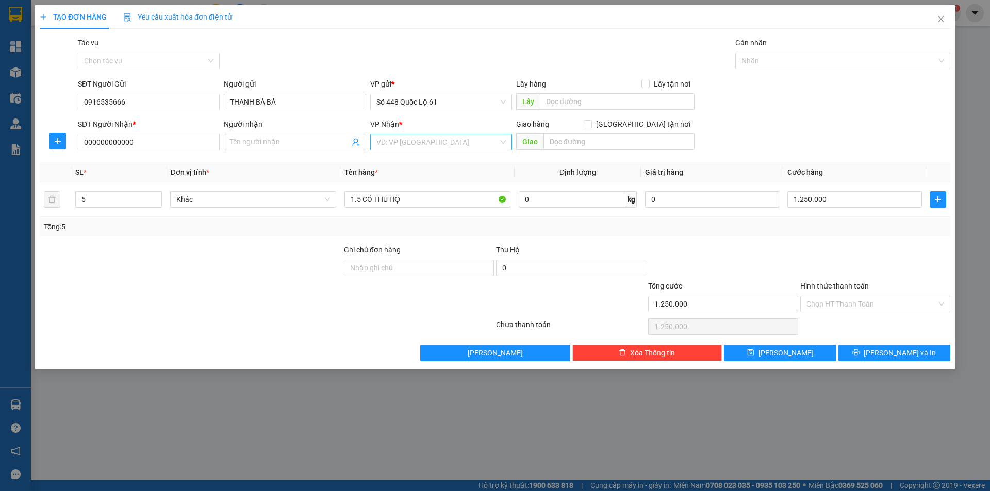
click at [404, 142] on input "search" at bounding box center [437, 142] width 122 height 15
drag, startPoint x: 404, startPoint y: 165, endPoint x: 584, endPoint y: 126, distance: 184.0
click at [406, 165] on div "[PERSON_NAME]" at bounding box center [440, 162] width 129 height 11
click at [580, 142] on input "text" at bounding box center [619, 142] width 151 height 17
click at [591, 124] on input "Giao tận nơi" at bounding box center [587, 123] width 7 height 7
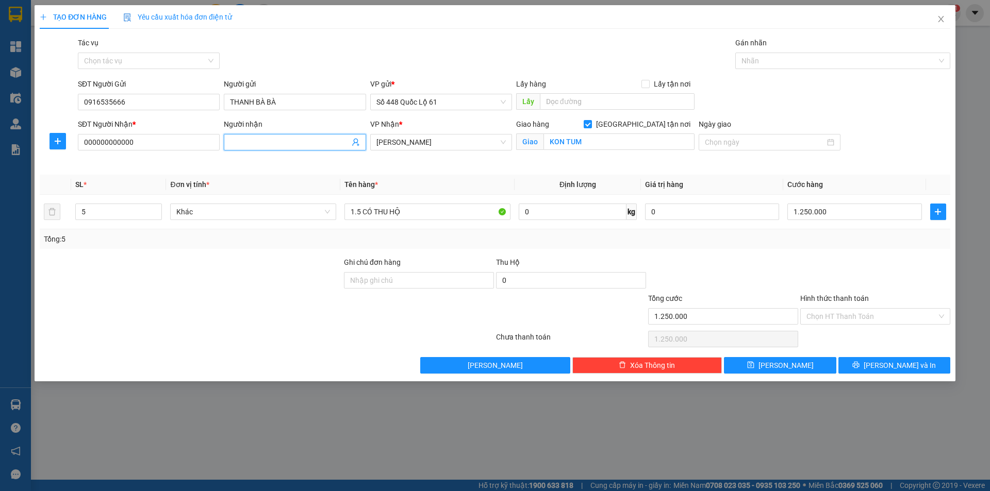
click at [280, 145] on input "Người nhận" at bounding box center [289, 142] width 119 height 11
click at [156, 216] on icon "down" at bounding box center [157, 216] width 4 height 4
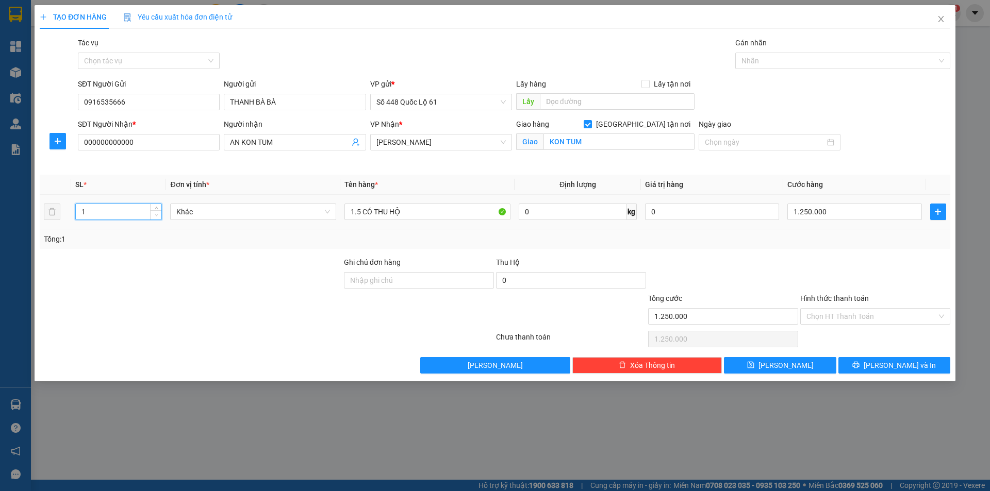
click at [156, 216] on icon "down" at bounding box center [157, 216] width 4 height 4
click at [865, 211] on input "1.250.000" at bounding box center [854, 212] width 134 height 17
click at [880, 258] on div at bounding box center [875, 275] width 152 height 36
drag, startPoint x: 803, startPoint y: 370, endPoint x: 727, endPoint y: 351, distance: 78.7
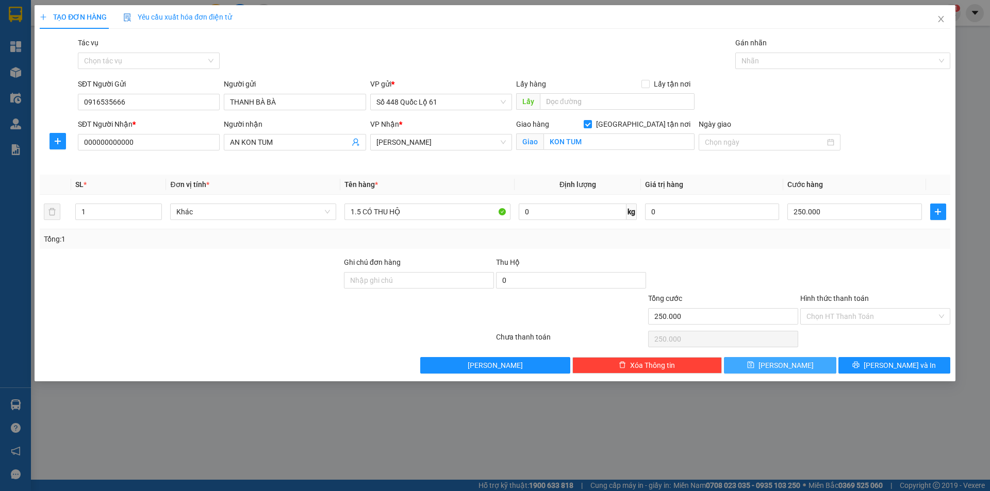
click at [803, 370] on button "Lưu" at bounding box center [780, 365] width 112 height 17
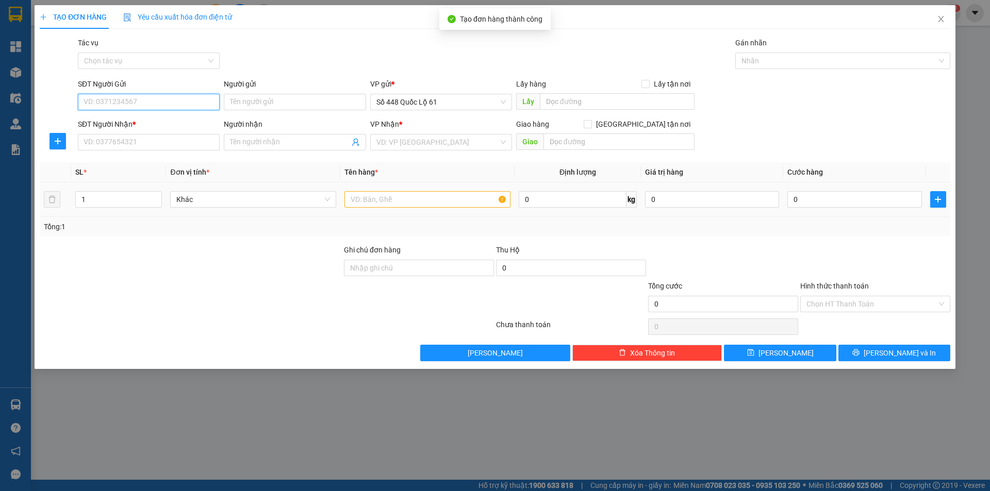
click at [179, 105] on input "SĐT Người Gửi" at bounding box center [149, 102] width 142 height 17
click at [176, 120] on div "0916535666 - THANH BÀ BÀ" at bounding box center [148, 122] width 129 height 11
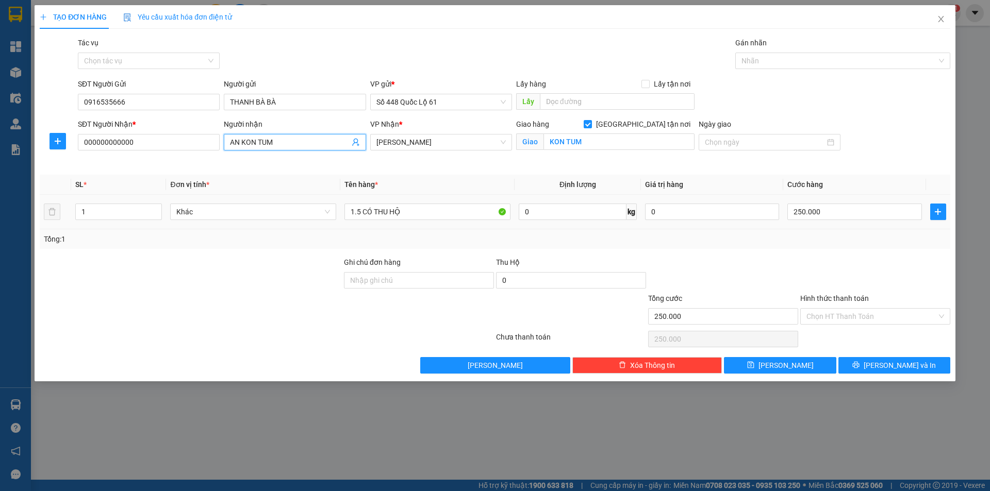
drag, startPoint x: 289, startPoint y: 143, endPoint x: 84, endPoint y: 159, distance: 205.4
click at [84, 159] on div "SĐT Người Nhận * 000000000000 Người nhận AN KON TUM AN KON TUM VP Nhận * Gia La…" at bounding box center [514, 143] width 877 height 48
drag, startPoint x: 129, startPoint y: 212, endPoint x: 0, endPoint y: 229, distance: 130.6
click at [0, 229] on div "TẠO ĐƠN HÀNG Yêu cầu xuất hóa đơn điện tử Transit Pickup Surcharge Ids Transit …" at bounding box center [495, 245] width 990 height 491
click at [819, 214] on input "250.000" at bounding box center [854, 212] width 134 height 17
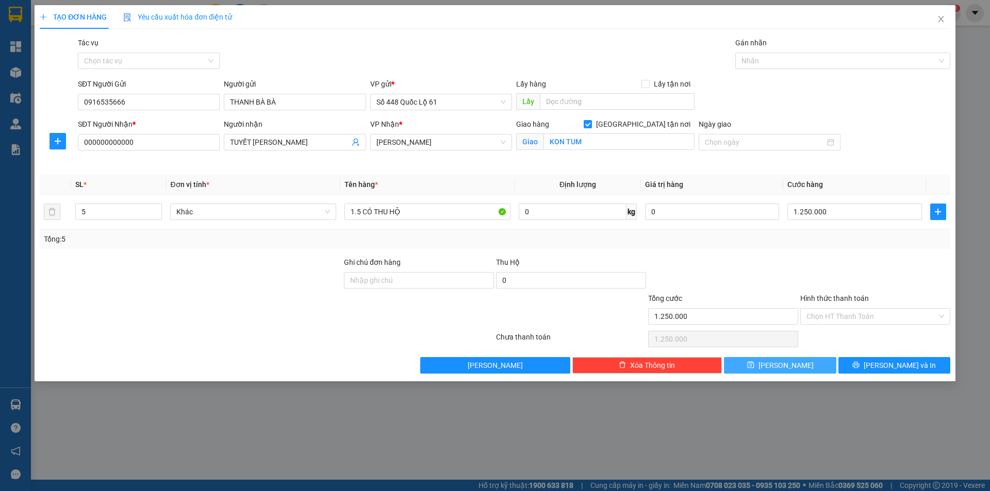
drag, startPoint x: 798, startPoint y: 356, endPoint x: 795, endPoint y: 370, distance: 14.2
click at [798, 360] on div "Transit Pickup Surcharge Ids Transit Deliver Surcharge Ids Transit Deliver Surc…" at bounding box center [495, 205] width 911 height 337
drag, startPoint x: 795, startPoint y: 370, endPoint x: 795, endPoint y: 361, distance: 9.3
click at [796, 370] on button "Lưu" at bounding box center [780, 365] width 112 height 17
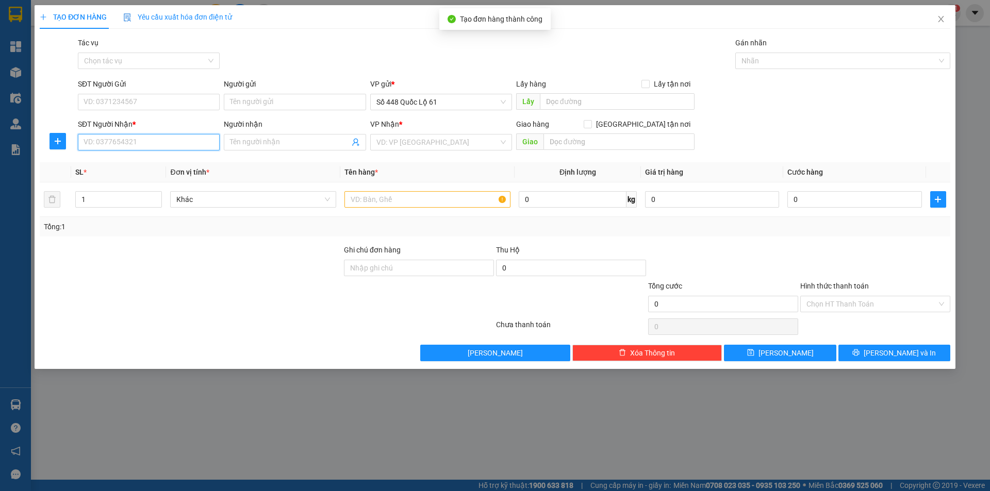
click at [175, 145] on input "SĐT Người Nhận *" at bounding box center [149, 142] width 142 height 17
drag, startPoint x: 173, startPoint y: 163, endPoint x: 223, endPoint y: 174, distance: 51.1
click at [174, 164] on div "0967130630" at bounding box center [148, 162] width 129 height 11
drag, startPoint x: 820, startPoint y: 302, endPoint x: 825, endPoint y: 310, distance: 9.7
click at [822, 304] on input "Hình thức thanh toán" at bounding box center [872, 304] width 130 height 15
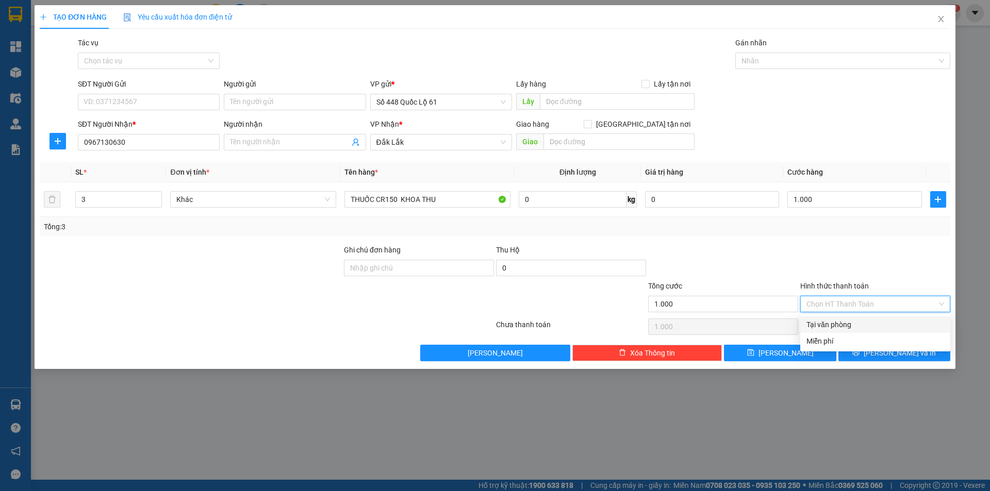
drag, startPoint x: 832, startPoint y: 324, endPoint x: 827, endPoint y: 327, distance: 5.6
click at [832, 324] on div "Tại văn phòng" at bounding box center [876, 324] width 138 height 11
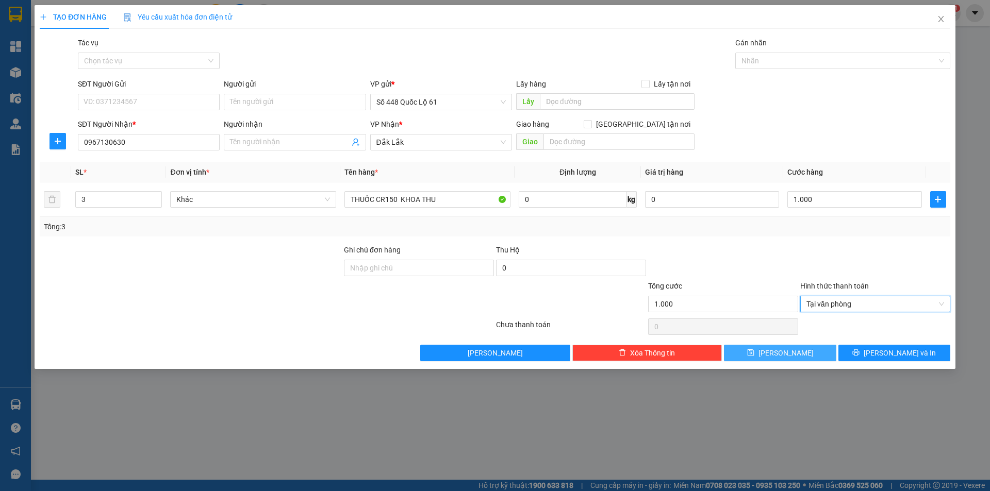
click at [781, 356] on span "Lưu" at bounding box center [786, 353] width 55 height 11
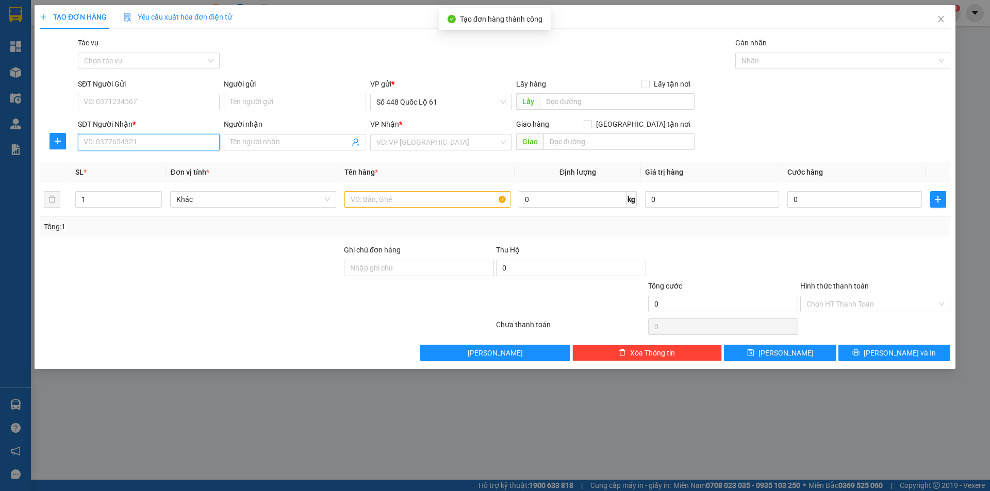
click at [164, 137] on input "SĐT Người Nhận *" at bounding box center [149, 142] width 142 height 17
click at [452, 145] on input "search" at bounding box center [437, 142] width 122 height 15
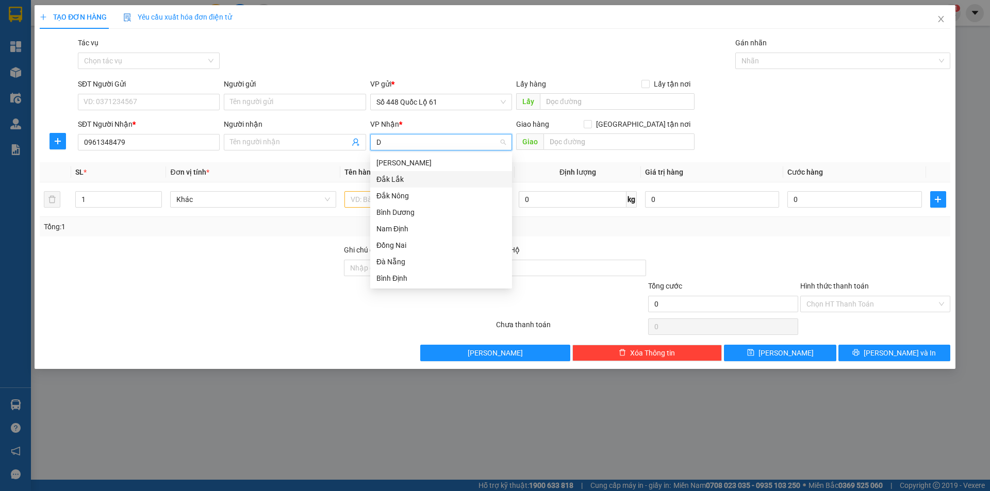
drag, startPoint x: 434, startPoint y: 175, endPoint x: 479, endPoint y: 169, distance: 45.3
click at [434, 174] on div "Đắk Lắk" at bounding box center [440, 179] width 129 height 11
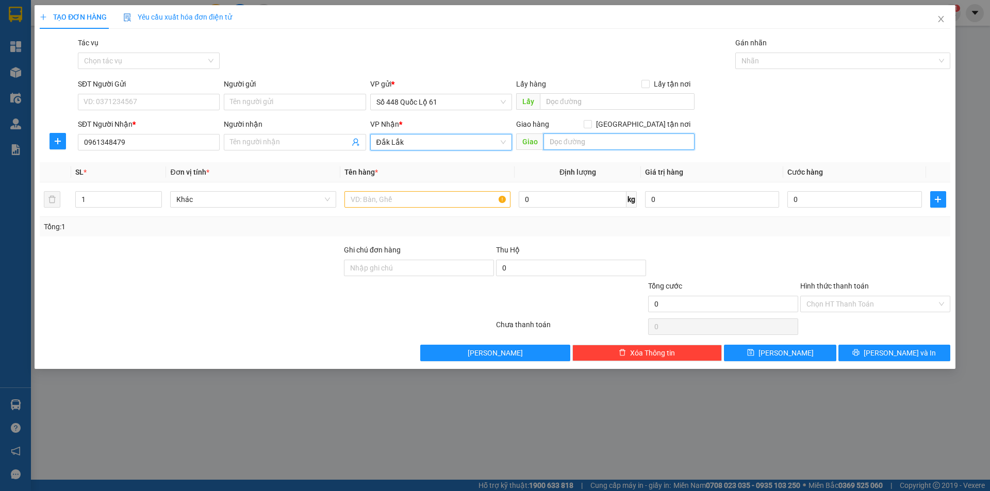
click at [596, 143] on input "text" at bounding box center [619, 142] width 151 height 17
click at [649, 121] on span "Giao tận nơi" at bounding box center [643, 124] width 103 height 11
click at [591, 121] on input "Giao tận nơi" at bounding box center [587, 123] width 7 height 7
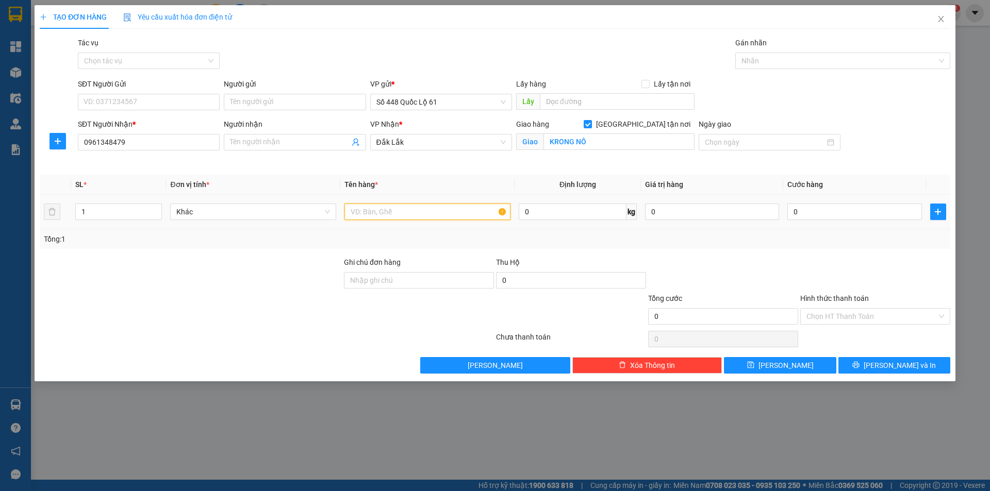
click at [385, 211] on input "text" at bounding box center [427, 212] width 166 height 17
click at [845, 212] on input "0" at bounding box center [854, 212] width 134 height 17
click at [795, 368] on button "Lưu" at bounding box center [780, 365] width 112 height 17
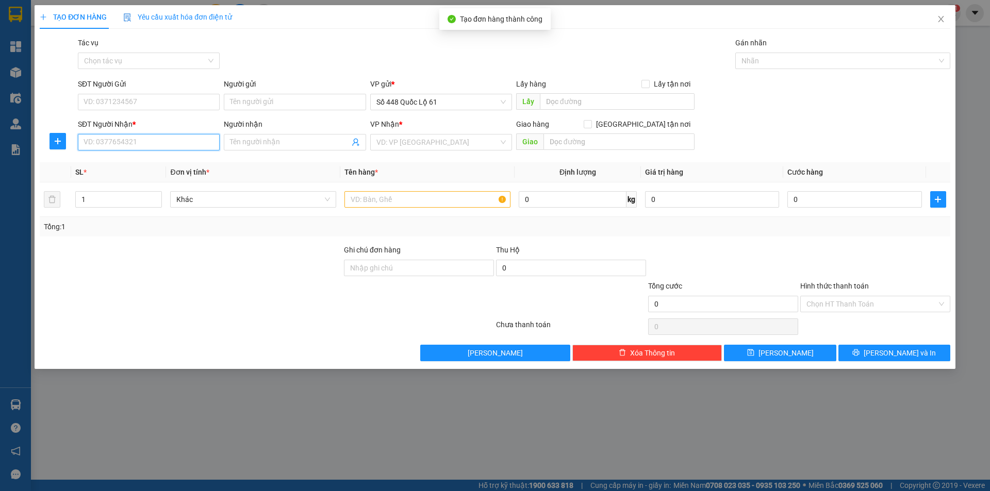
click at [158, 139] on input "SĐT Người Nhận *" at bounding box center [149, 142] width 142 height 17
click at [150, 166] on div "0793936879 - 0933031303" at bounding box center [148, 162] width 129 height 11
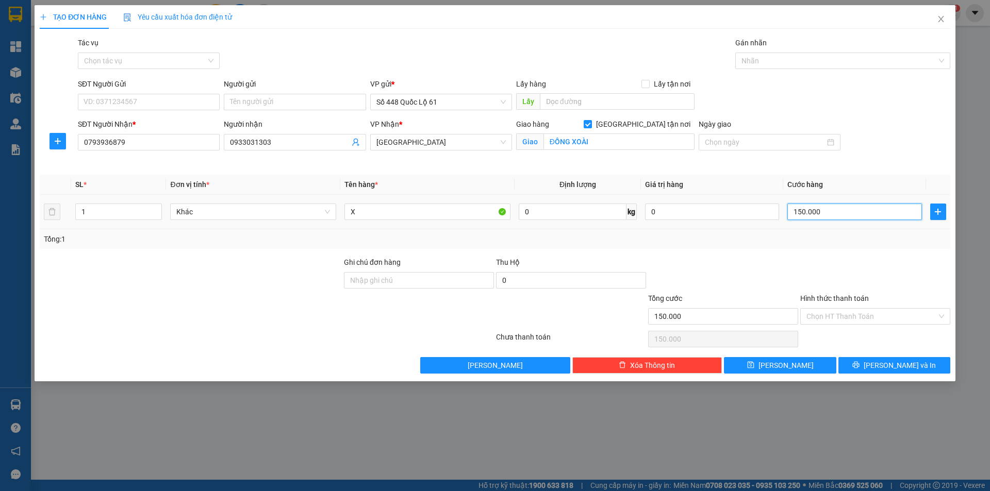
click at [847, 214] on input "150.000" at bounding box center [854, 212] width 134 height 17
click at [785, 370] on span "Lưu" at bounding box center [786, 365] width 55 height 11
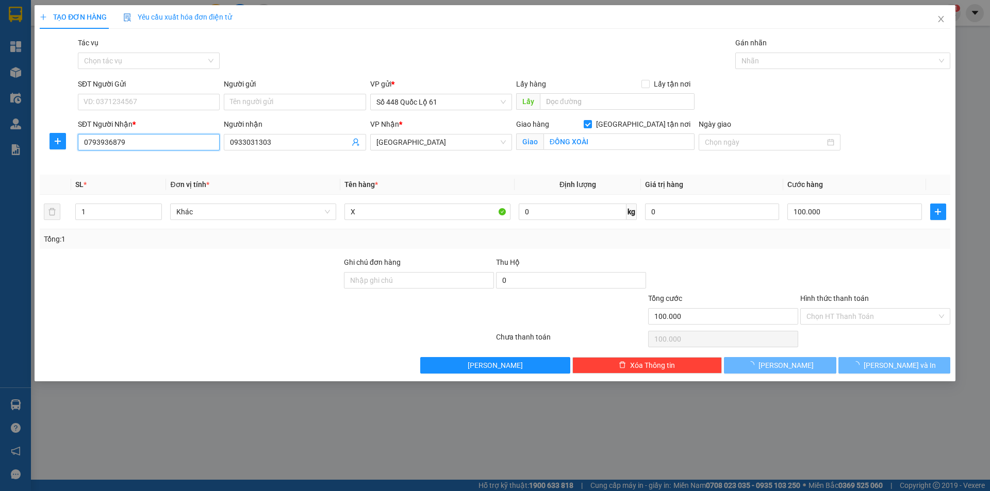
click at [176, 147] on input "0793936879" at bounding box center [149, 142] width 142 height 17
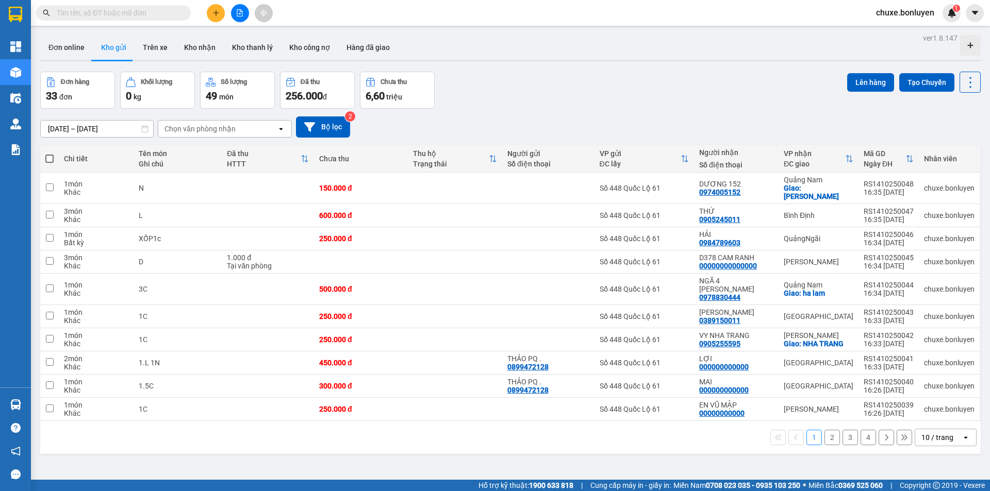
click at [942, 433] on div "10 / trang" at bounding box center [938, 438] width 32 height 10
click at [936, 397] on span "100 / trang" at bounding box center [933, 398] width 37 height 10
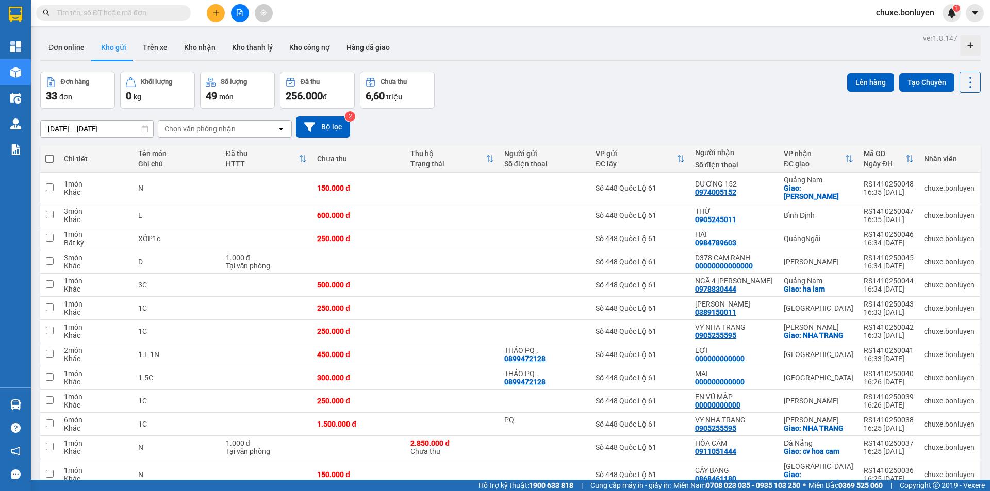
click at [48, 158] on span at bounding box center [49, 159] width 8 height 8
click at [50, 154] on input "checkbox" at bounding box center [50, 154] width 0 height 0
checkbox input "true"
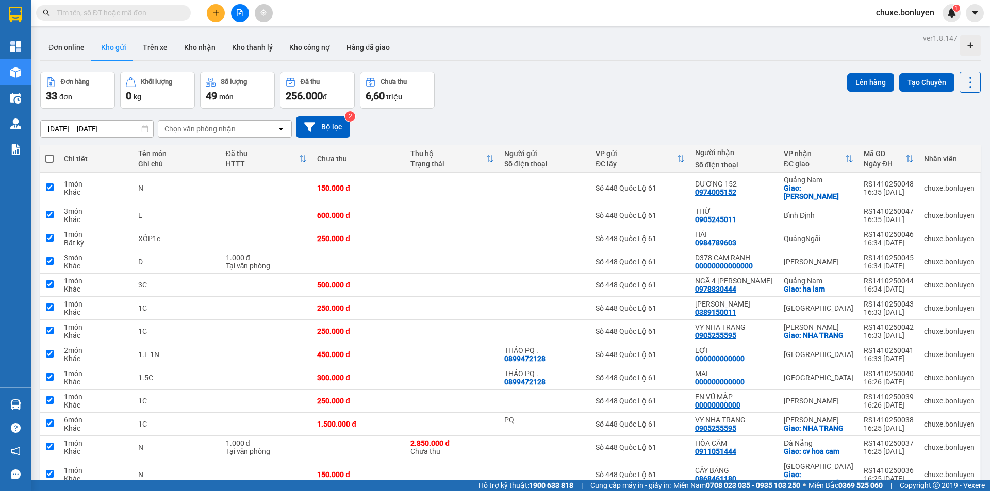
checkbox input "true"
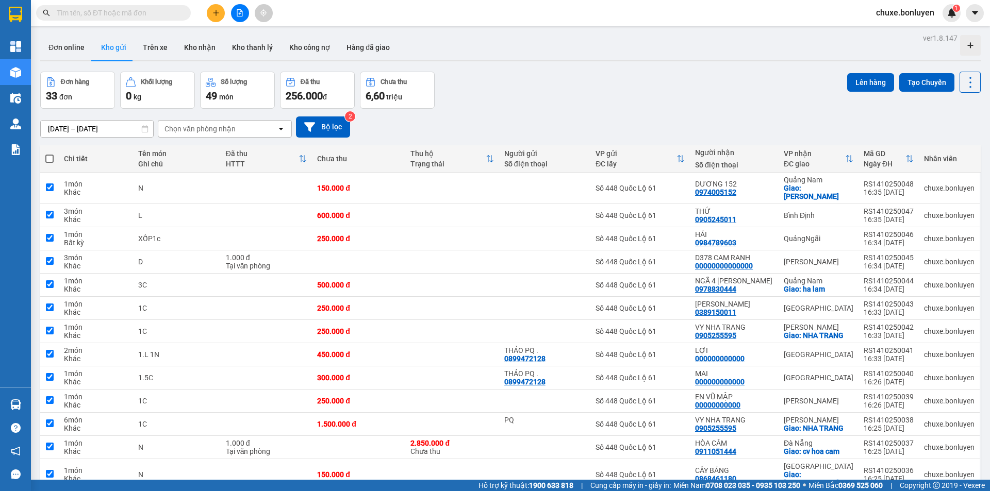
checkbox input "true"
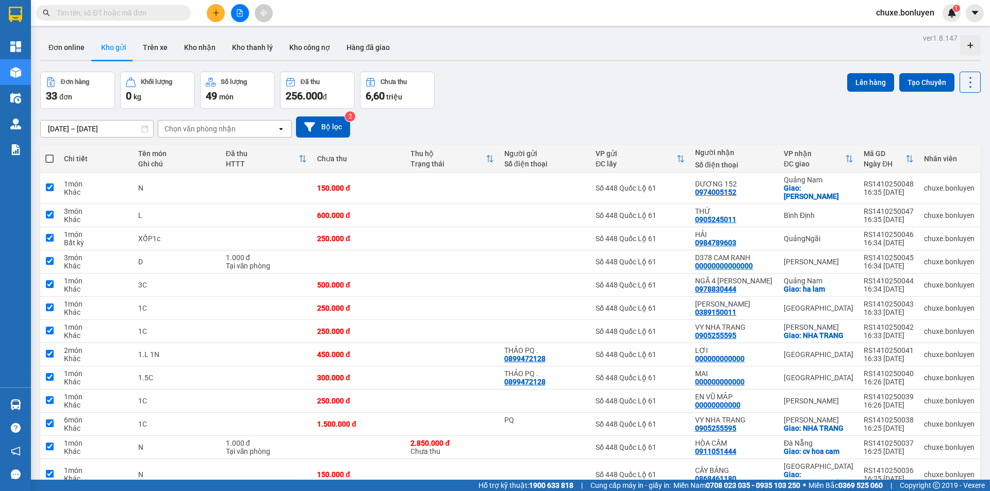
checkbox input "true"
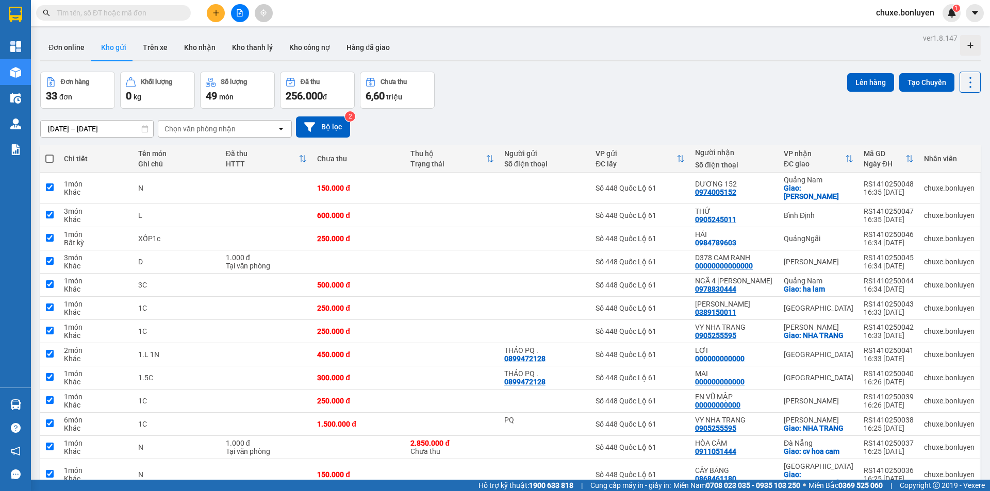
checkbox input "true"
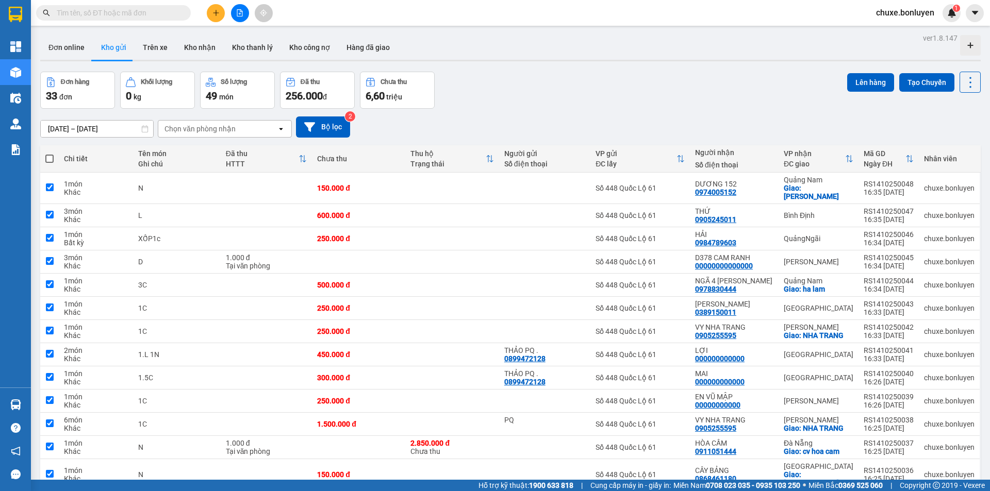
checkbox input "true"
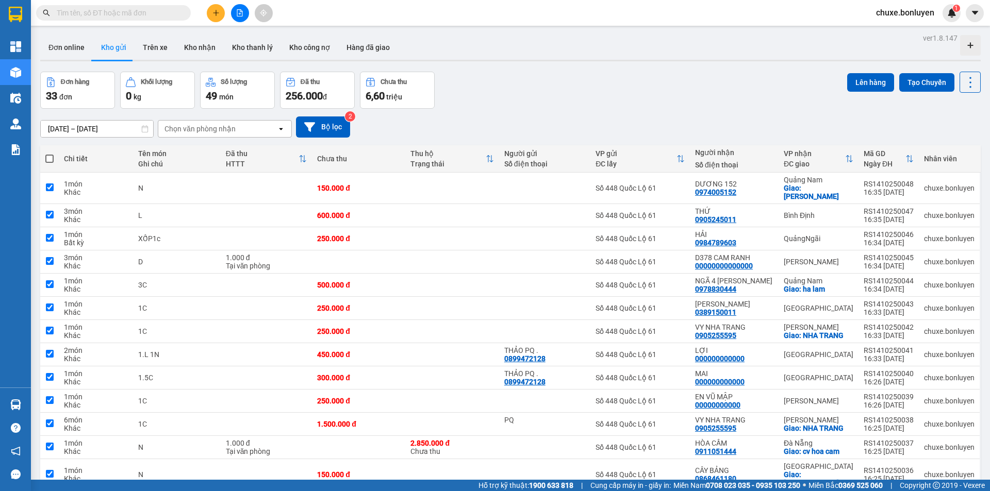
checkbox input "true"
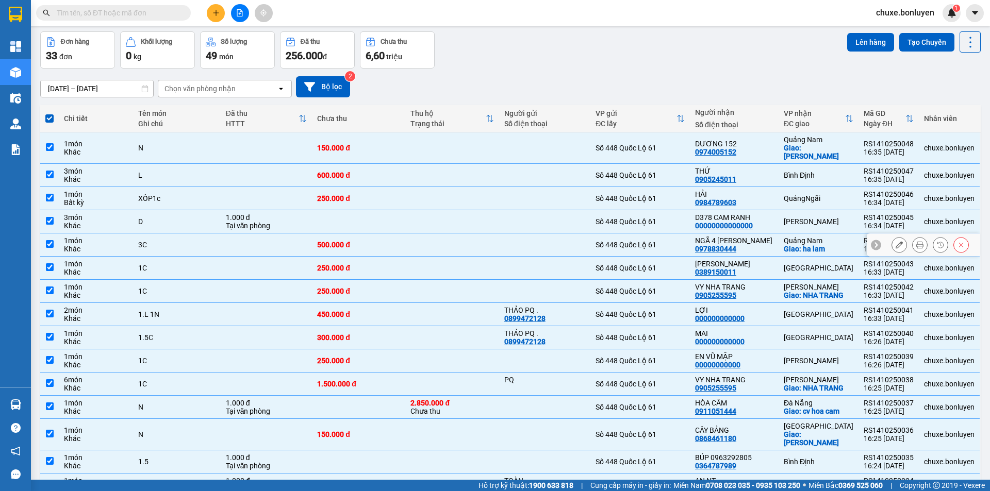
scroll to position [206, 0]
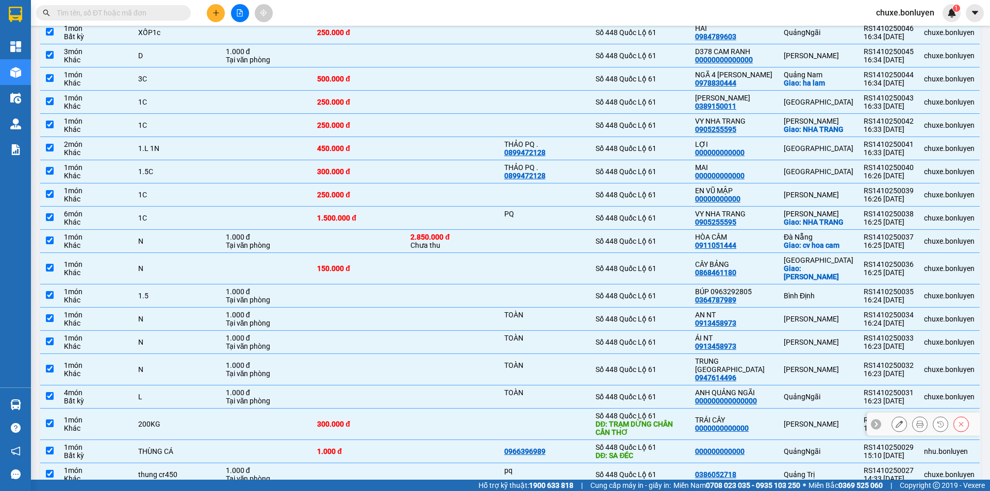
drag, startPoint x: 684, startPoint y: 405, endPoint x: 675, endPoint y: 423, distance: 19.6
click at [683, 420] on div "DĐ: TRẠM DỪNG CHÂN CẦN THƠ" at bounding box center [640, 428] width 89 height 17
checkbox input "false"
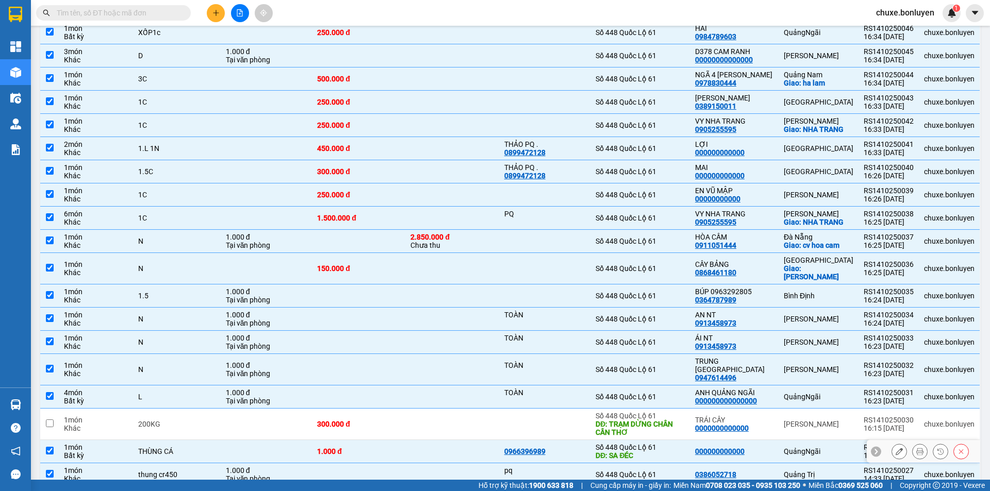
click at [672, 452] on div "DĐ: SA ĐÉC" at bounding box center [640, 456] width 89 height 8
checkbox input "false"
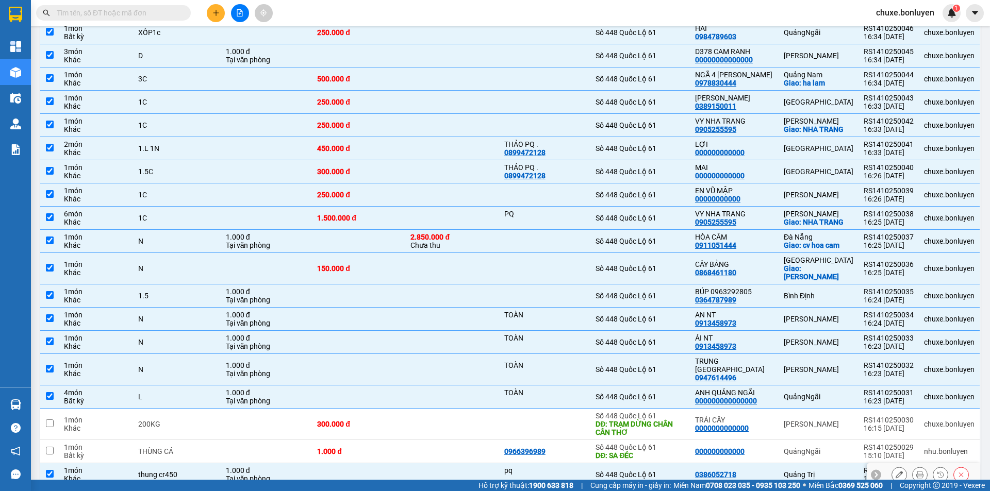
click at [672, 471] on div "Số 448 Quốc Lộ 61" at bounding box center [640, 475] width 89 height 8
checkbox input "false"
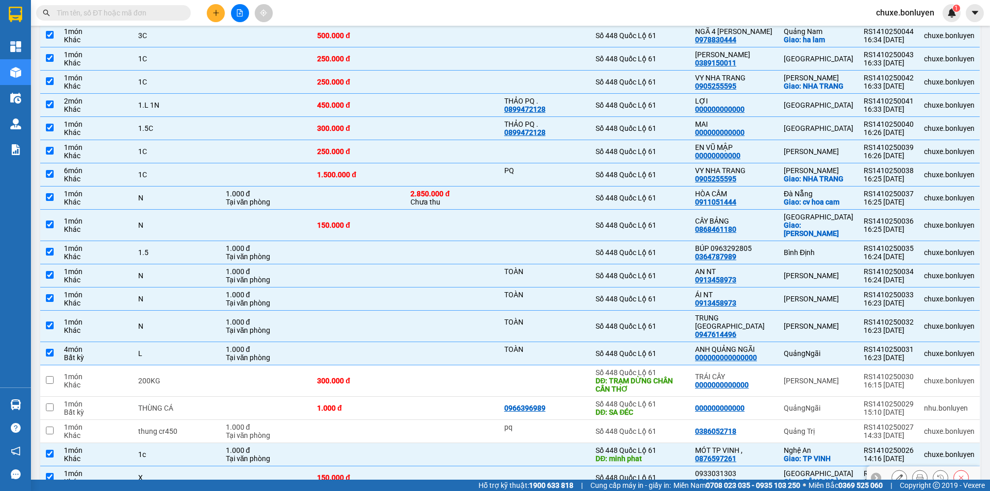
scroll to position [309, 0]
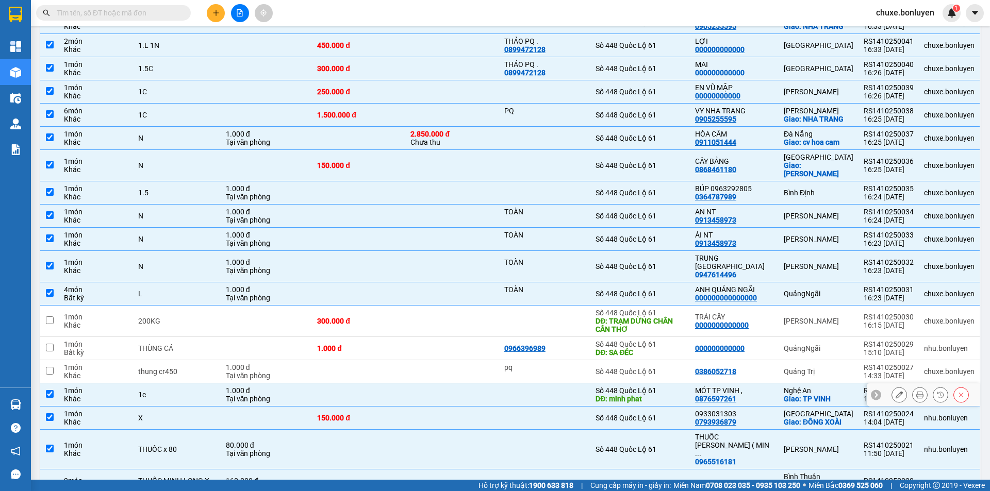
click at [667, 395] on div "DĐ: minh phat" at bounding box center [640, 399] width 89 height 8
checkbox input "false"
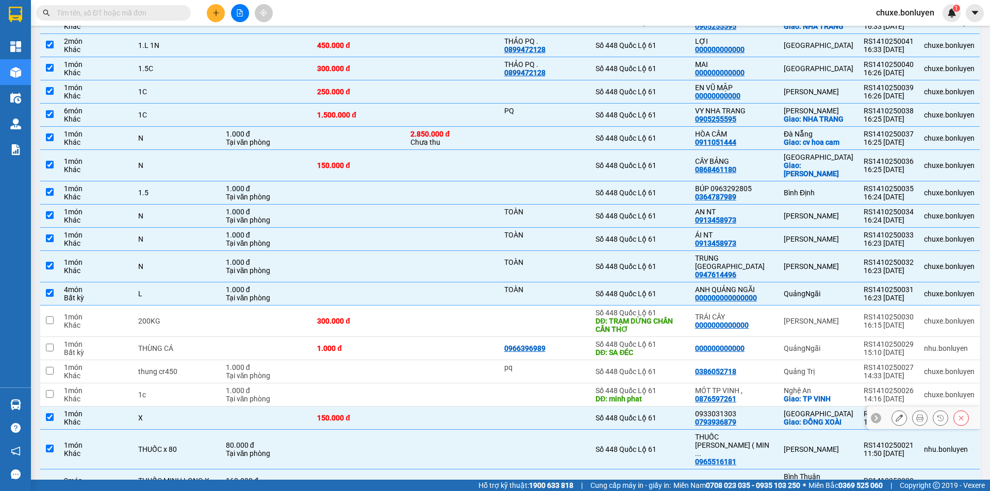
click at [675, 414] on div "Số 448 Quốc Lộ 61" at bounding box center [640, 418] width 89 height 8
checkbox input "false"
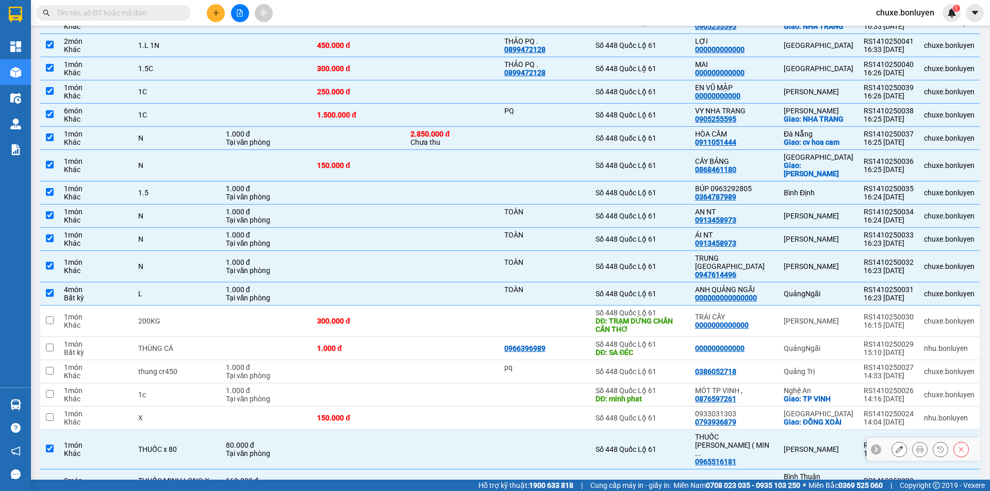
click at [666, 446] on div "Số 448 Quốc Lộ 61" at bounding box center [640, 450] width 89 height 8
checkbox input "false"
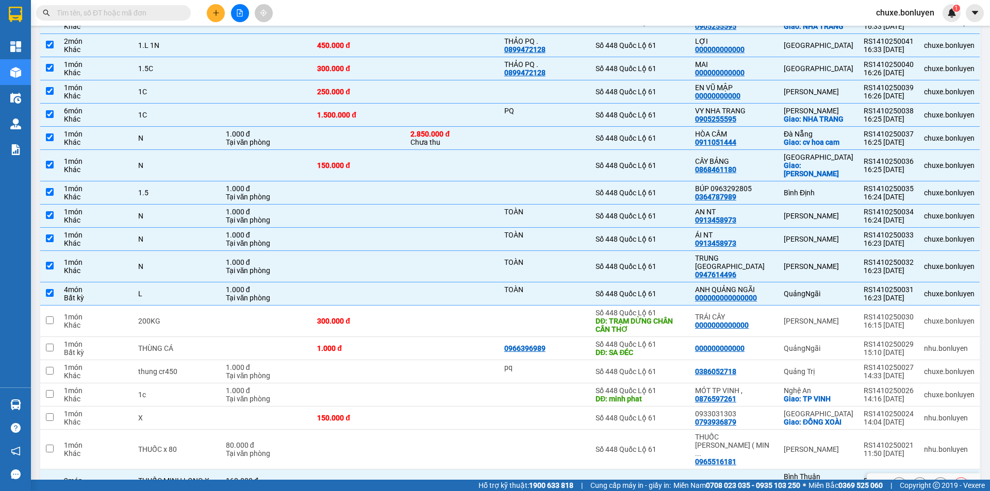
click at [665, 470] on td "Số 448 Quốc Lộ 61" at bounding box center [640, 485] width 100 height 31
checkbox input "false"
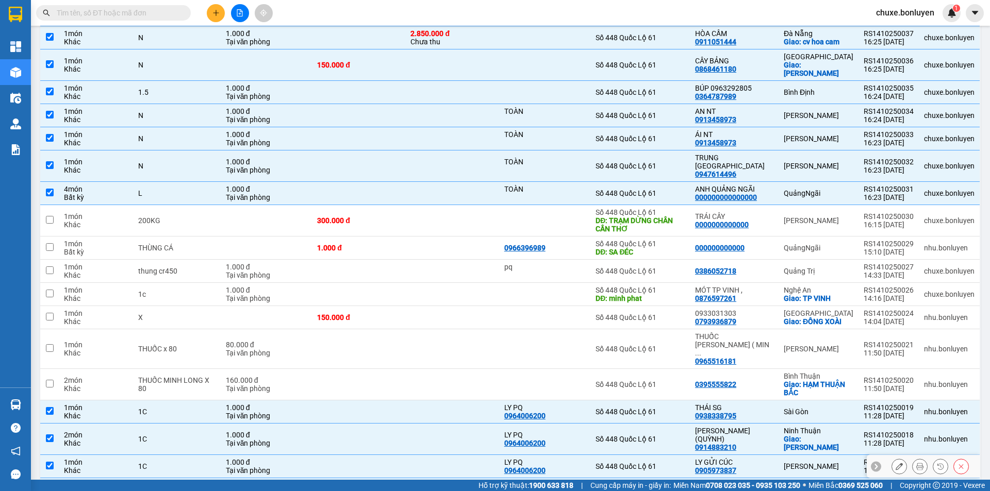
scroll to position [413, 0]
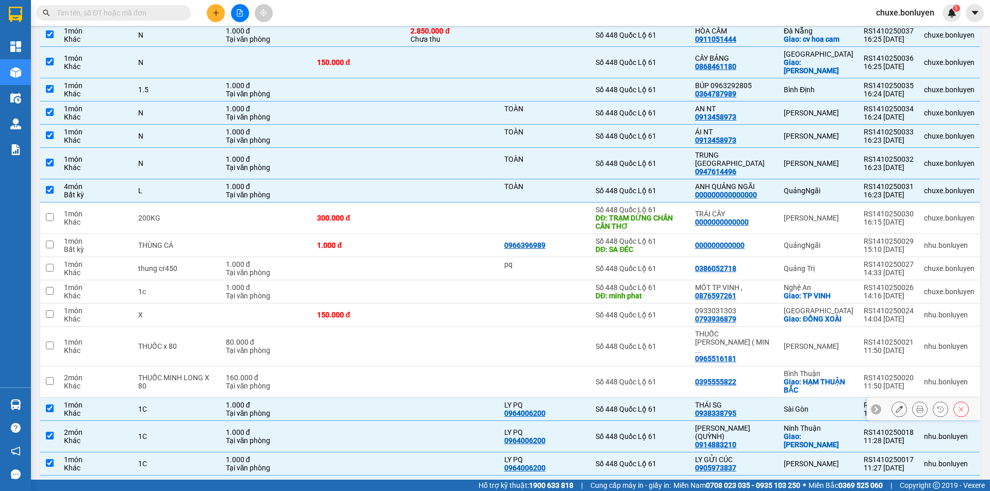
click at [664, 398] on td "Số 448 Quốc Lộ 61" at bounding box center [640, 409] width 100 height 23
checkbox input "false"
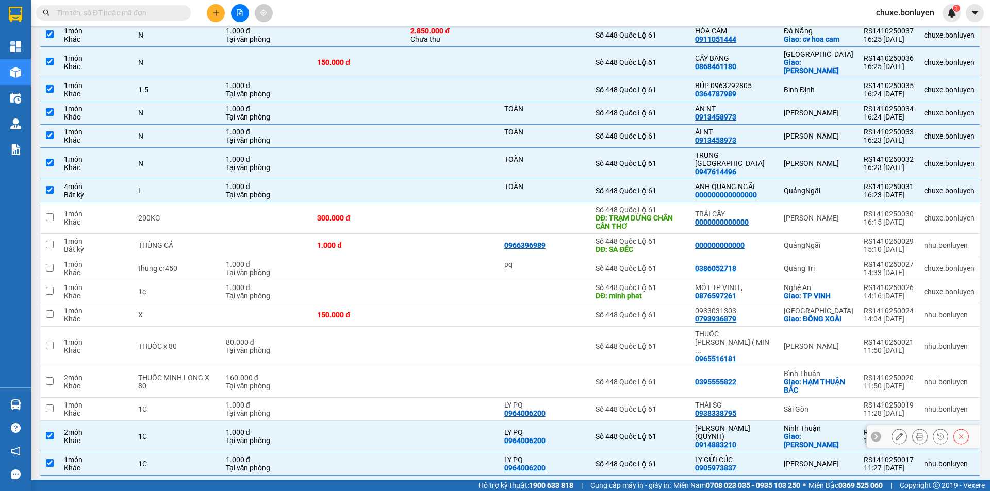
click at [662, 433] on div "Số 448 Quốc Lộ 61" at bounding box center [640, 437] width 89 height 8
checkbox input "false"
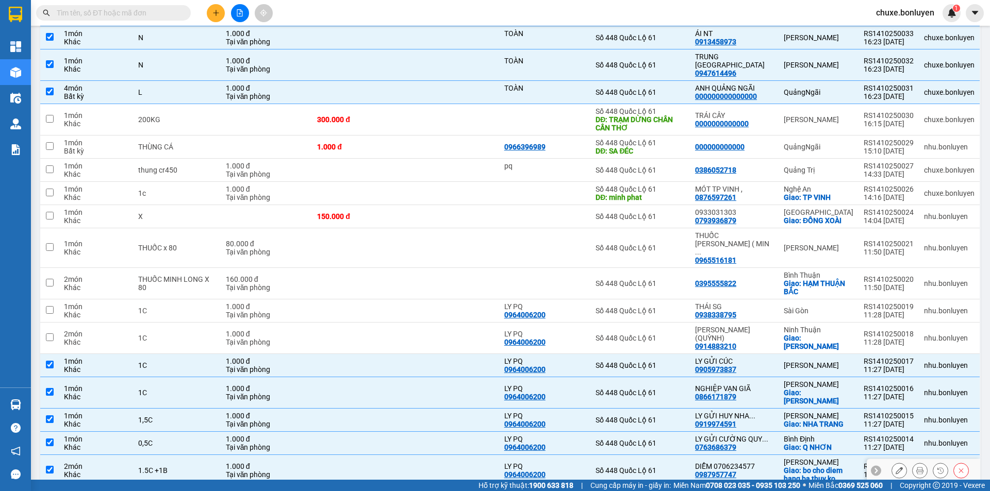
scroll to position [526, 0]
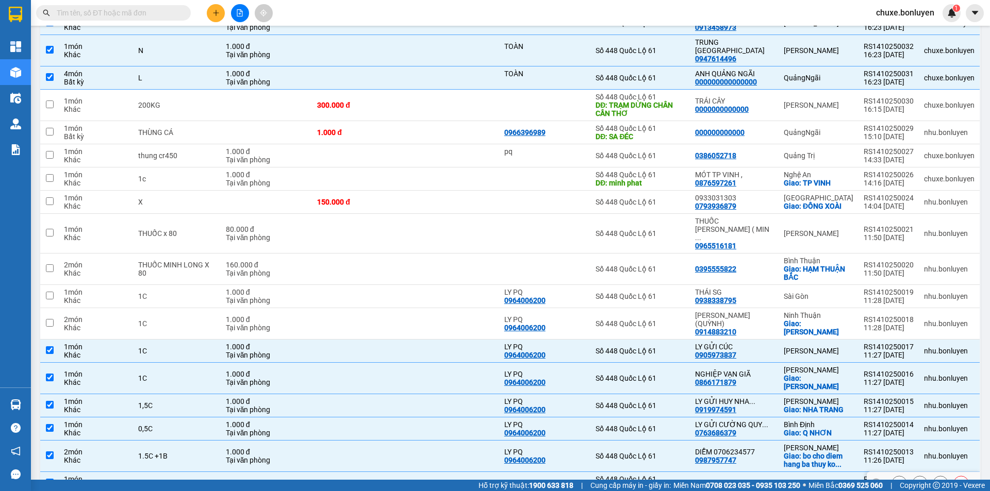
click at [674, 475] on div "Số 448 Quốc Lộ 61" at bounding box center [640, 479] width 89 height 8
checkbox input "false"
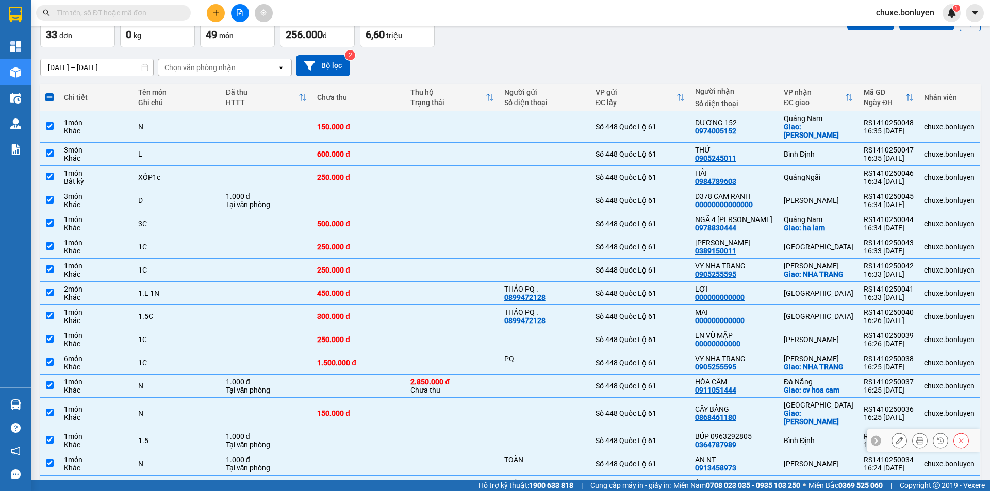
scroll to position [0, 0]
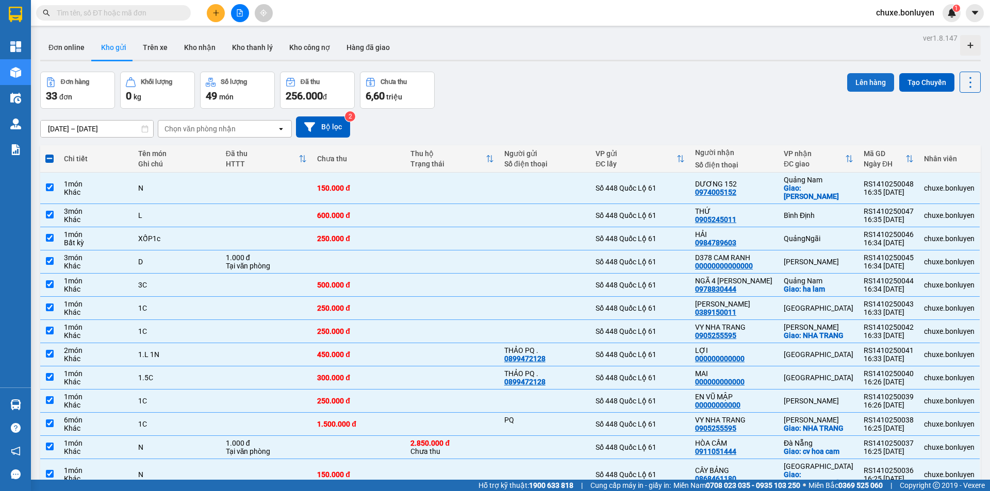
click at [876, 84] on button "Lên hàng" at bounding box center [870, 82] width 47 height 19
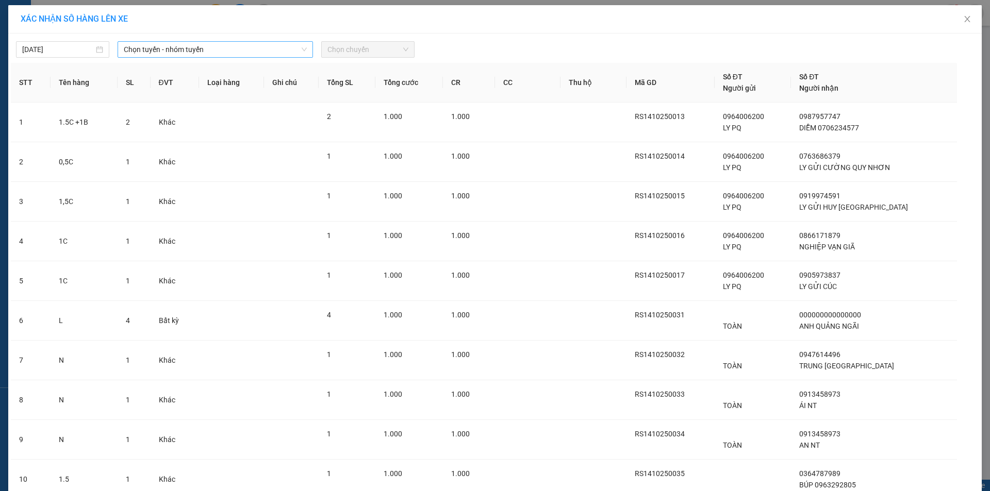
click at [223, 45] on span "Chọn tuyến - nhóm tuyến" at bounding box center [215, 49] width 183 height 15
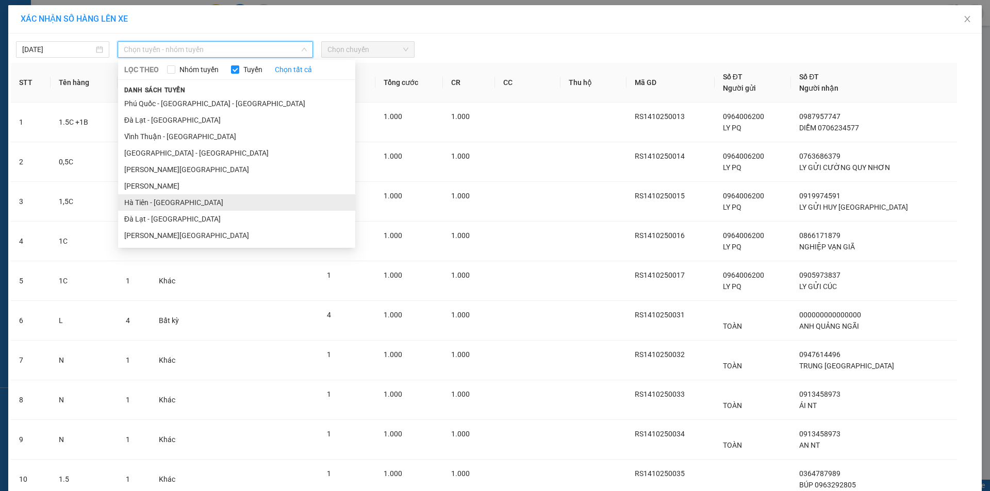
click at [183, 199] on li "Hà Tiên - [GEOGRAPHIC_DATA]" at bounding box center [236, 202] width 237 height 17
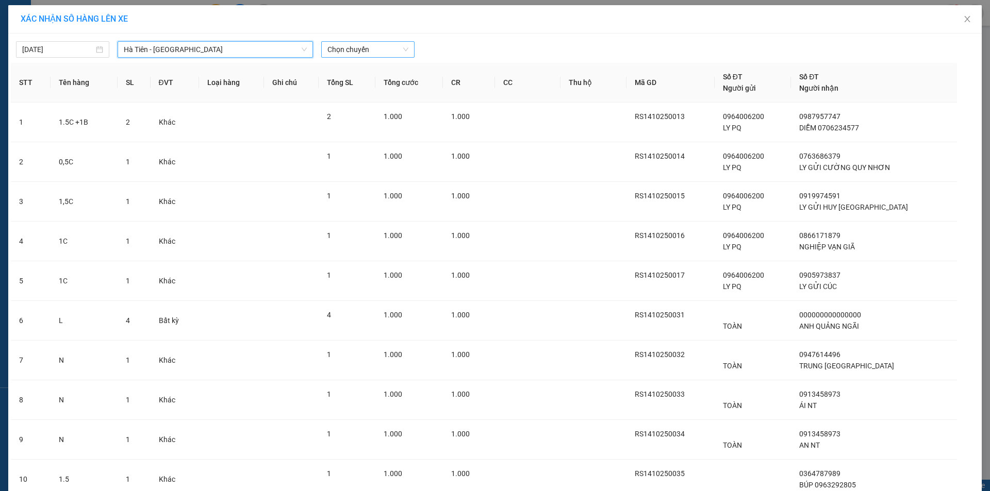
click at [366, 46] on span "Chọn chuyến" at bounding box center [367, 49] width 81 height 15
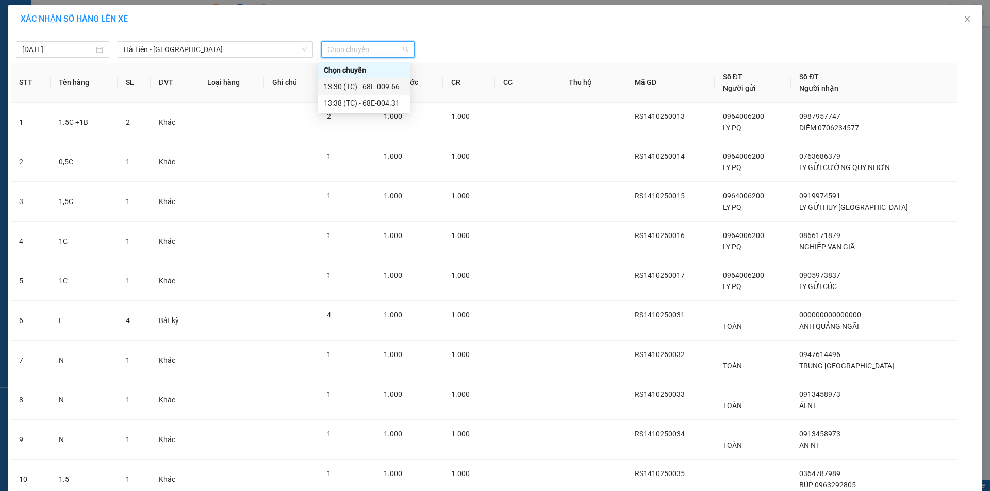
click at [376, 86] on div "13:30 (TC) - 68F-009.66" at bounding box center [364, 86] width 80 height 11
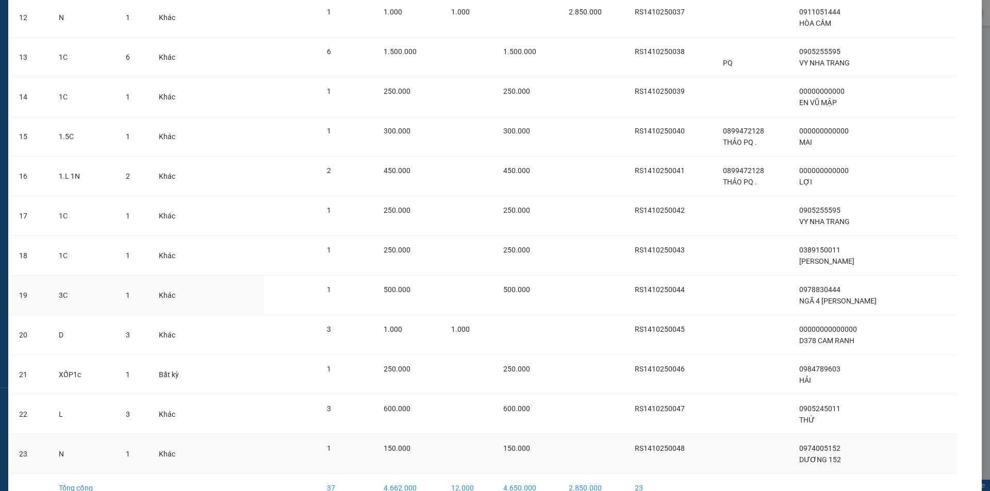
scroll to position [606, 0]
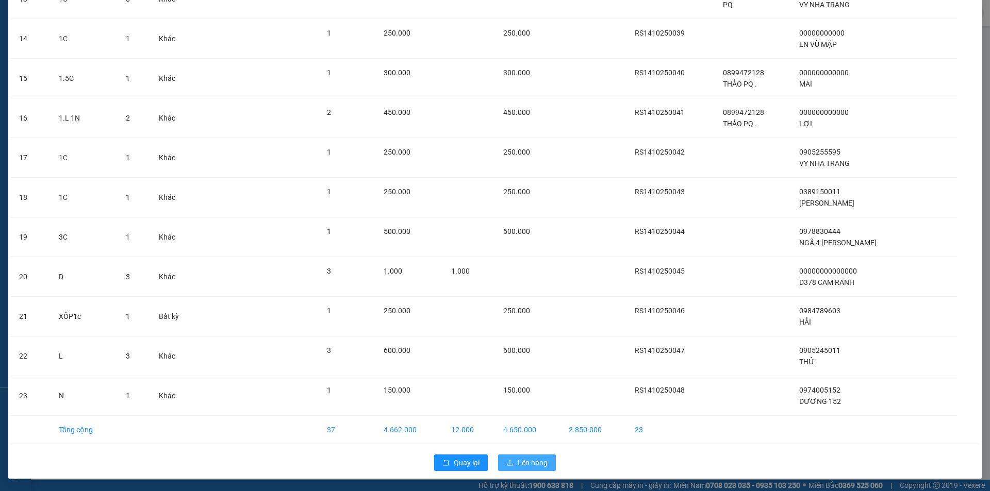
click at [518, 467] on span "Lên hàng" at bounding box center [533, 462] width 30 height 11
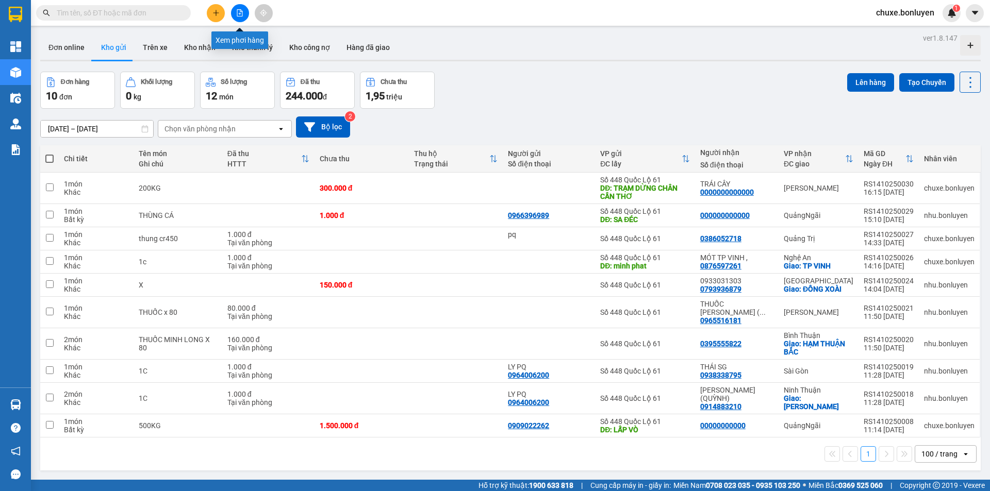
click at [241, 16] on icon "file-add" at bounding box center [240, 12] width 6 height 7
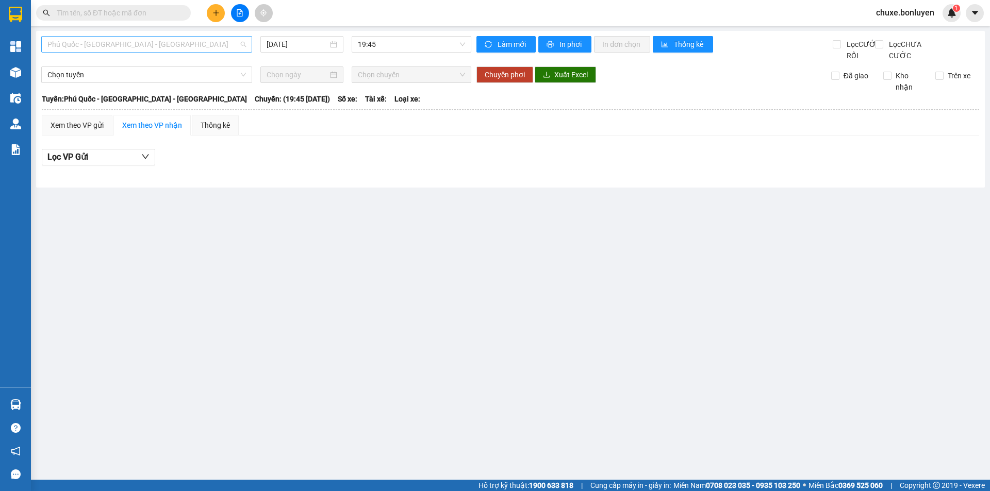
click at [168, 44] on span "Phú Quốc - [GEOGRAPHIC_DATA] - [GEOGRAPHIC_DATA]" at bounding box center [146, 44] width 199 height 15
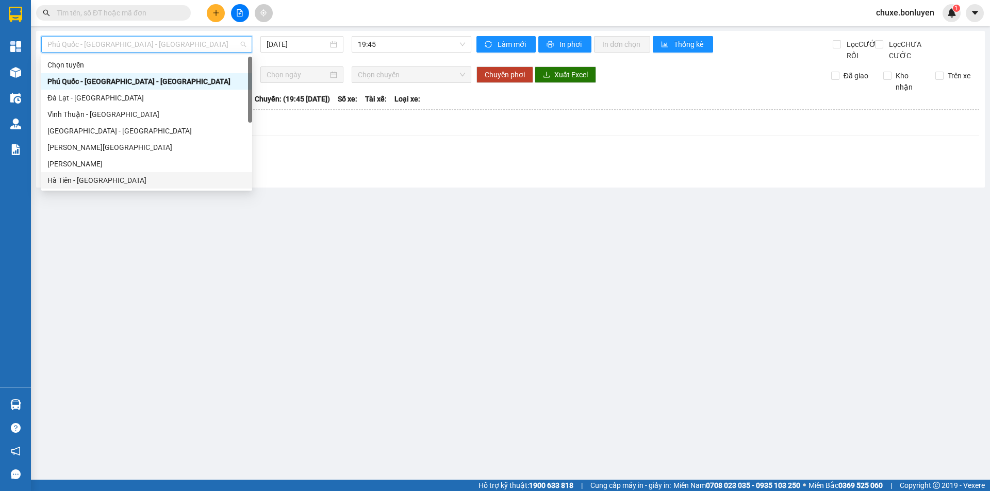
click at [131, 183] on div "Hà Tiên - [GEOGRAPHIC_DATA]" at bounding box center [146, 180] width 199 height 11
type input "[DATE]"
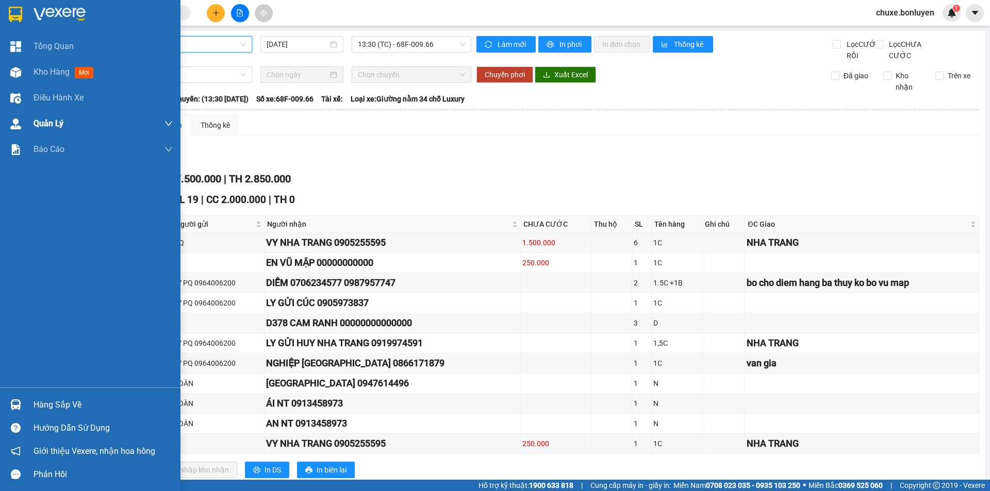
click at [17, 71] on img at bounding box center [15, 72] width 11 height 11
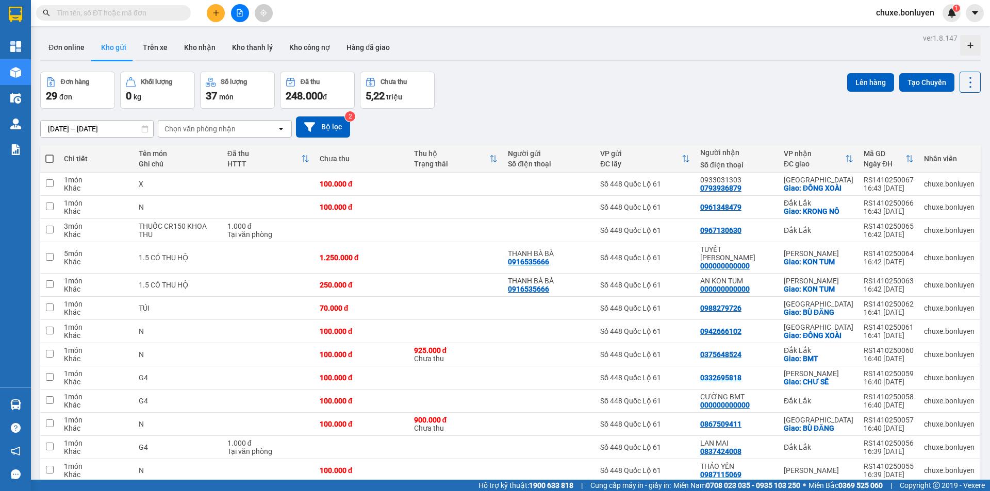
click at [48, 161] on span at bounding box center [49, 159] width 8 height 8
click at [50, 154] on input "checkbox" at bounding box center [50, 154] width 0 height 0
checkbox input "true"
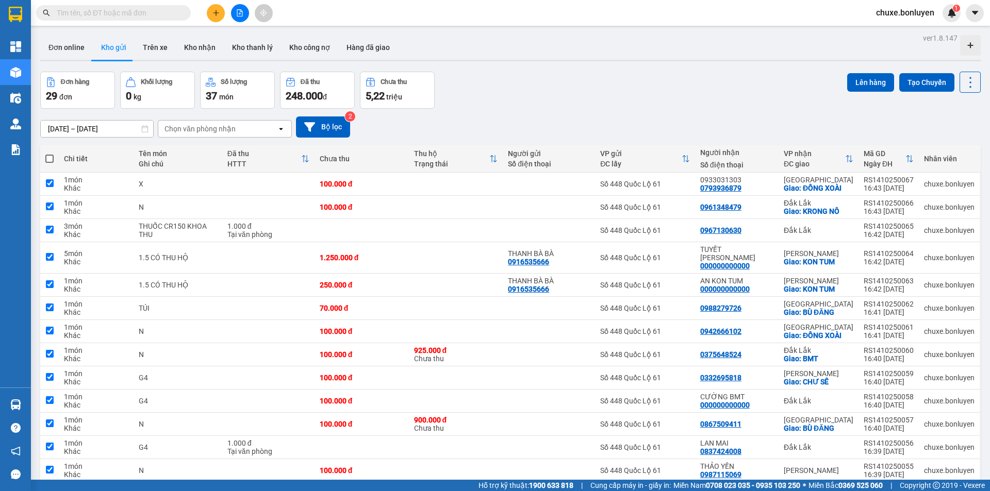
checkbox input "true"
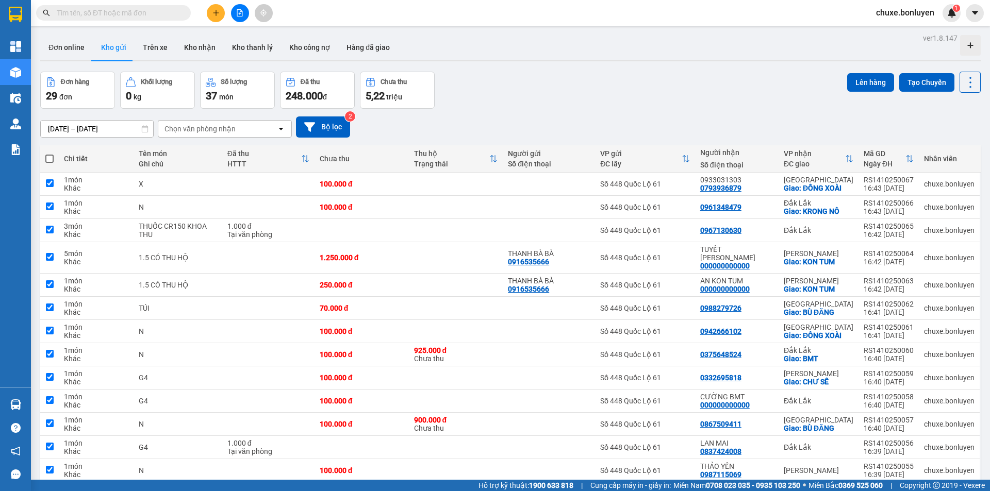
checkbox input "true"
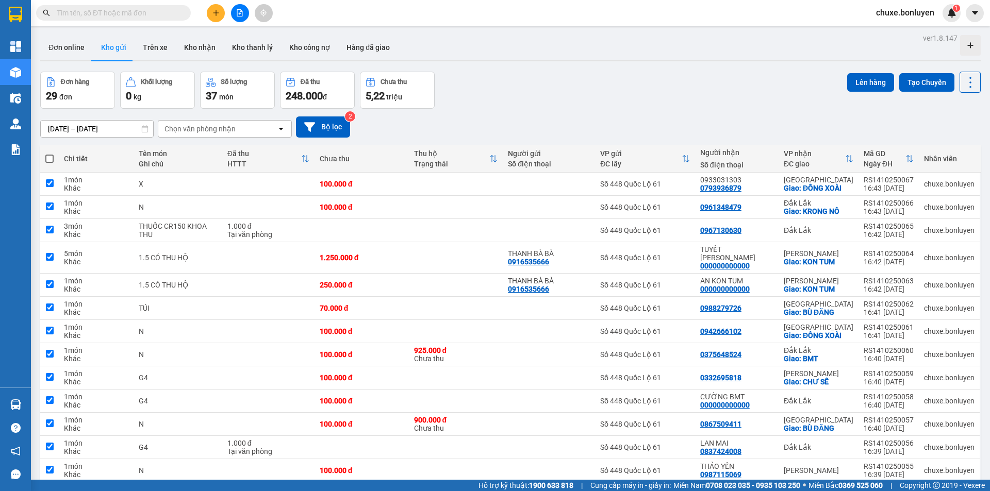
checkbox input "true"
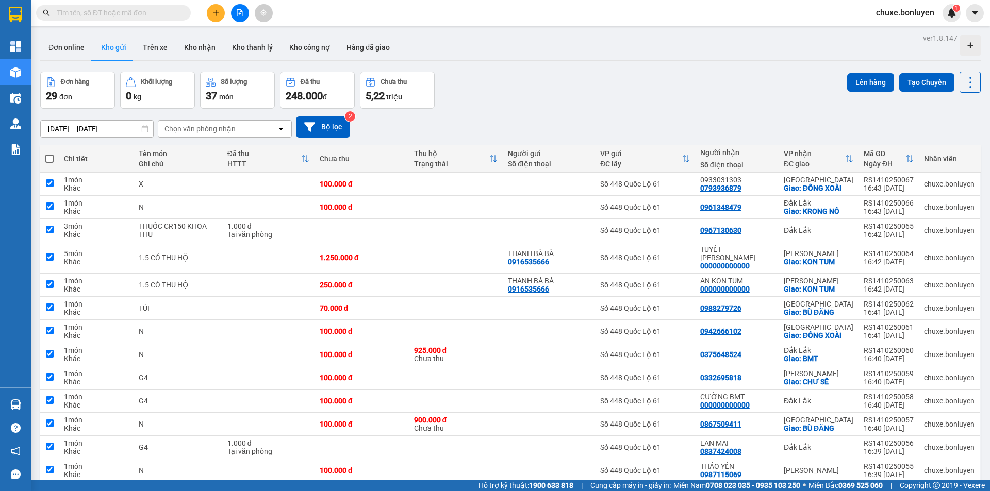
checkbox input "true"
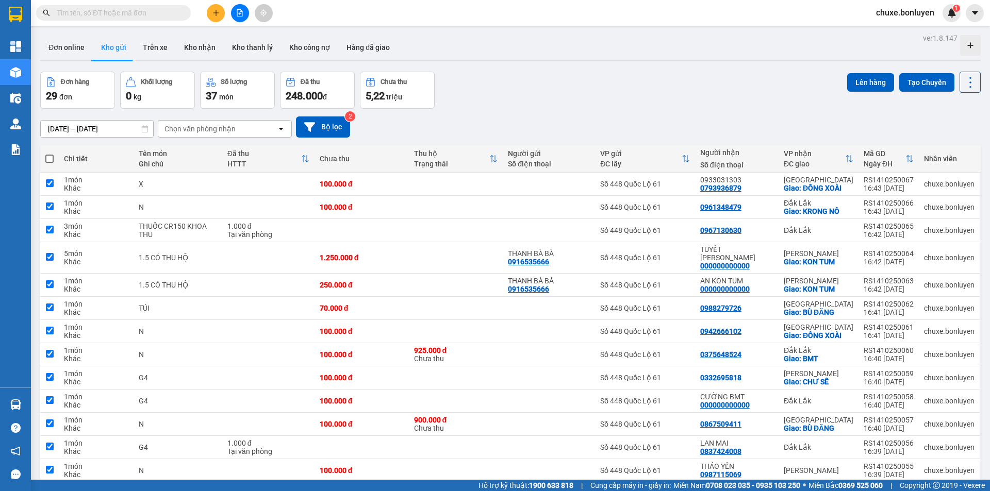
checkbox input "true"
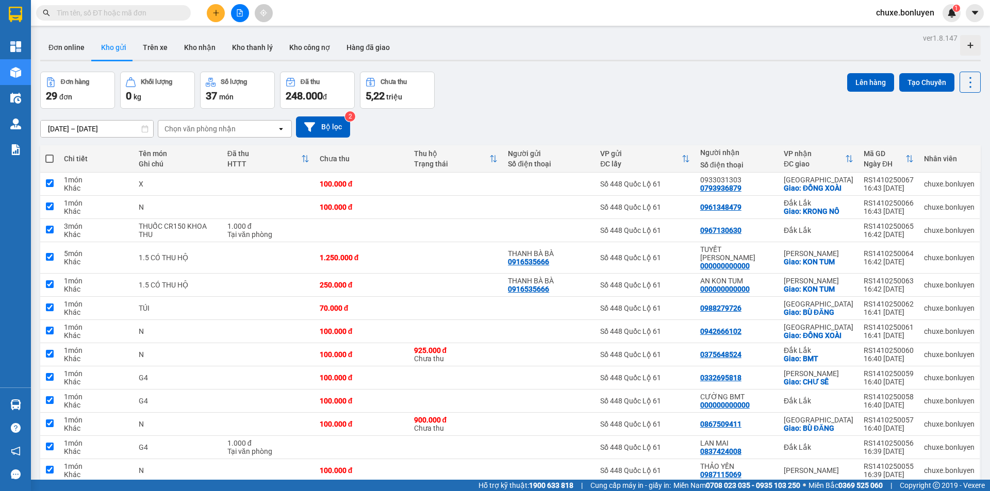
checkbox input "true"
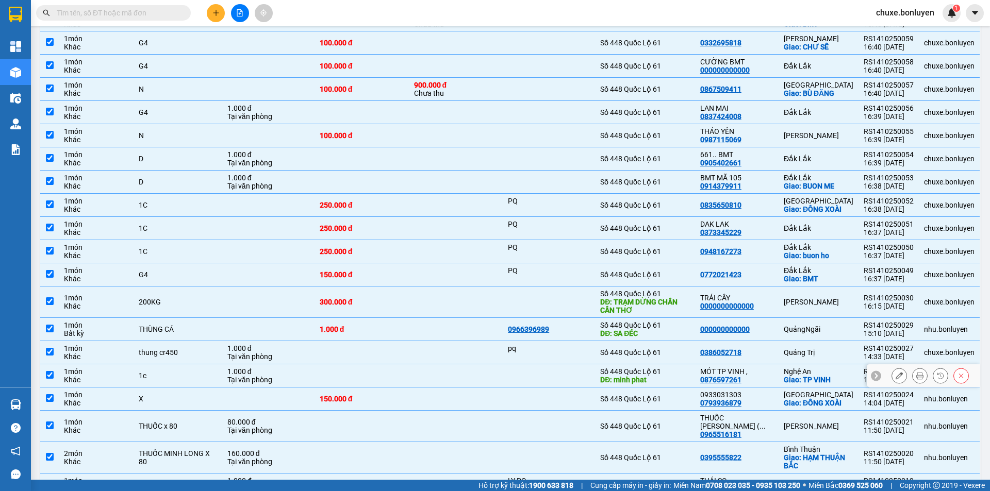
scroll to position [413, 0]
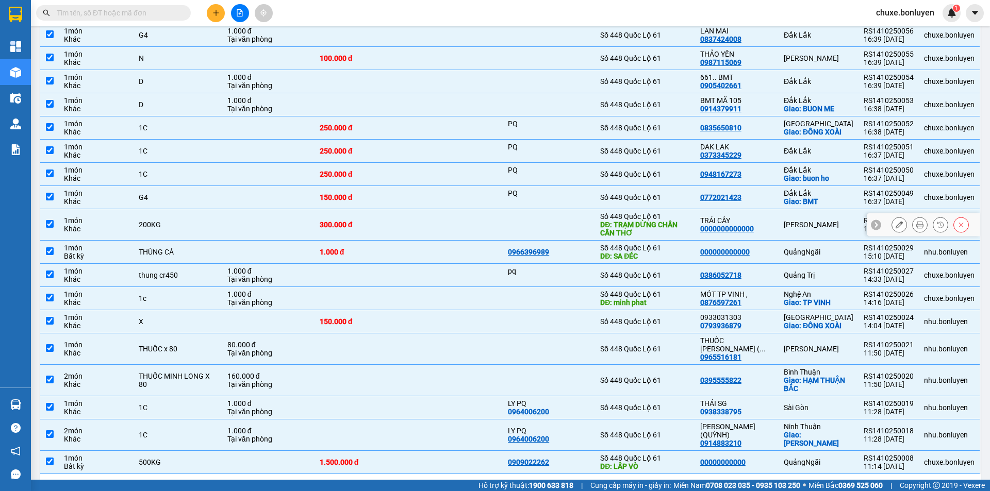
drag, startPoint x: 771, startPoint y: 210, endPoint x: 777, endPoint y: 235, distance: 24.9
click at [774, 218] on td "TRÁI CÂY 0000000000000" at bounding box center [737, 224] width 84 height 31
checkbox input "false"
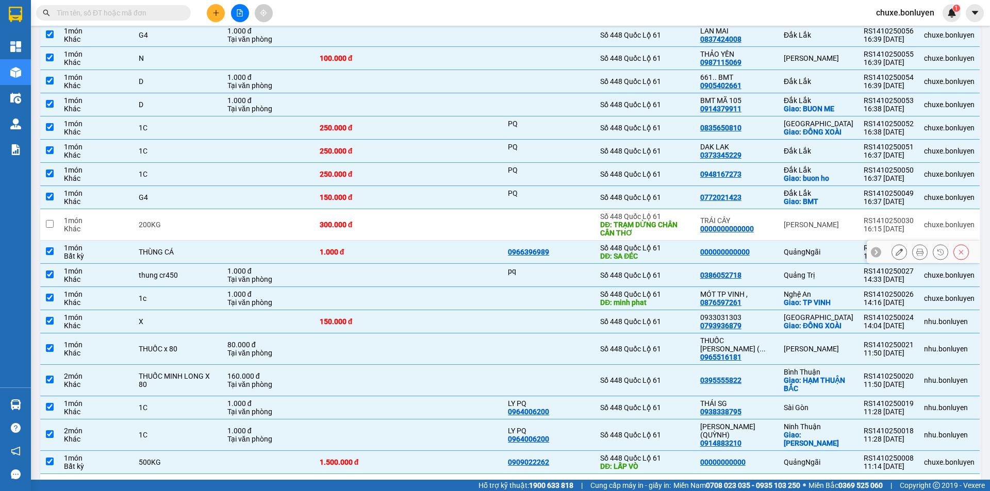
click at [776, 241] on td "000000000000" at bounding box center [737, 252] width 84 height 23
checkbox input "false"
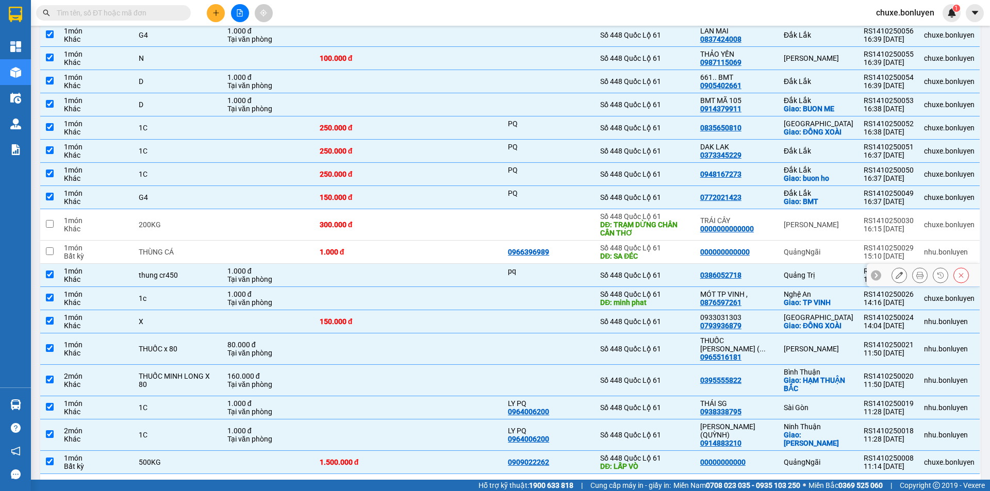
drag, startPoint x: 766, startPoint y: 264, endPoint x: 767, endPoint y: 288, distance: 23.8
click at [766, 271] on div "0386052718" at bounding box center [736, 275] width 73 height 8
checkbox input "false"
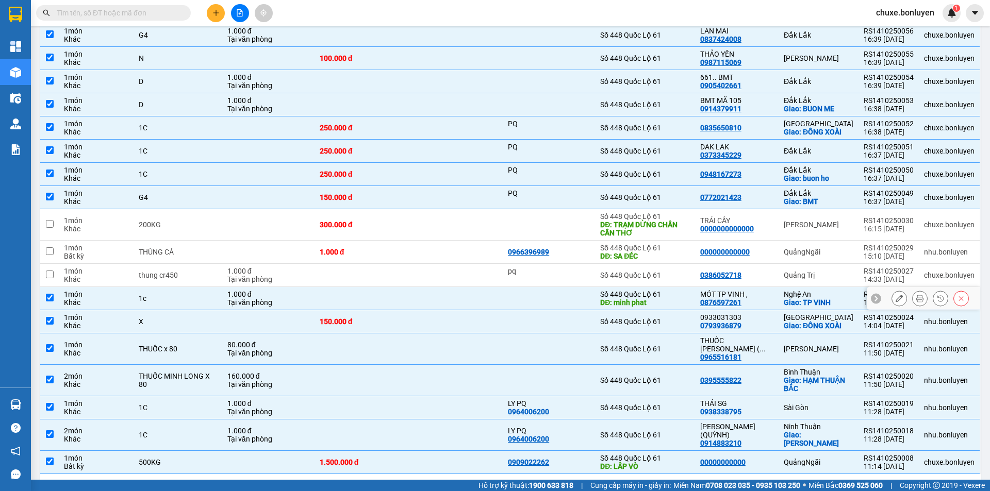
drag, startPoint x: 768, startPoint y: 293, endPoint x: 768, endPoint y: 301, distance: 7.8
click at [768, 294] on div "MÓT TP VINH , 0876597261" at bounding box center [736, 298] width 73 height 17
checkbox input "false"
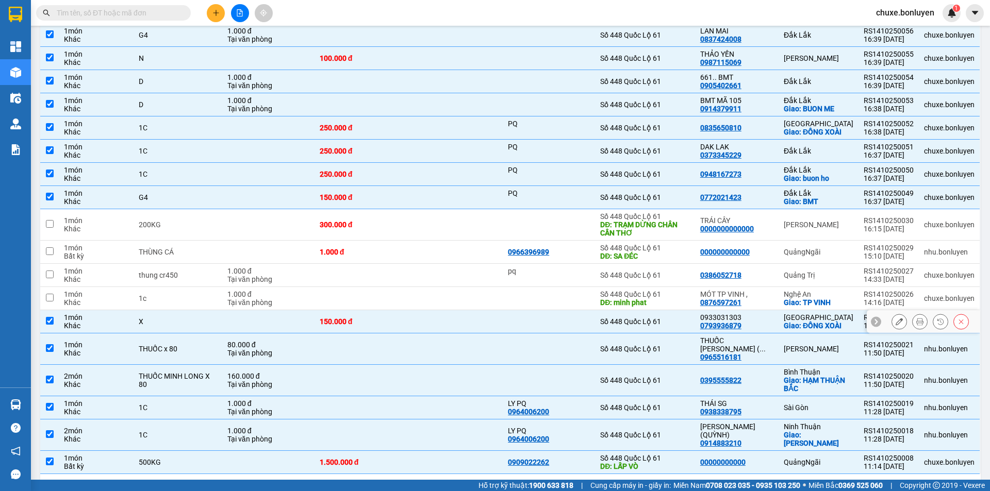
click at [769, 316] on div "0933031303 0793936879" at bounding box center [736, 322] width 73 height 17
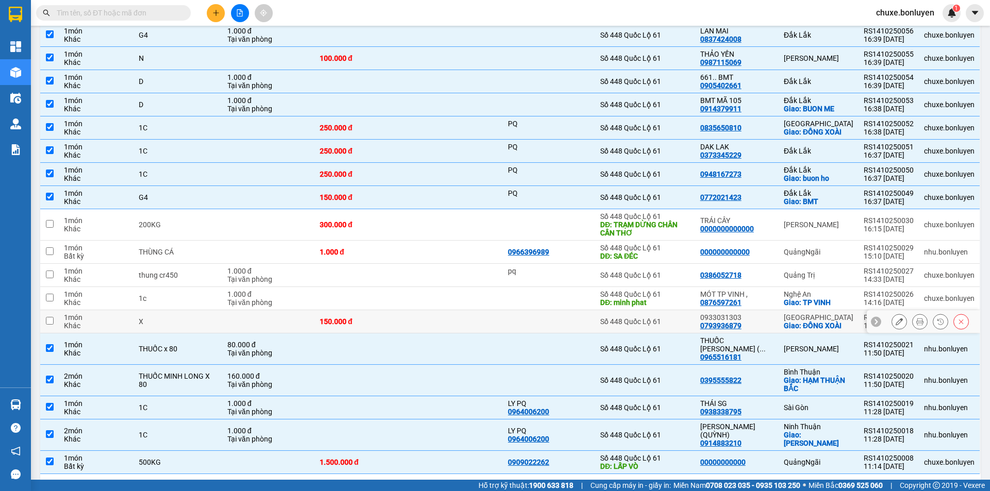
click at [769, 316] on div "0933031303 0793936879" at bounding box center [736, 322] width 73 height 17
checkbox input "true"
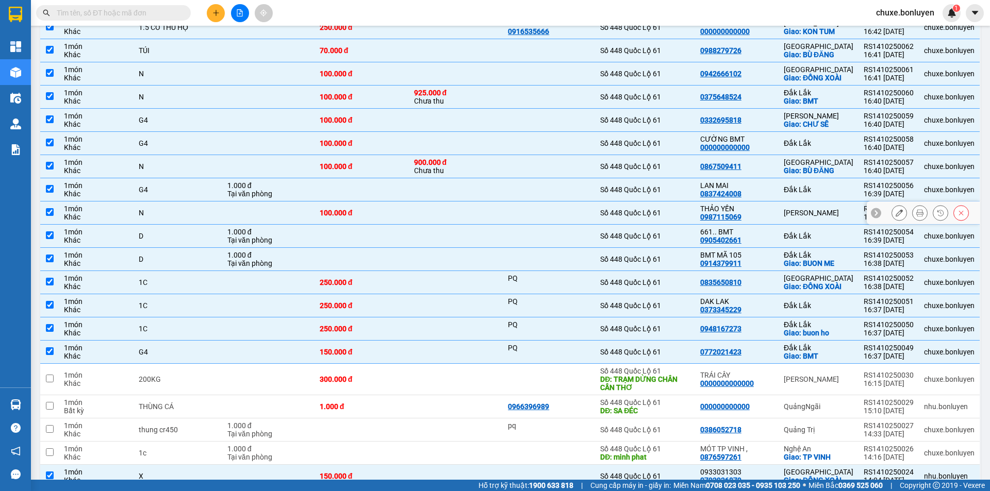
scroll to position [52, 0]
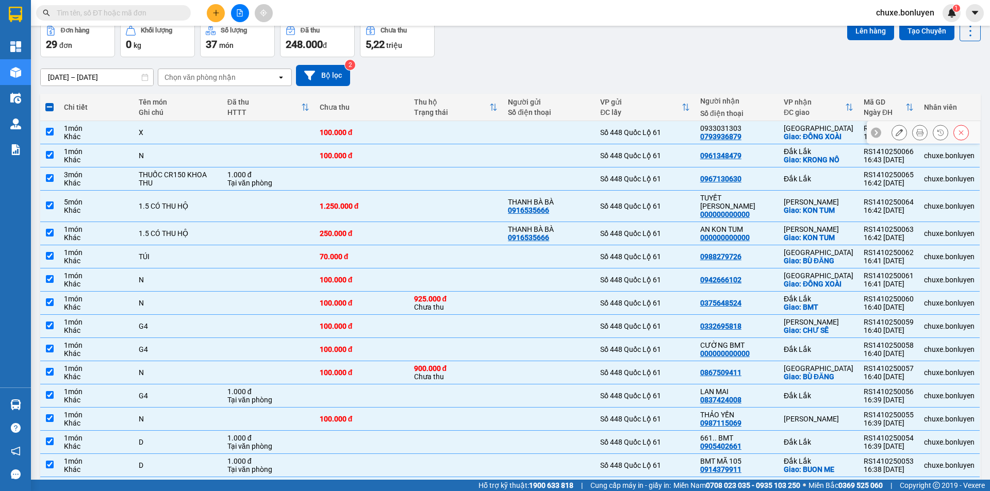
click at [764, 134] on div "0933031303 0793936879" at bounding box center [736, 132] width 73 height 17
checkbox input "false"
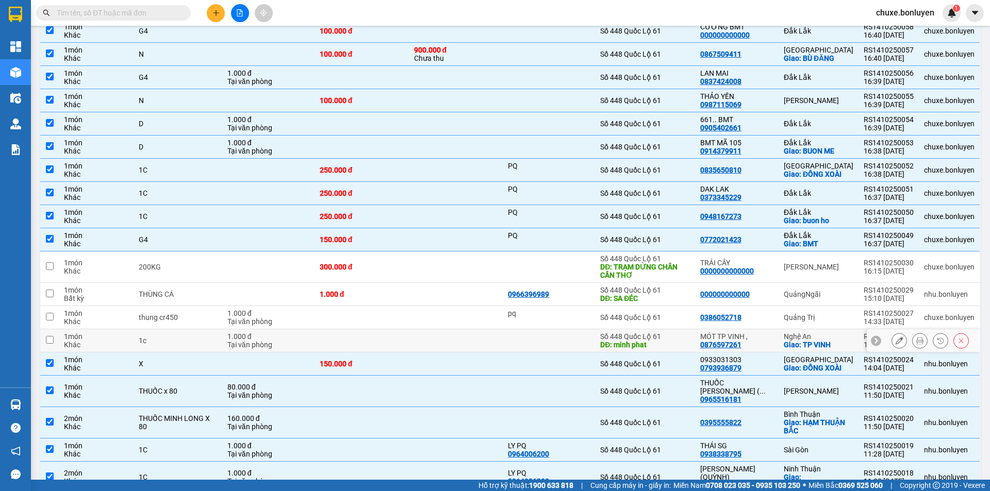
scroll to position [424, 0]
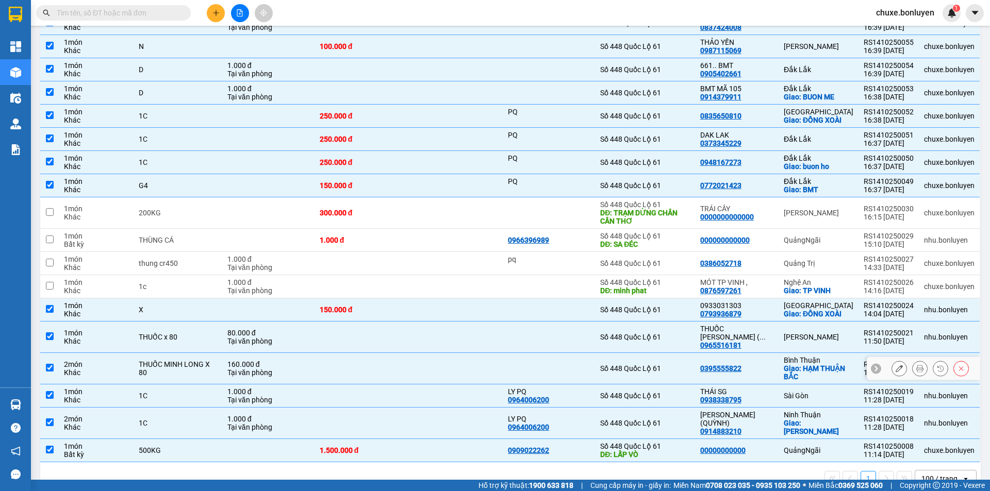
click at [766, 365] on div "0395555822" at bounding box center [736, 369] width 73 height 8
checkbox input "false"
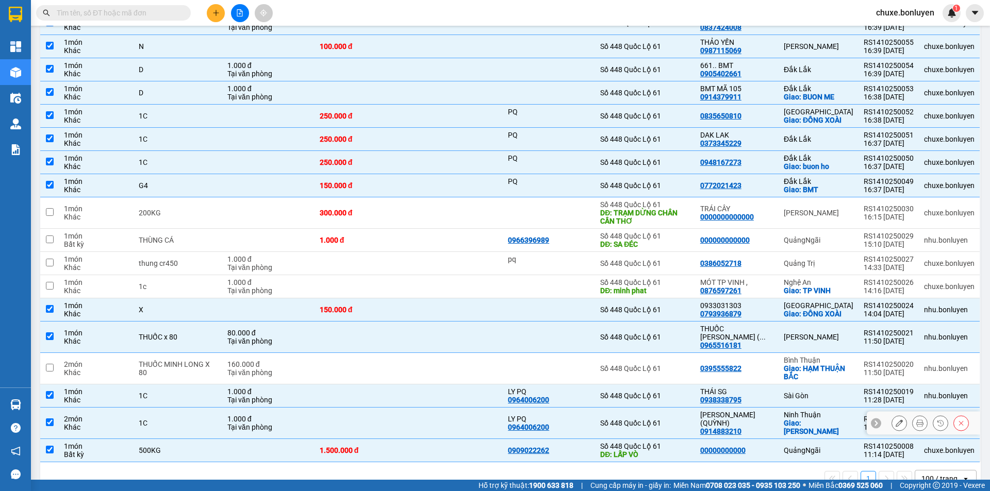
click at [761, 411] on div "[PERSON_NAME] (QUỲNH) 0914883210" at bounding box center [736, 423] width 73 height 25
checkbox input "false"
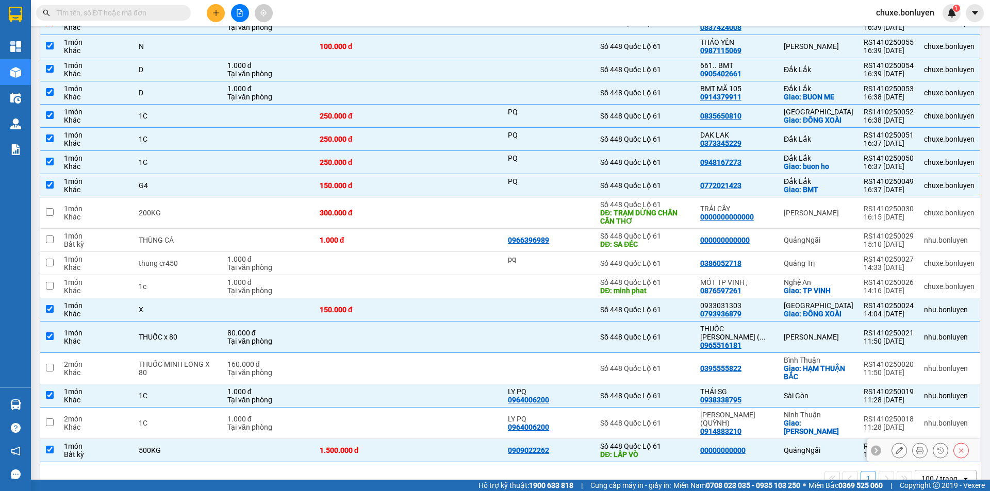
click at [764, 447] on div "00000000000" at bounding box center [736, 451] width 73 height 8
checkbox input "false"
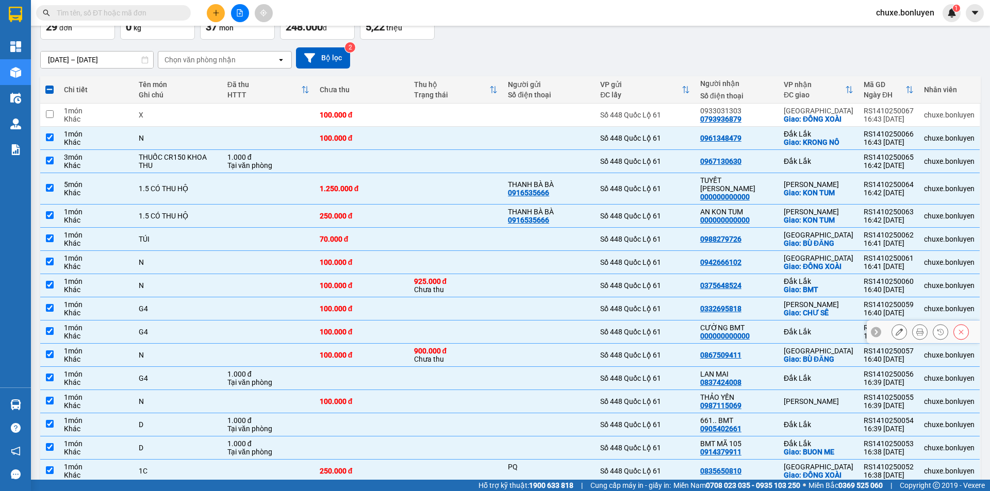
scroll to position [0, 0]
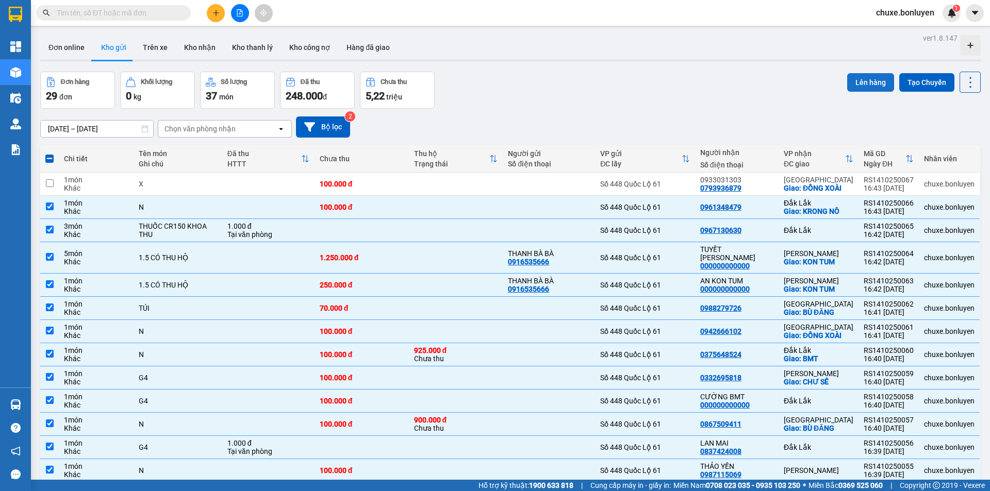
click at [871, 75] on button "Lên hàng" at bounding box center [870, 82] width 47 height 19
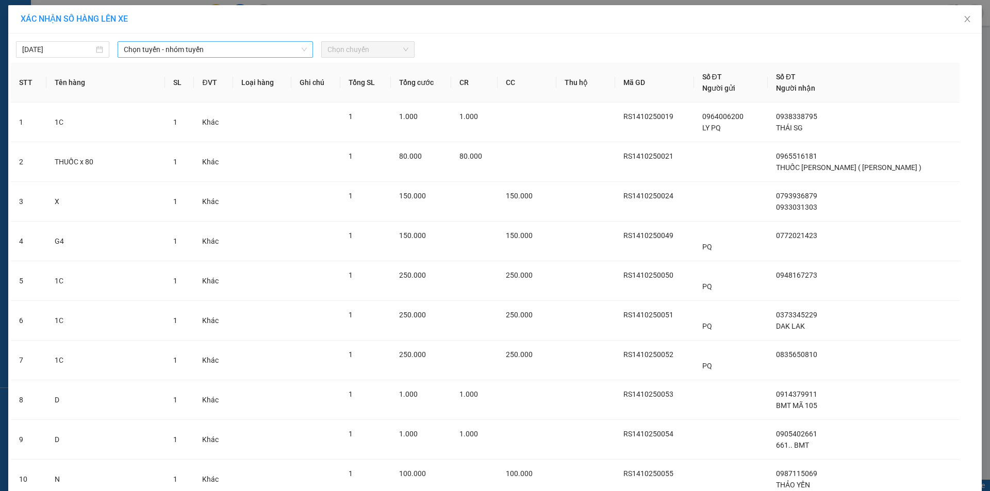
click at [224, 55] on span "Chọn tuyến - nhóm tuyến" at bounding box center [215, 49] width 183 height 15
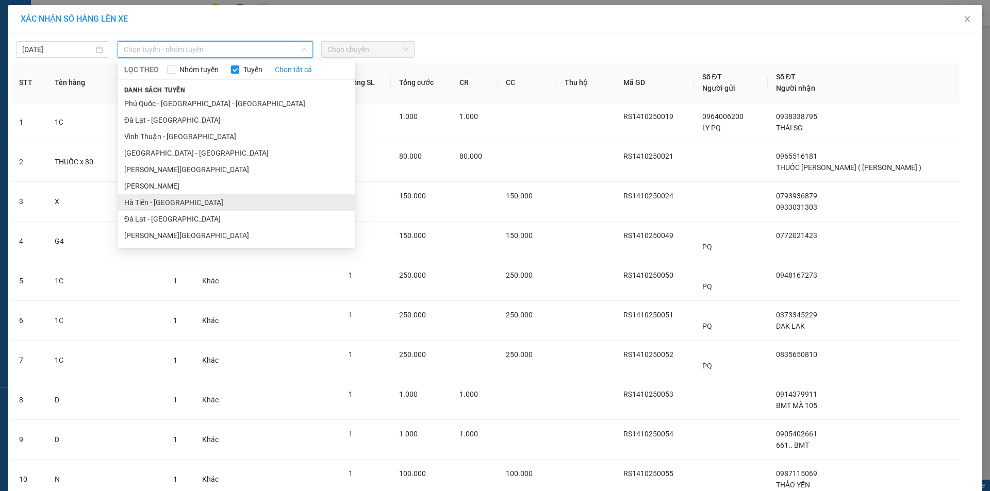
click at [166, 203] on li "Hà Tiên - [GEOGRAPHIC_DATA]" at bounding box center [236, 202] width 237 height 17
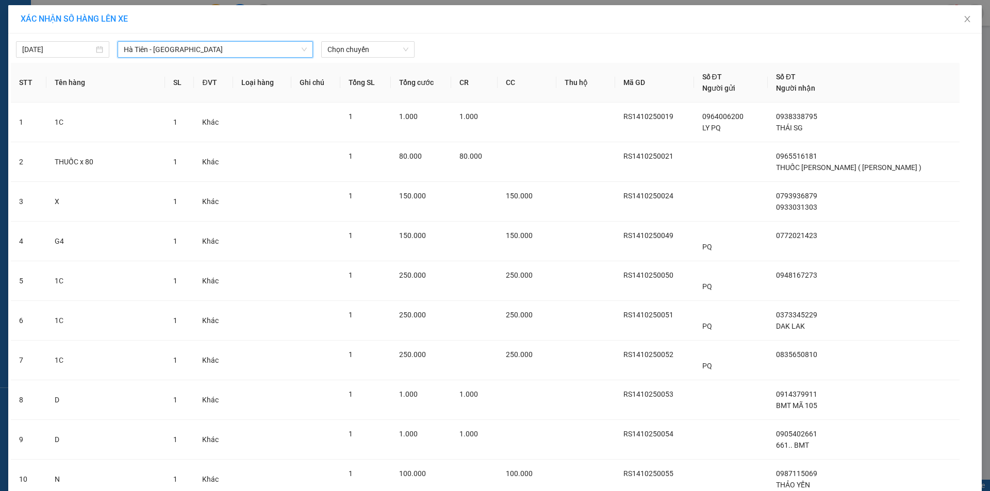
click at [194, 52] on span "Hà Tiên - [GEOGRAPHIC_DATA]" at bounding box center [215, 49] width 183 height 15
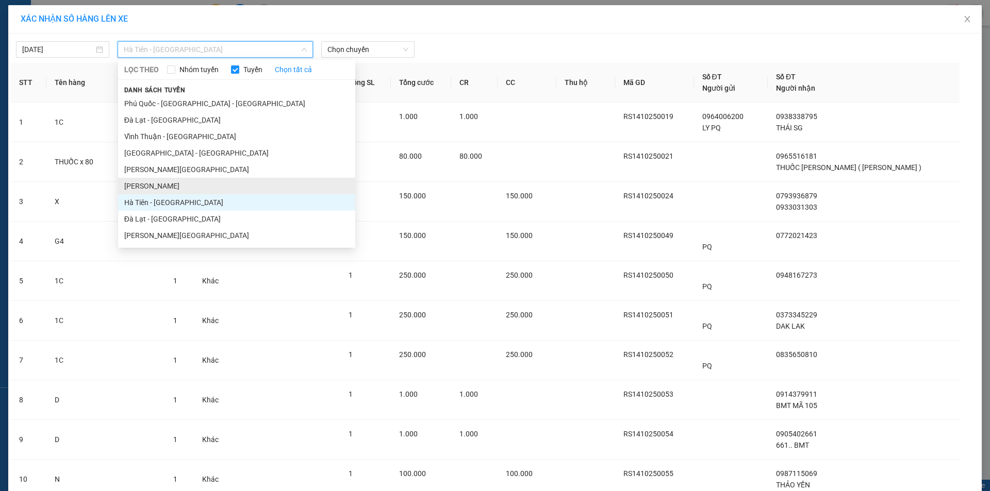
click at [138, 187] on li "[PERSON_NAME]" at bounding box center [236, 186] width 237 height 17
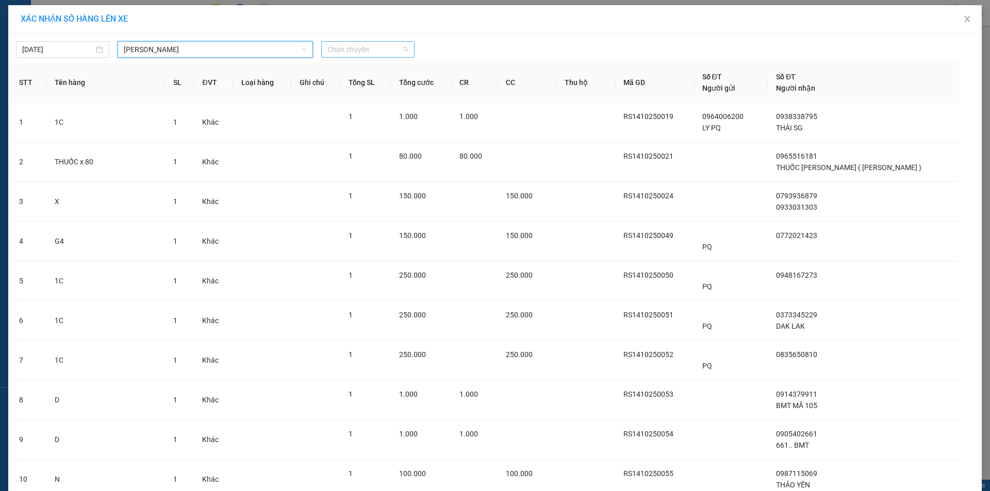
click at [358, 50] on span "Chọn chuyến" at bounding box center [367, 49] width 81 height 15
click at [362, 87] on div "14:31 - 51H-175.42" at bounding box center [364, 86] width 80 height 11
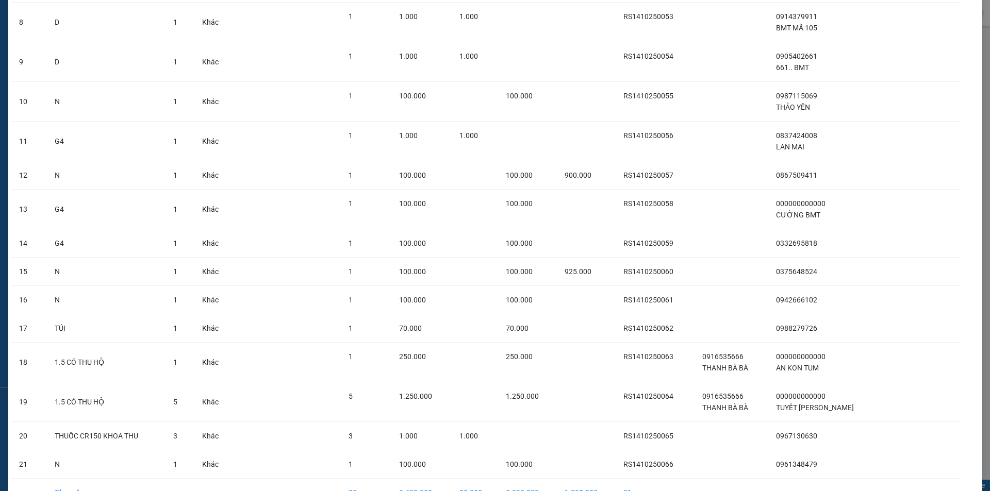
scroll to position [447, 0]
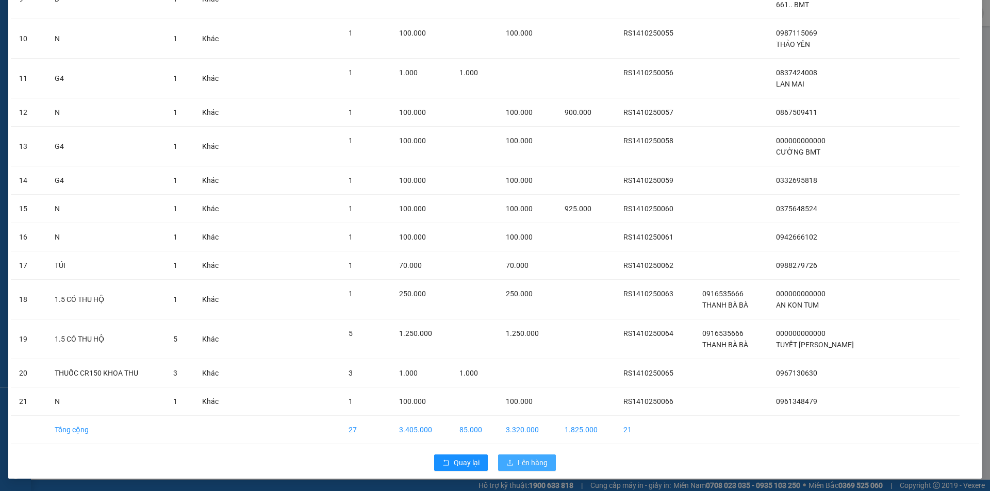
click at [546, 462] on button "Lên hàng" at bounding box center [527, 463] width 58 height 17
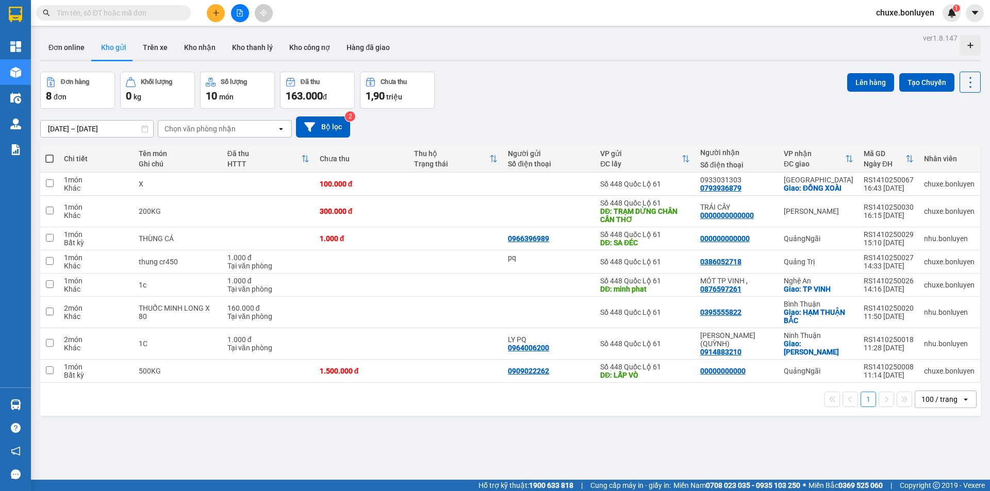
click at [593, 433] on div "ver 1.8.147 Đơn online Kho gửi Trên xe Kho nhận Kho thanh lý Kho công nợ Hàng đ…" at bounding box center [510, 276] width 949 height 491
drag, startPoint x: 591, startPoint y: 430, endPoint x: 600, endPoint y: 433, distance: 9.3
click at [594, 431] on div "ver 1.8.147 Đơn online Kho gửi Trên xe Kho nhận Kho thanh lý Kho công nợ Hàng đ…" at bounding box center [510, 276] width 949 height 491
